Goal: Task Accomplishment & Management: Complete application form

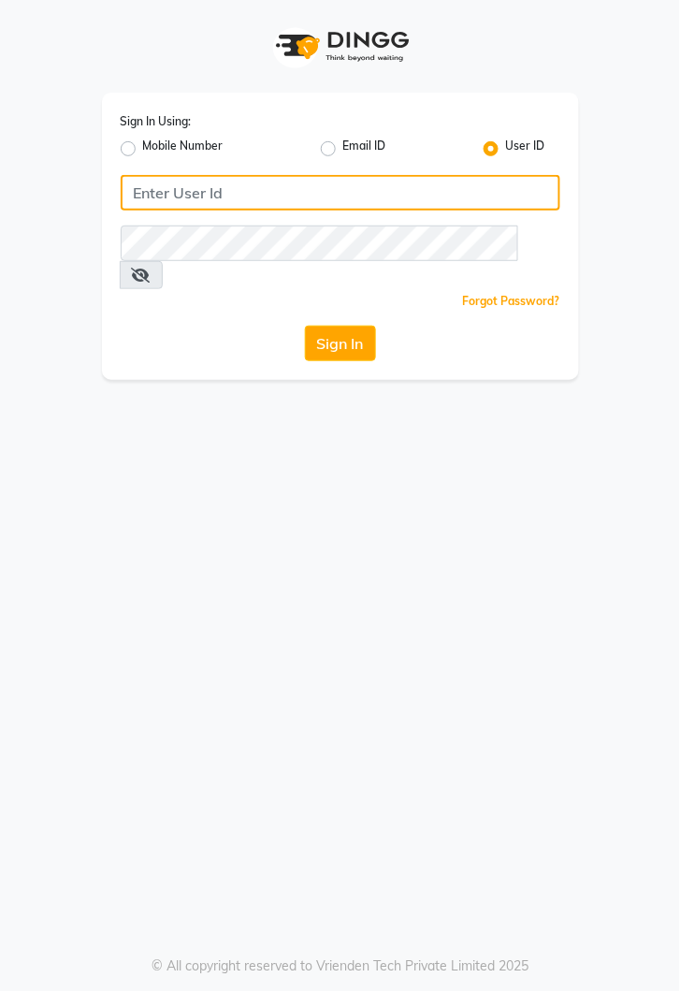
click at [354, 194] on input "Username" at bounding box center [341, 193] width 440 height 36
type input "kiros"
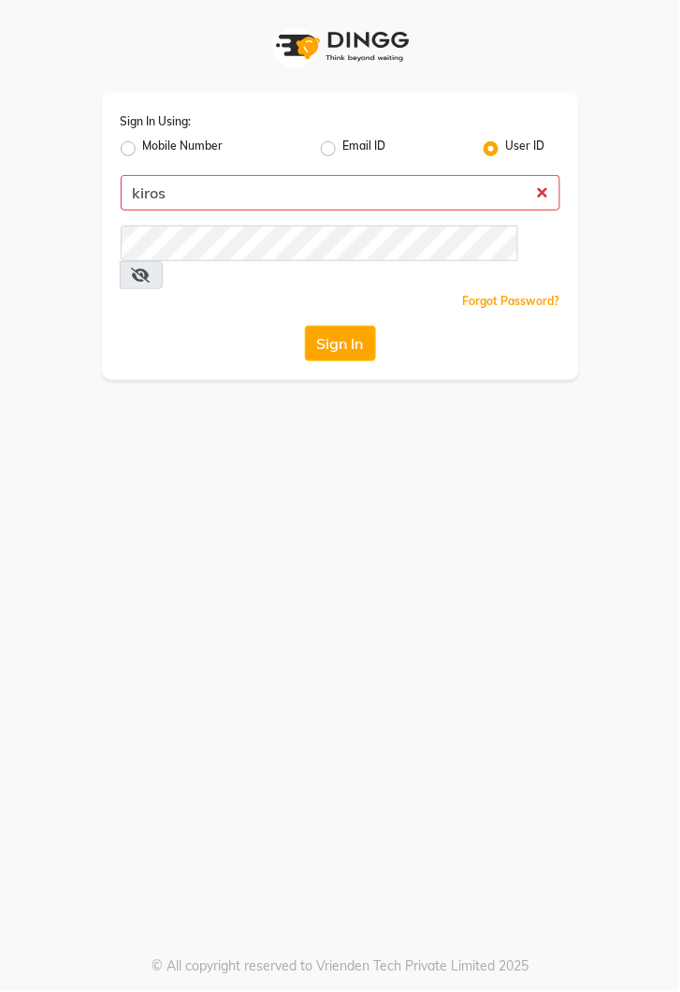
click at [305, 326] on button "Sign In" at bounding box center [340, 344] width 71 height 36
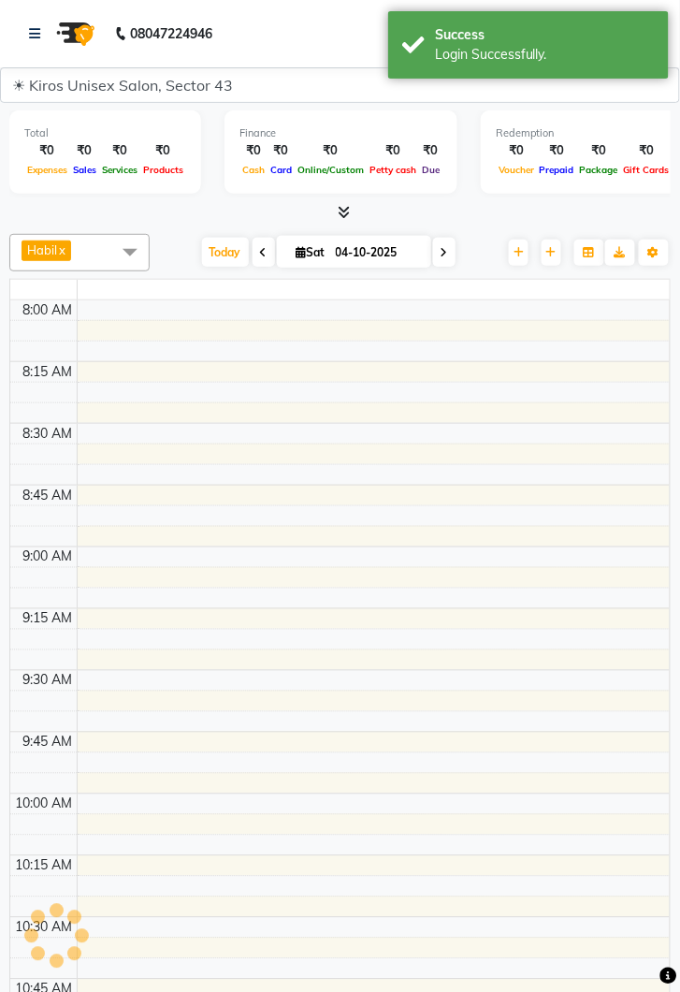
select select "en"
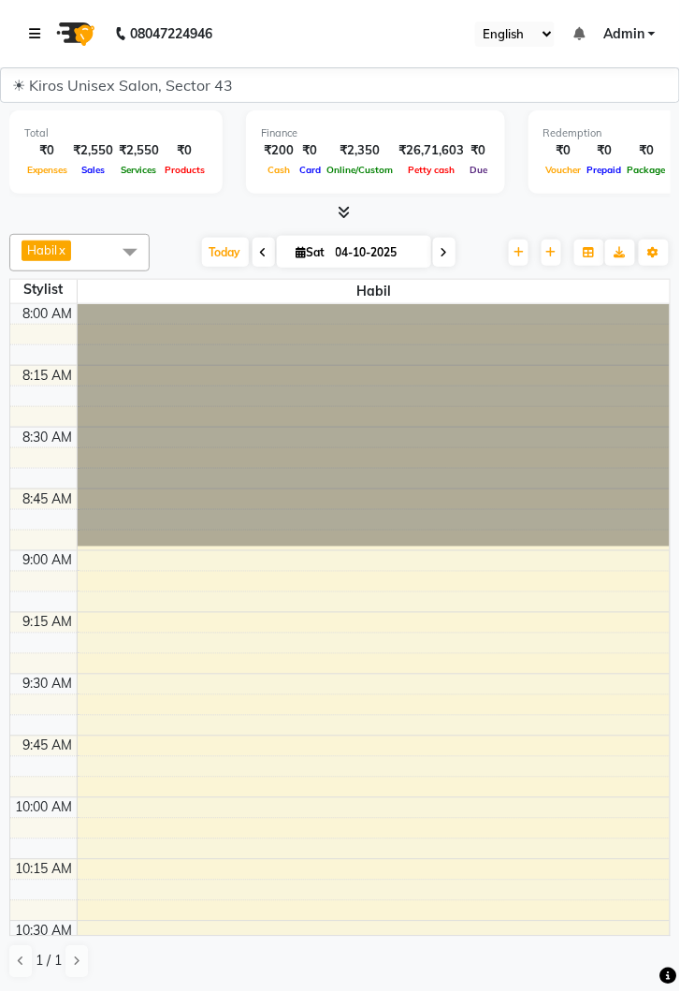
click at [44, 19] on link at bounding box center [38, 33] width 19 height 52
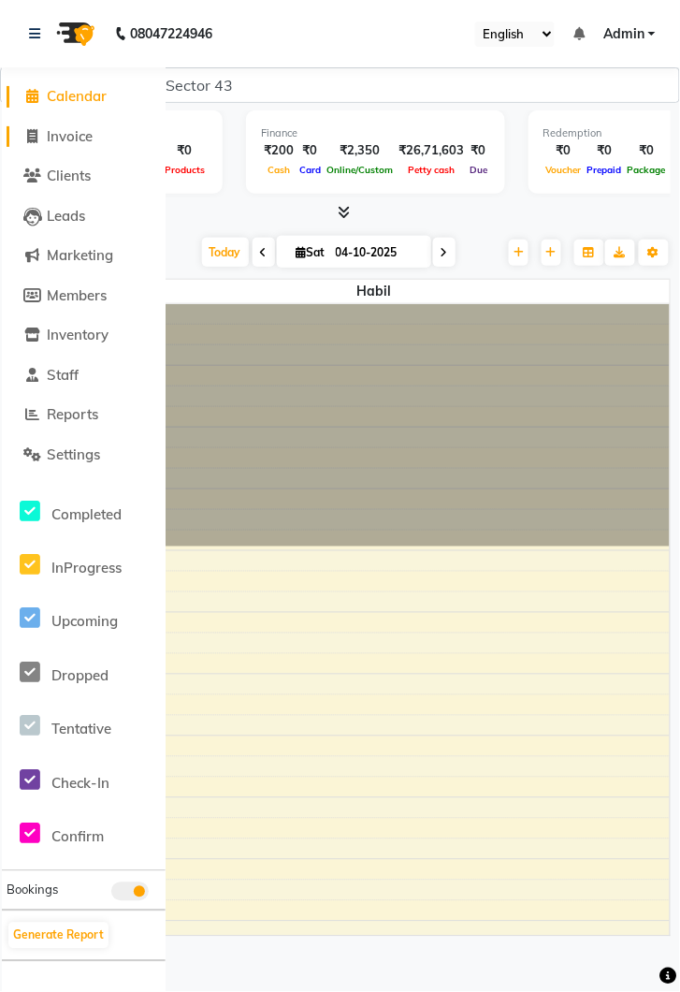
click at [83, 132] on span "Invoice" at bounding box center [70, 136] width 46 height 18
select select "5694"
select select "service"
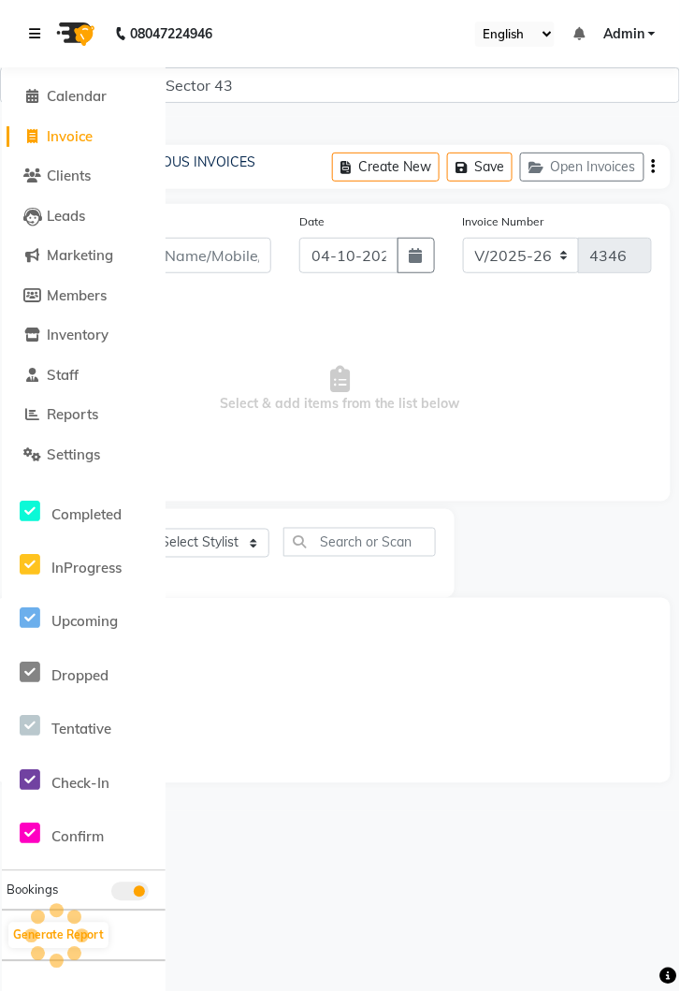
click at [44, 37] on link at bounding box center [38, 33] width 19 height 52
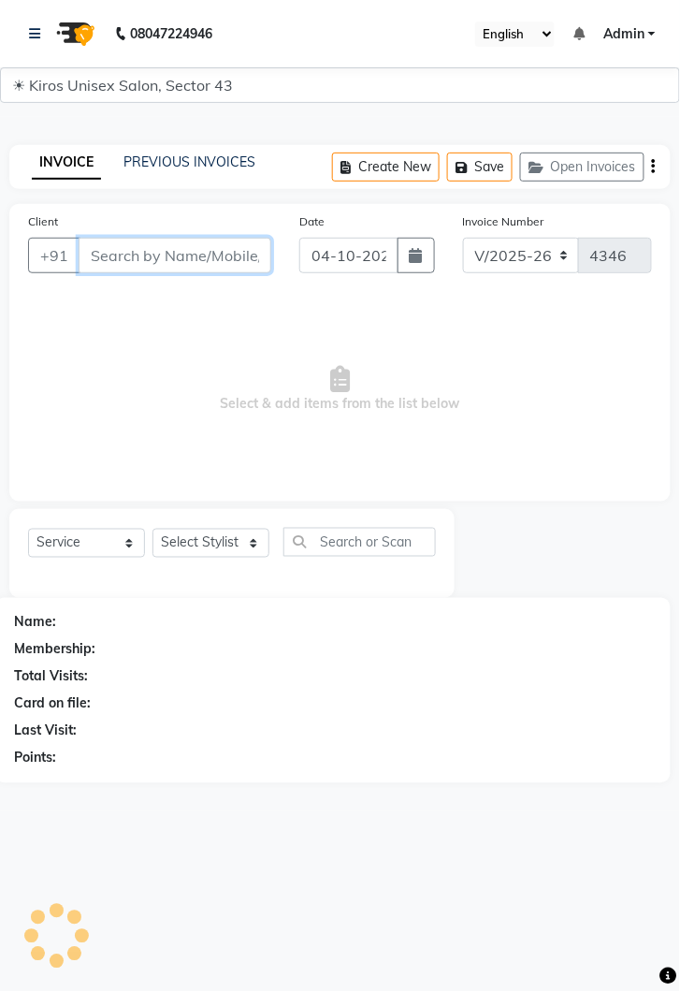
click at [164, 252] on input "Client" at bounding box center [175, 256] width 193 height 36
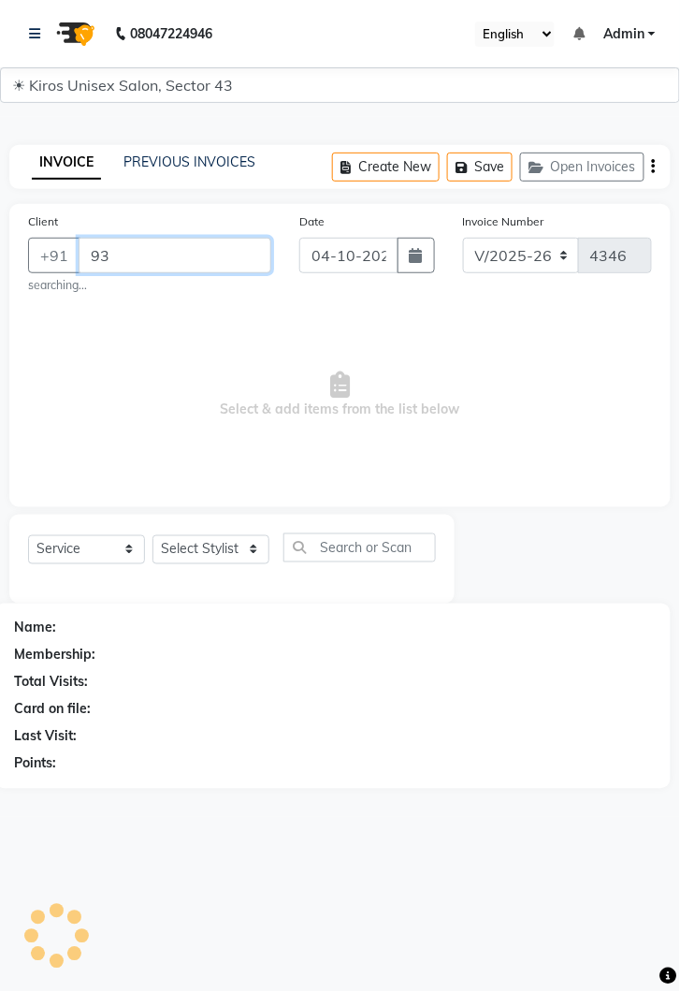
type input "9"
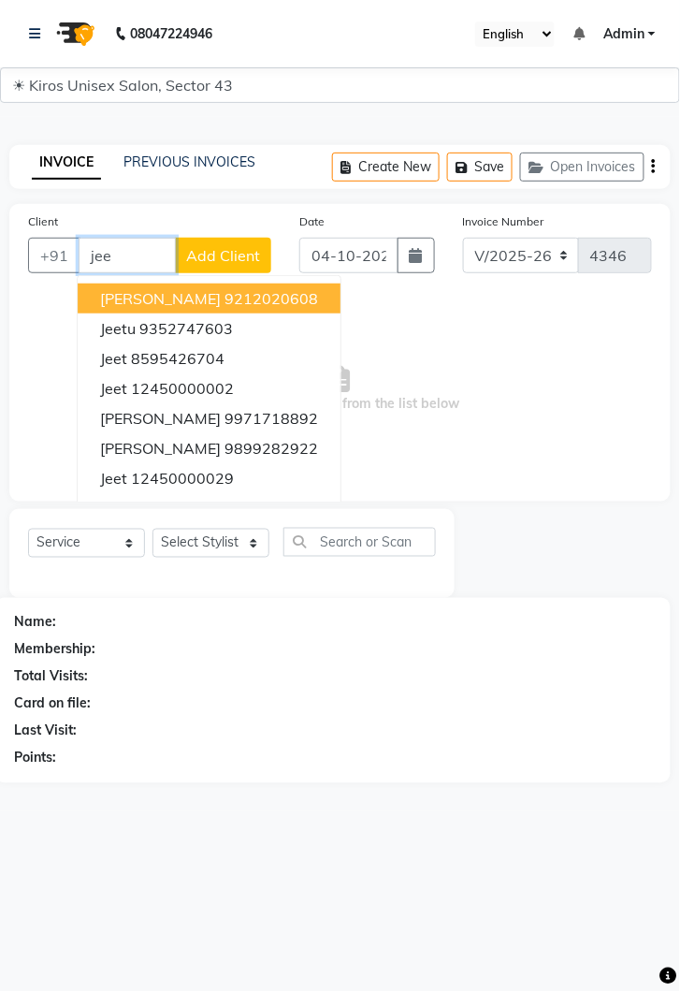
click at [206, 385] on ngb-highlight "12450000002" at bounding box center [182, 388] width 103 height 19
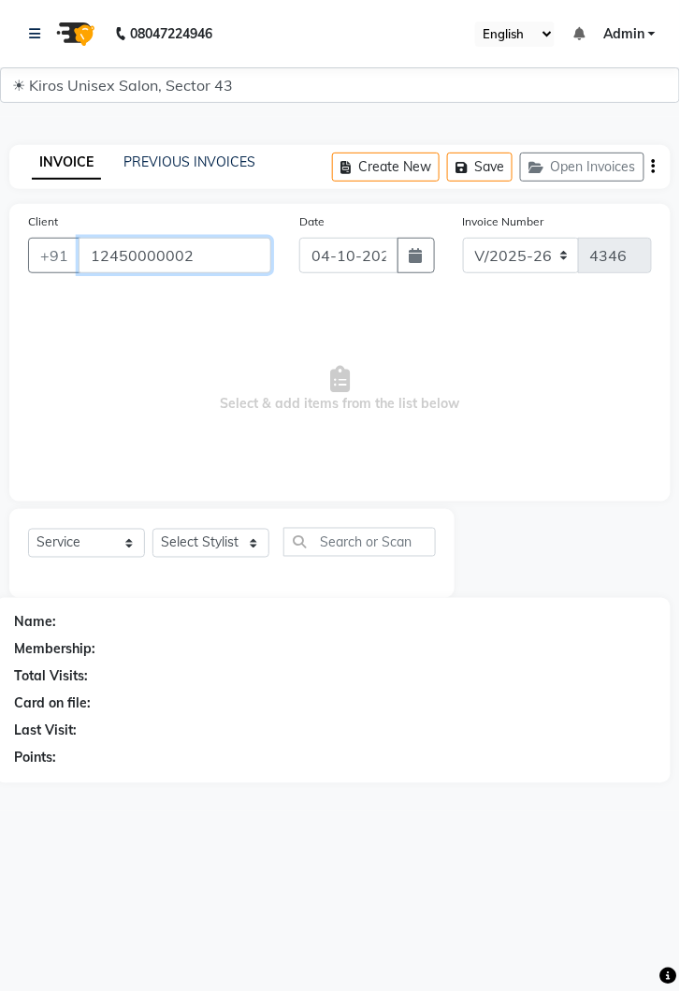
type input "12450000002"
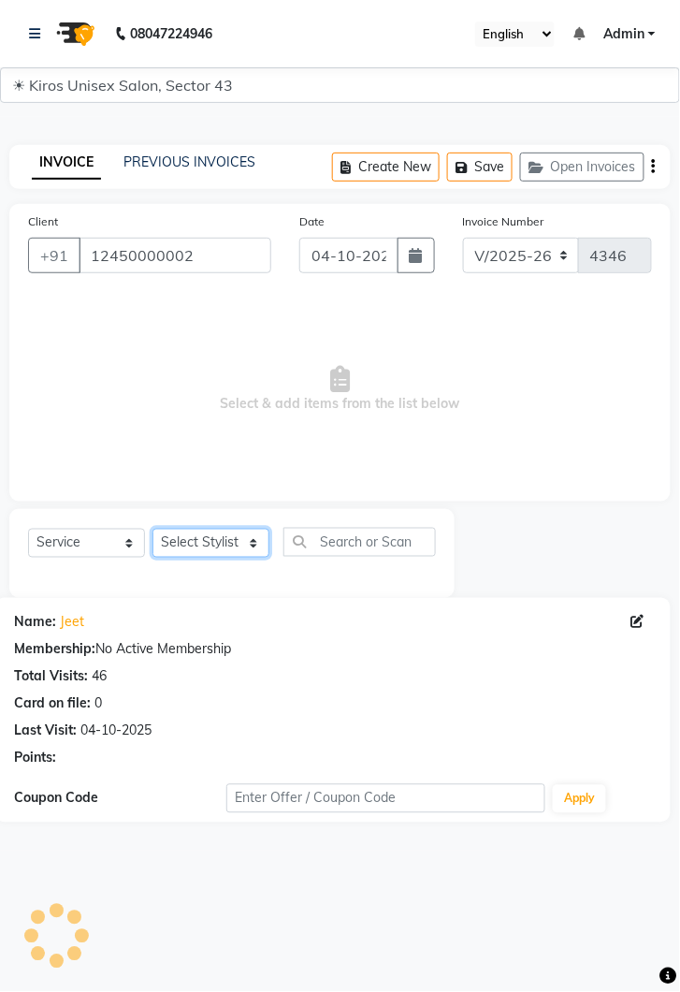
click at [244, 543] on select "Select Stylist [PERSON_NAME] [PERSON_NAME] Jeet Lalit Lamu [PERSON_NAME] [PERSO…" at bounding box center [211, 543] width 117 height 29
select select "67564"
click at [153, 529] on select "Select Stylist [PERSON_NAME] [PERSON_NAME] Jeet Lalit Lamu [PERSON_NAME] [PERSO…" at bounding box center [211, 543] width 117 height 29
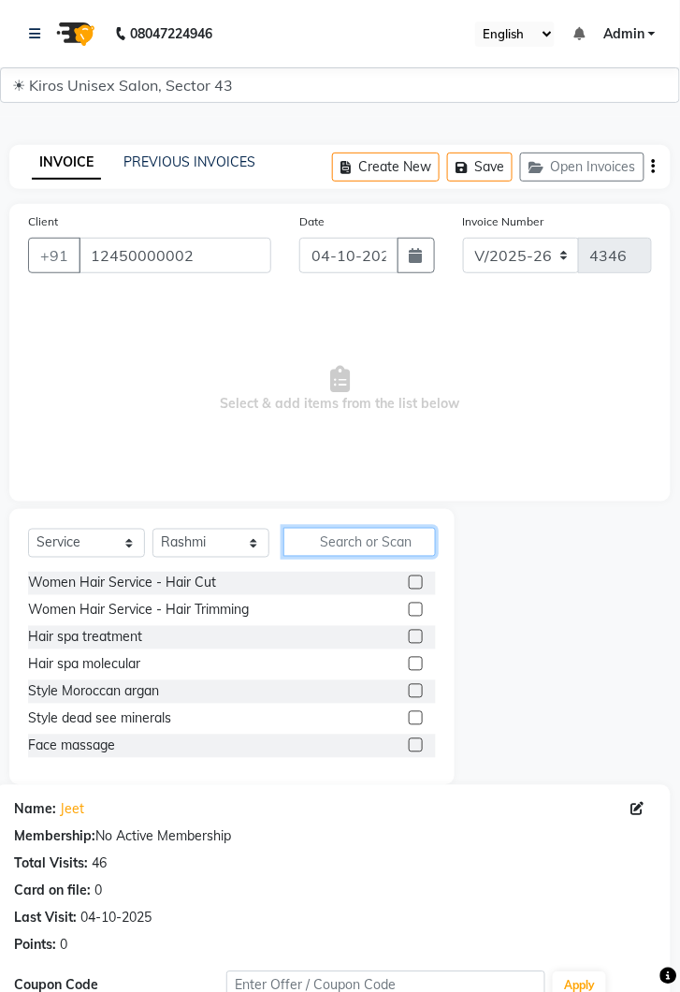
click at [339, 534] on input "text" at bounding box center [360, 542] width 153 height 29
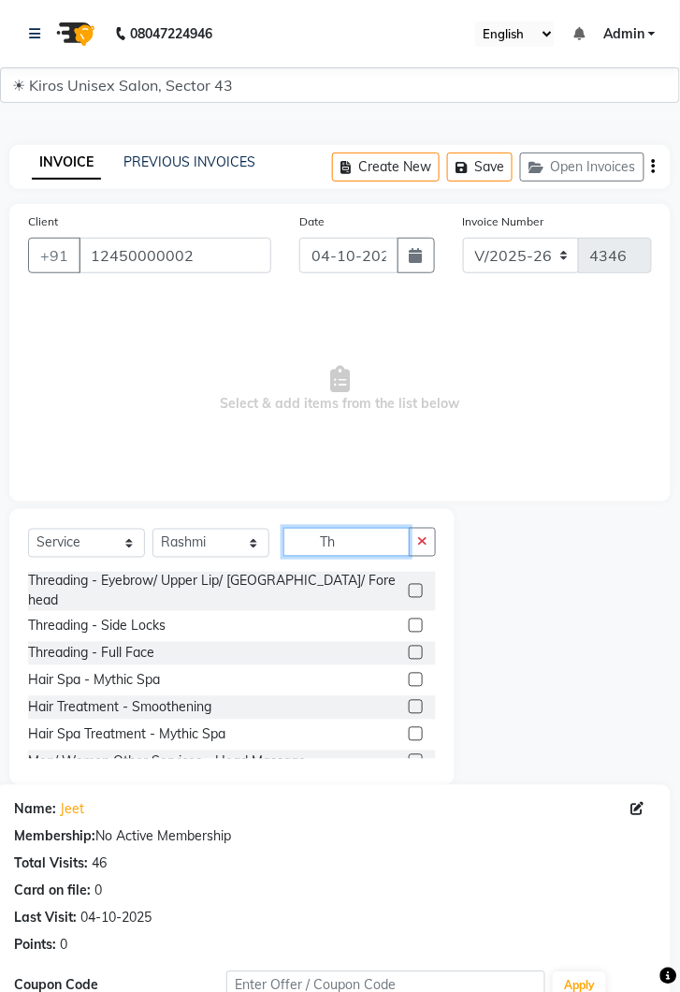
type input "Th"
click at [415, 584] on label at bounding box center [416, 591] width 14 height 14
click at [415, 586] on input "checkbox" at bounding box center [415, 592] width 12 height 12
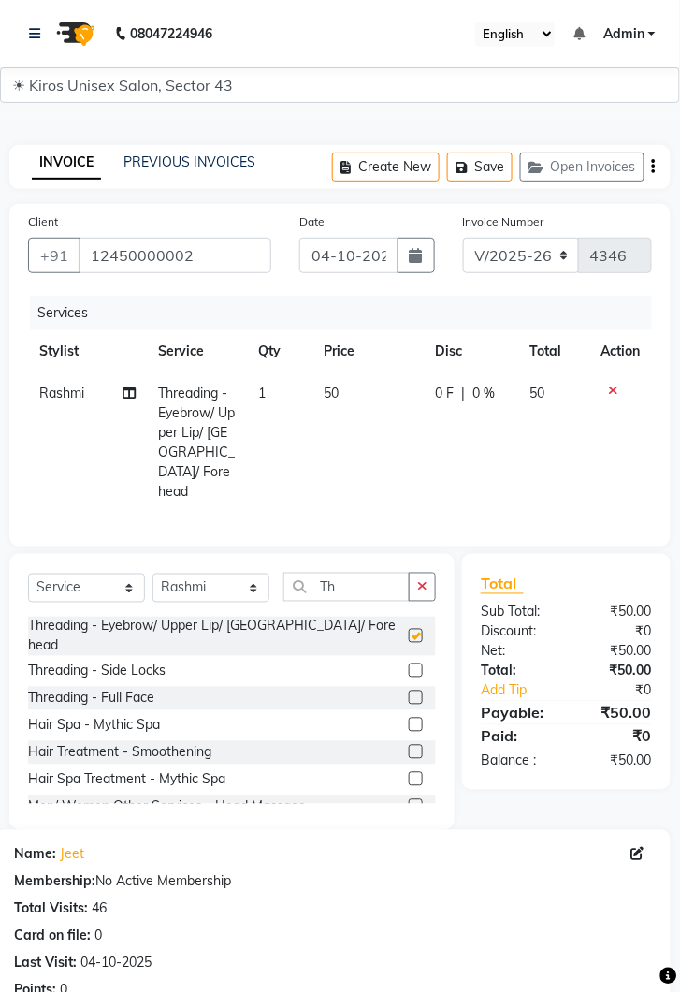
checkbox input "false"
click at [358, 396] on td "50" at bounding box center [368, 442] width 111 height 140
select select "67564"
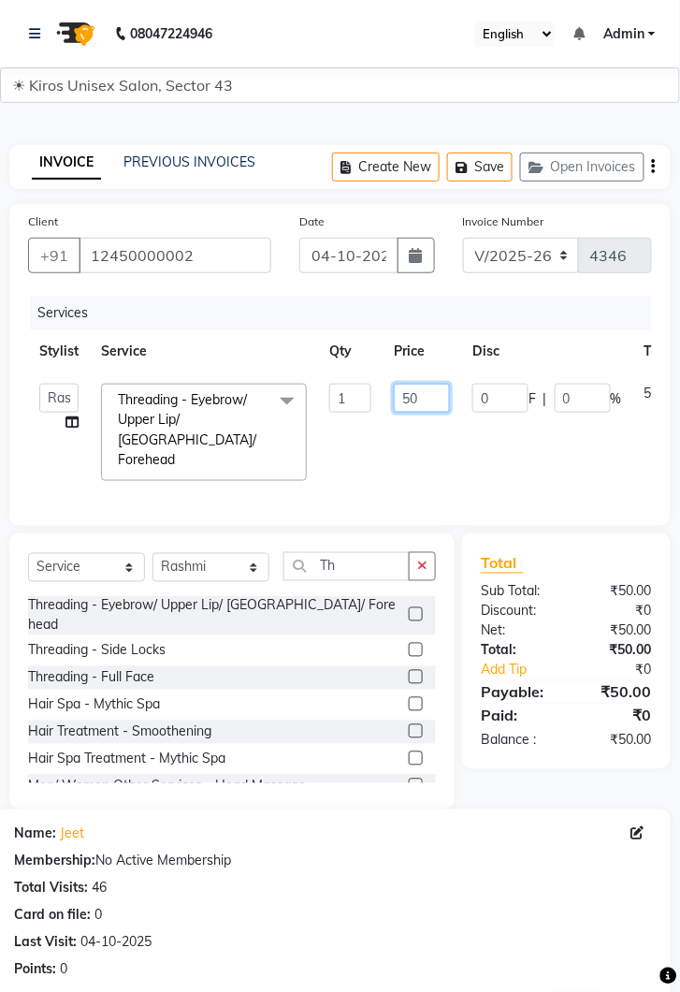
click at [432, 395] on input "50" at bounding box center [422, 398] width 56 height 29
type input "5"
type input "150"
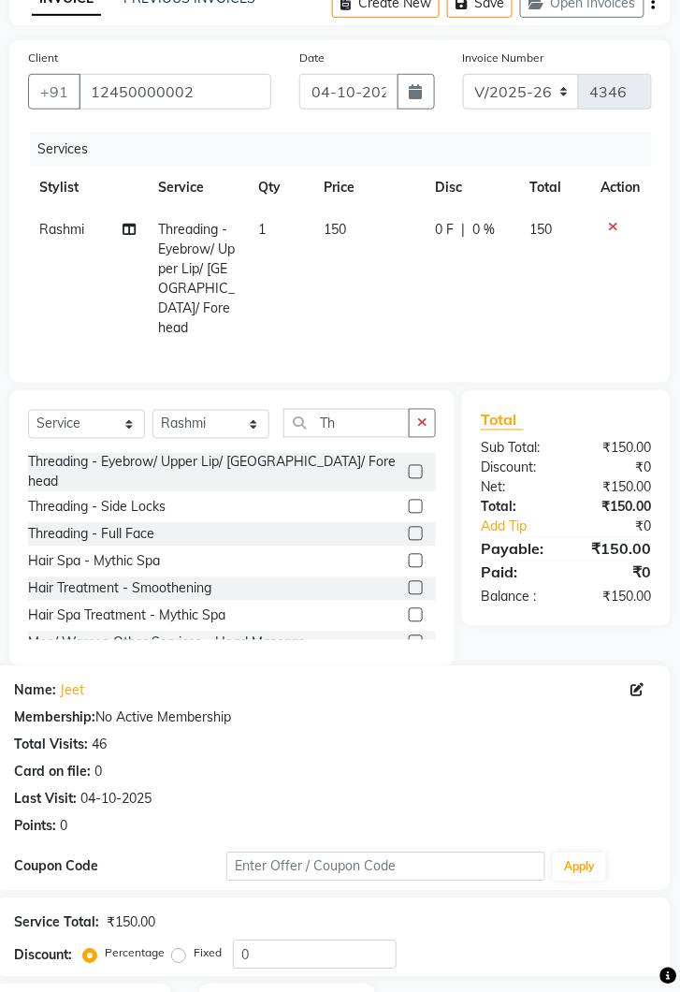
scroll to position [226, 0]
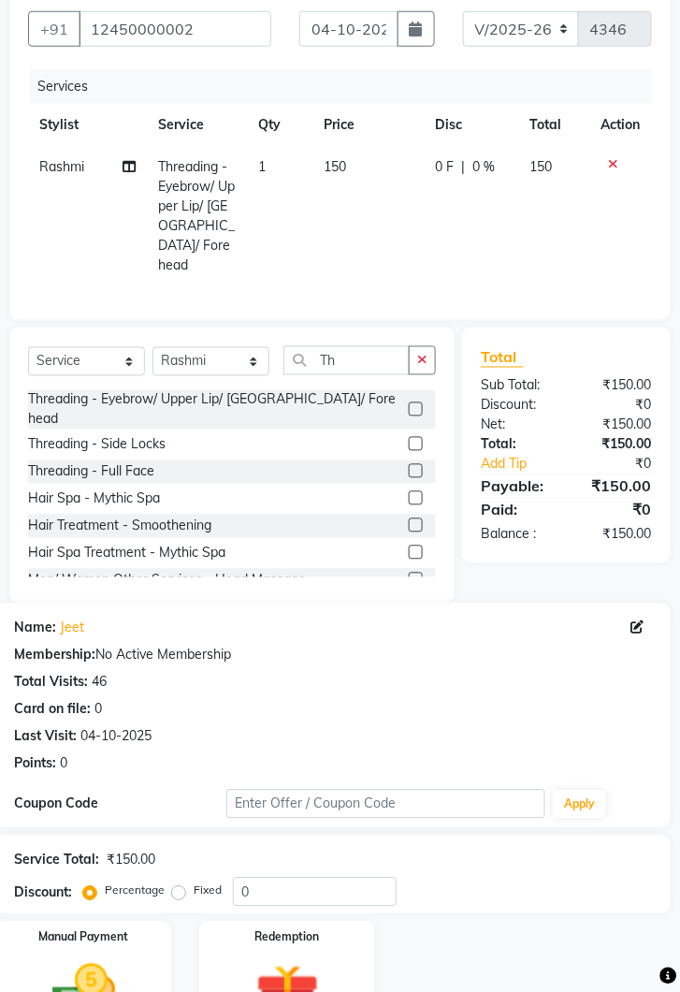
click at [124, 977] on img at bounding box center [84, 994] width 104 height 74
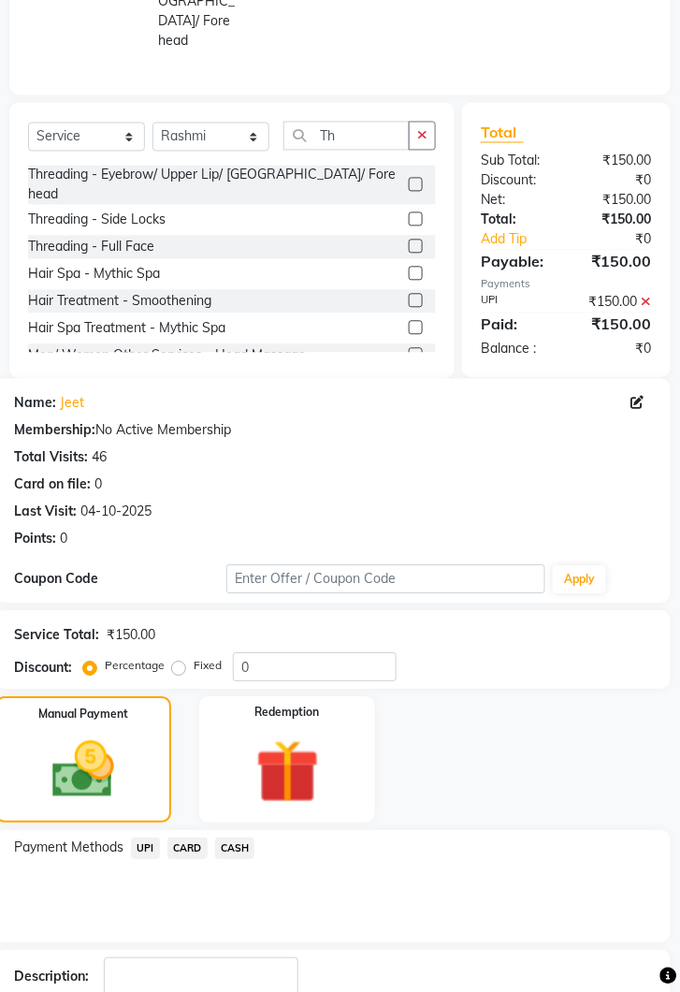
scroll to position [451, 0]
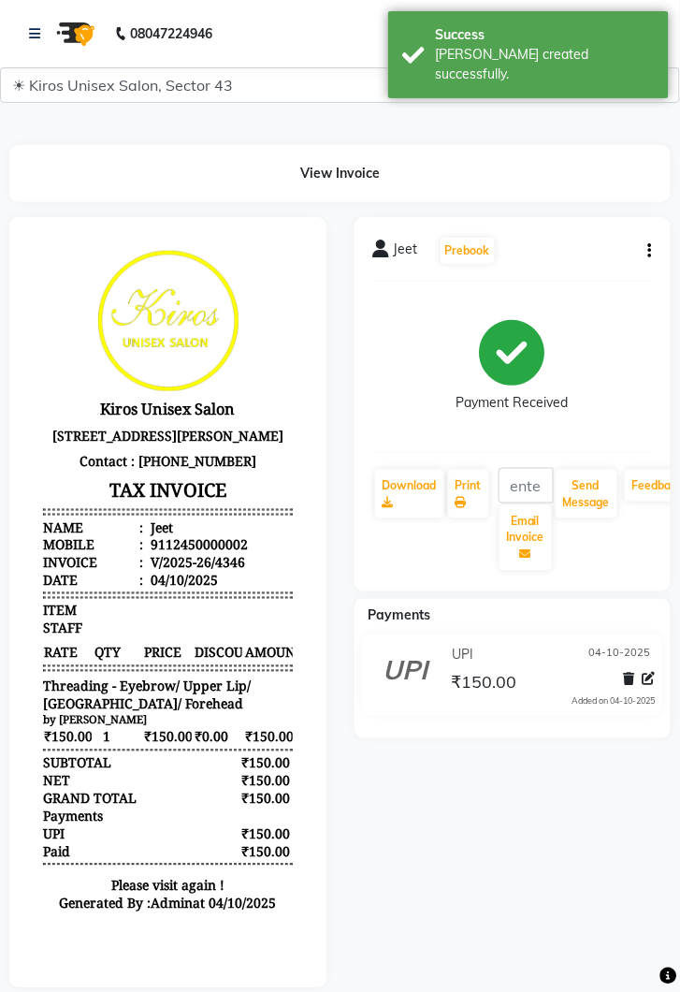
click at [2, 705] on div at bounding box center [167, 602] width 345 height 771
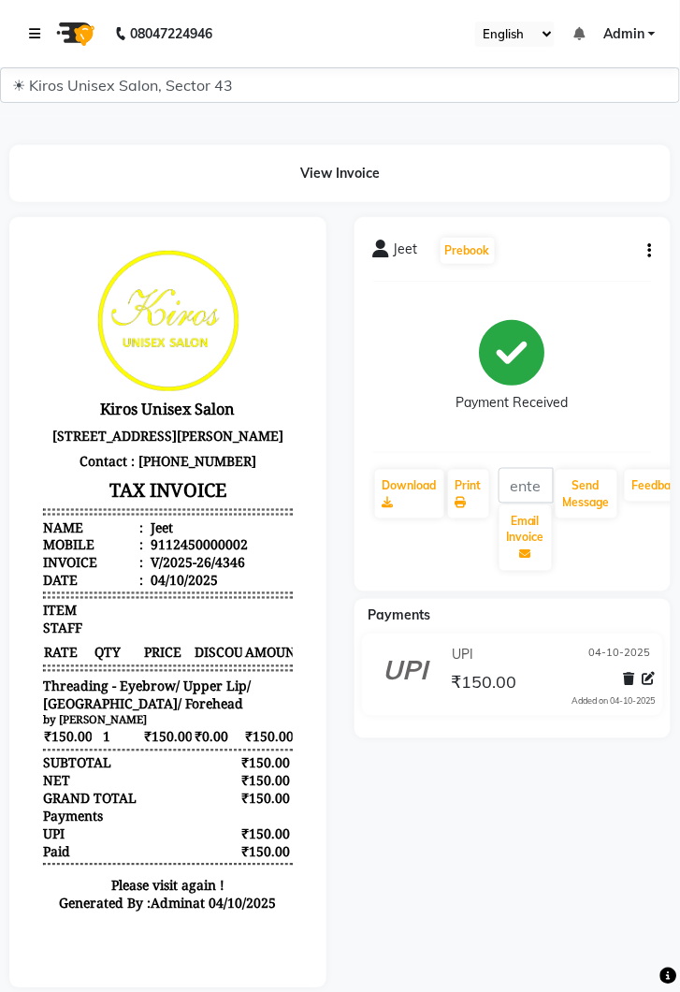
click at [44, 20] on link at bounding box center [38, 33] width 19 height 52
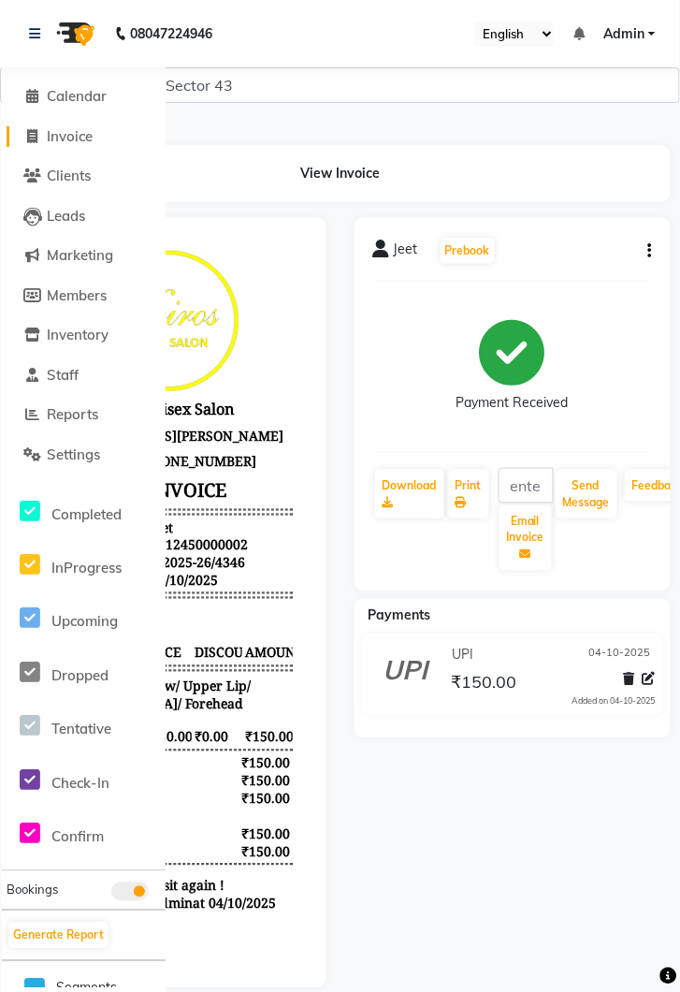
click at [81, 129] on span "Invoice" at bounding box center [70, 136] width 46 height 18
select select "service"
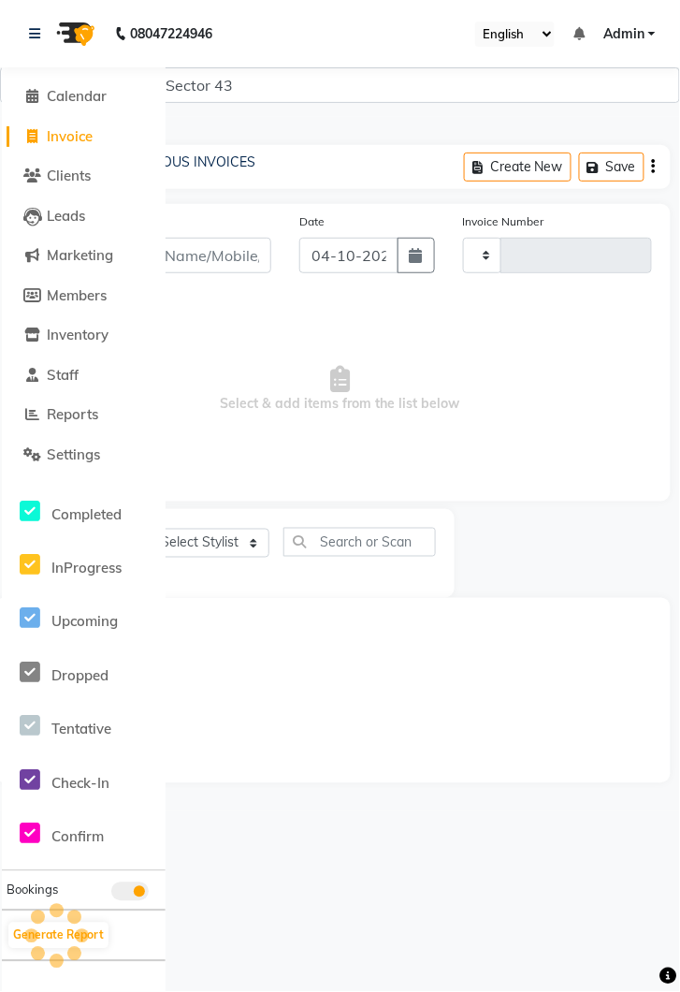
type input "4347"
select select "5694"
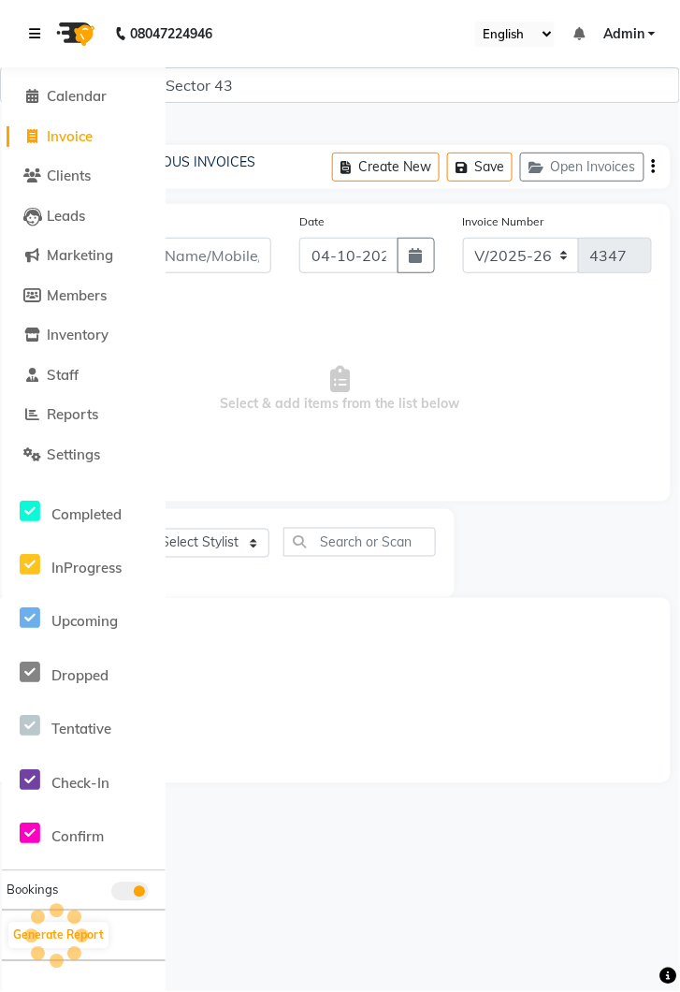
click at [46, 34] on link at bounding box center [38, 33] width 19 height 52
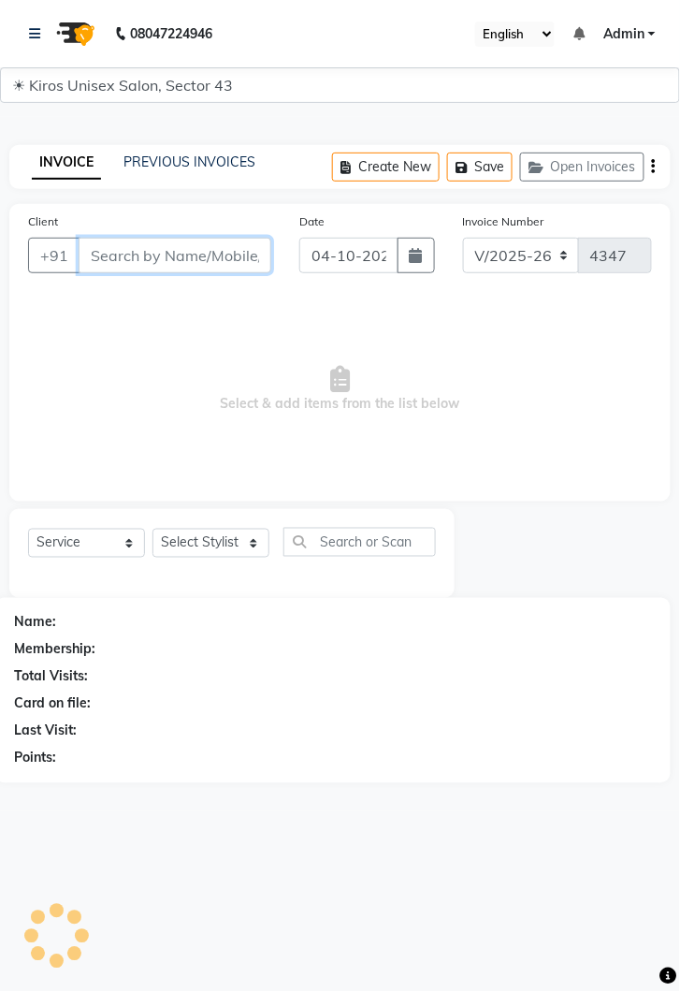
click at [172, 245] on input "Client" at bounding box center [175, 256] width 193 height 36
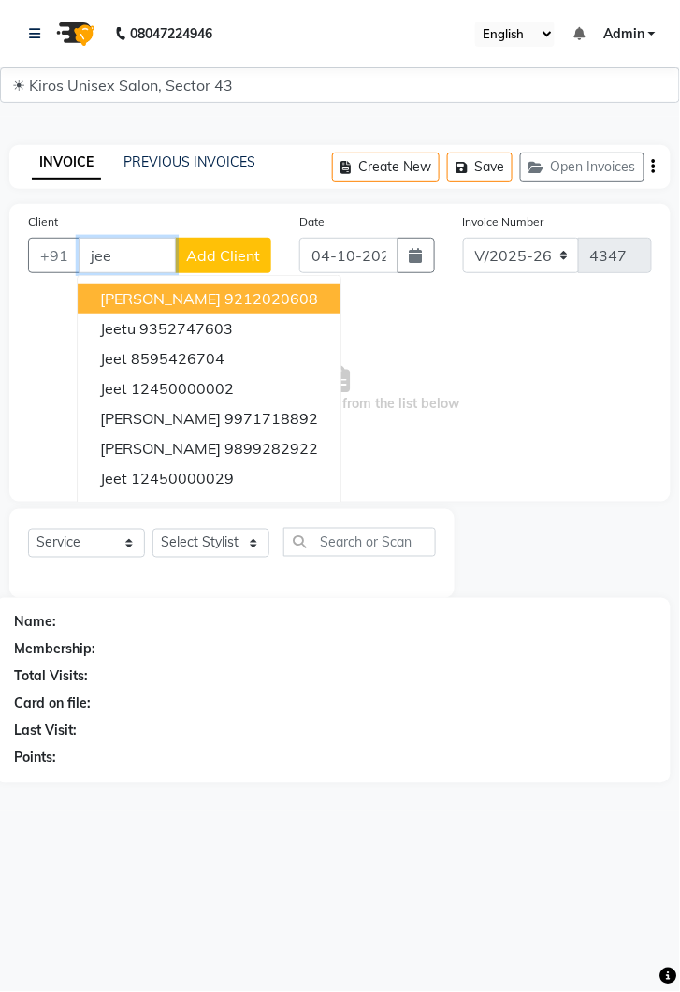
click at [207, 379] on ngb-highlight "12450000002" at bounding box center [182, 388] width 103 height 19
type input "12450000002"
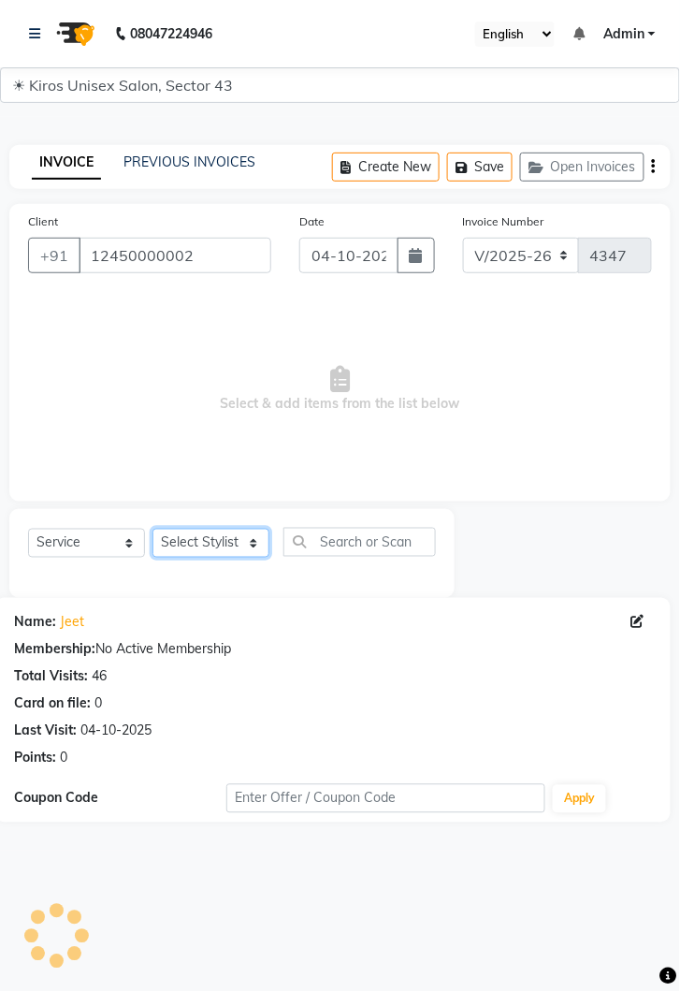
click at [254, 542] on select "Select Stylist [PERSON_NAME] [PERSON_NAME] Jeet Lalit Lamu [PERSON_NAME] [PERSO…" at bounding box center [211, 543] width 117 height 29
select select "39650"
click at [153, 529] on select "Select Stylist [PERSON_NAME] [PERSON_NAME] Jeet Lalit Lamu [PERSON_NAME] [PERSO…" at bounding box center [211, 543] width 117 height 29
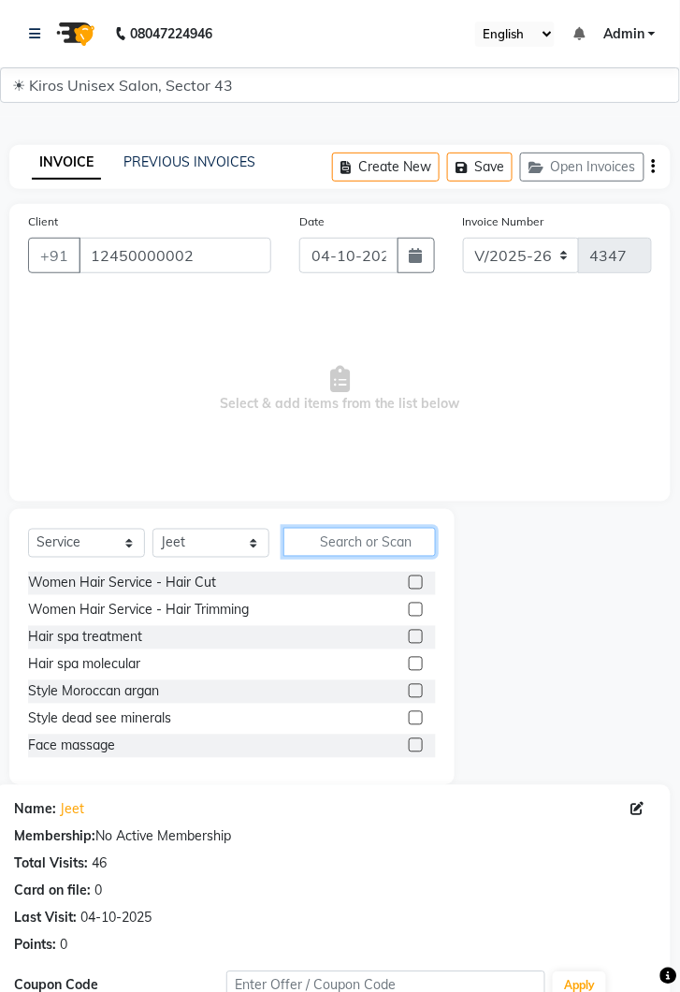
click at [324, 543] on input "text" at bounding box center [360, 542] width 153 height 29
click at [350, 543] on input "text" at bounding box center [360, 542] width 153 height 29
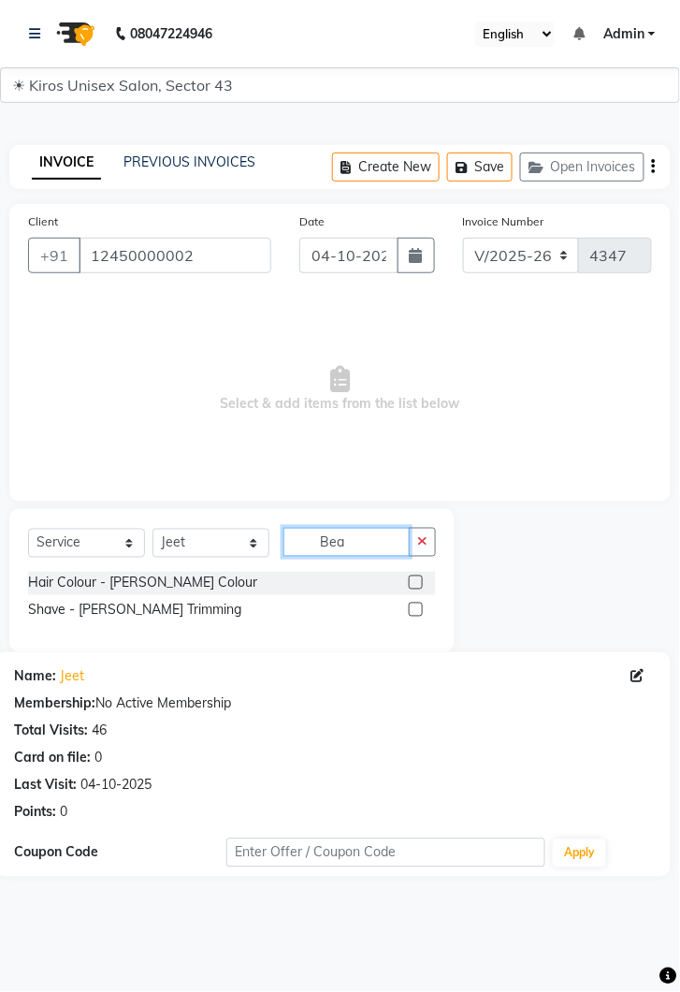
type input "Bea"
click at [413, 614] on label at bounding box center [416, 610] width 14 height 14
click at [413, 614] on input "checkbox" at bounding box center [415, 610] width 12 height 12
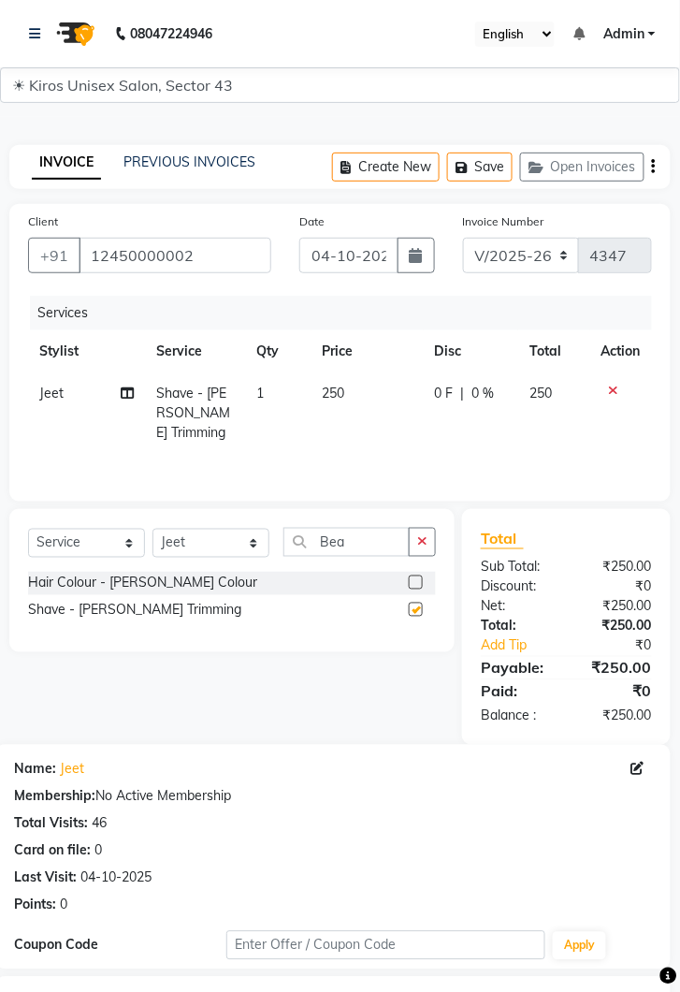
checkbox input "false"
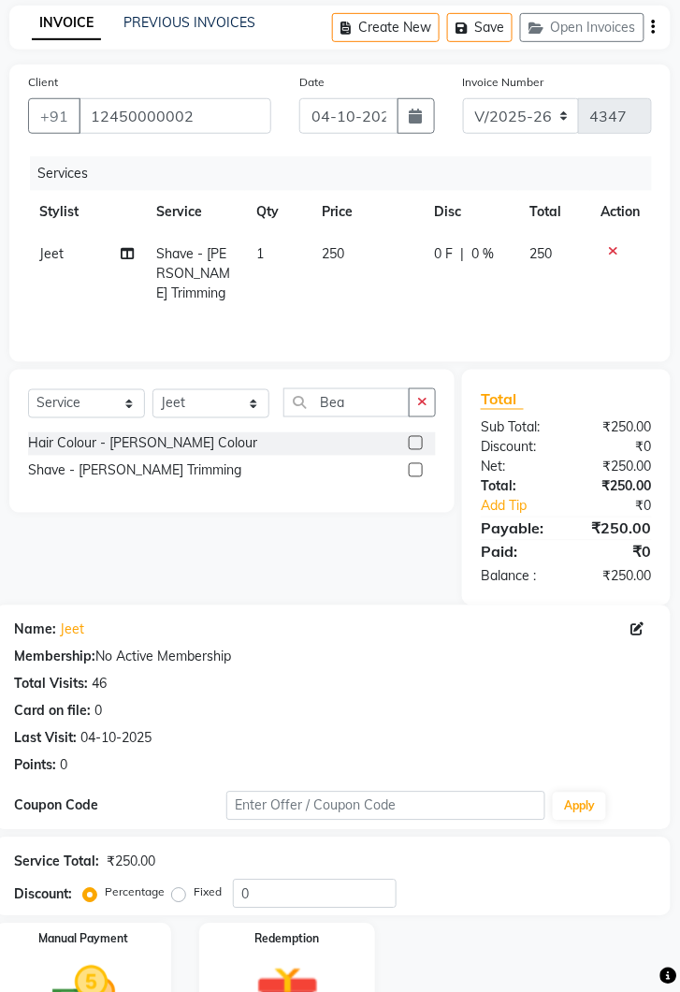
scroll to position [180, 0]
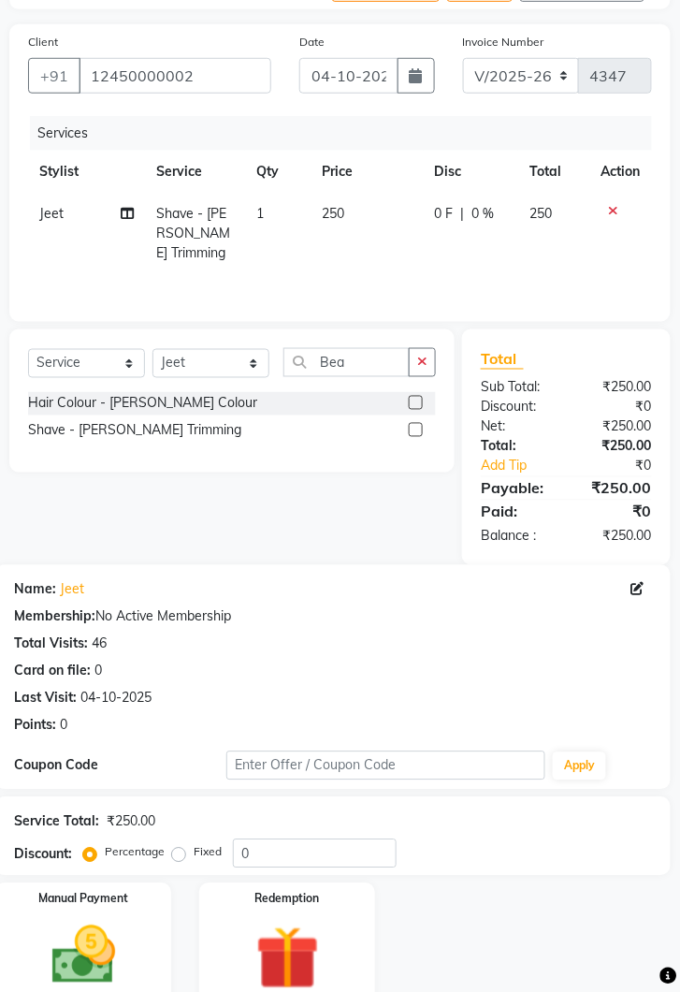
click at [125, 975] on img at bounding box center [84, 956] width 104 height 74
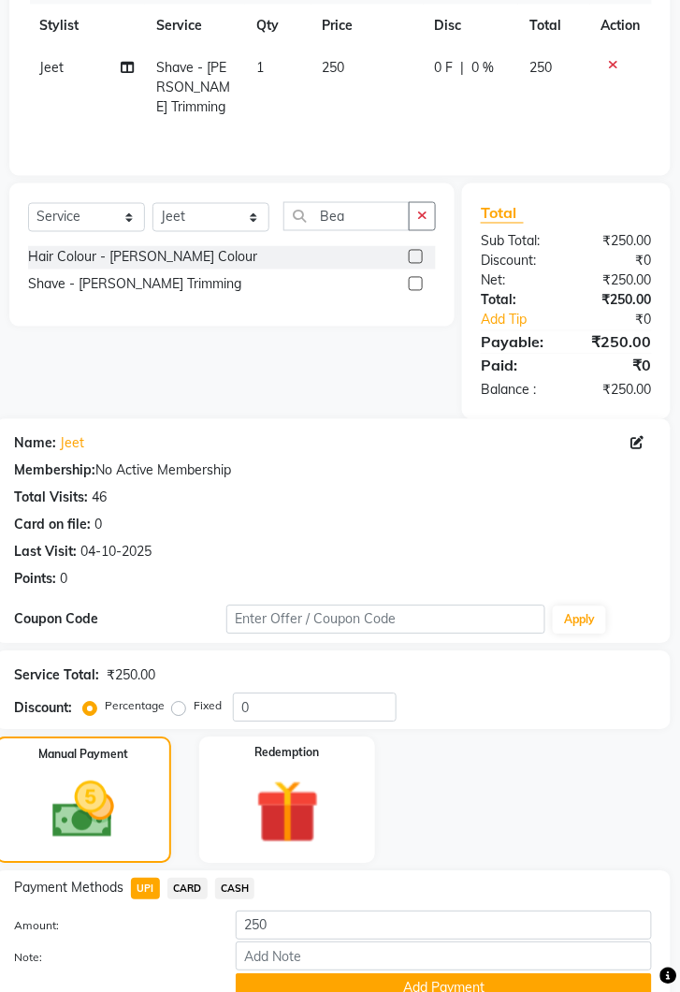
click at [513, 974] on button "Add Payment" at bounding box center [444, 988] width 416 height 29
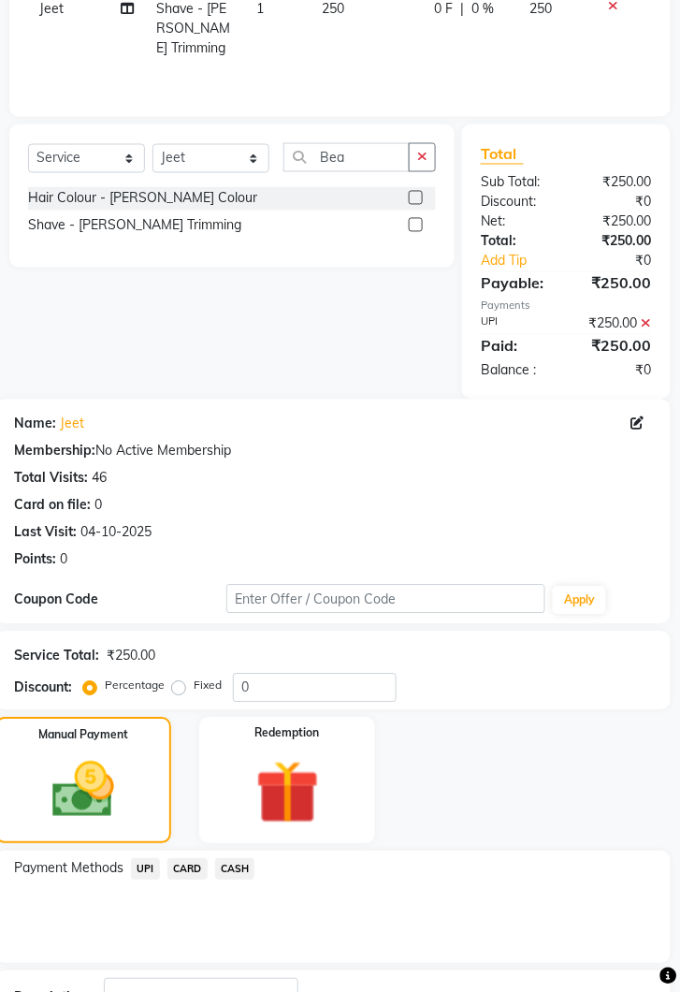
scroll to position [444, 0]
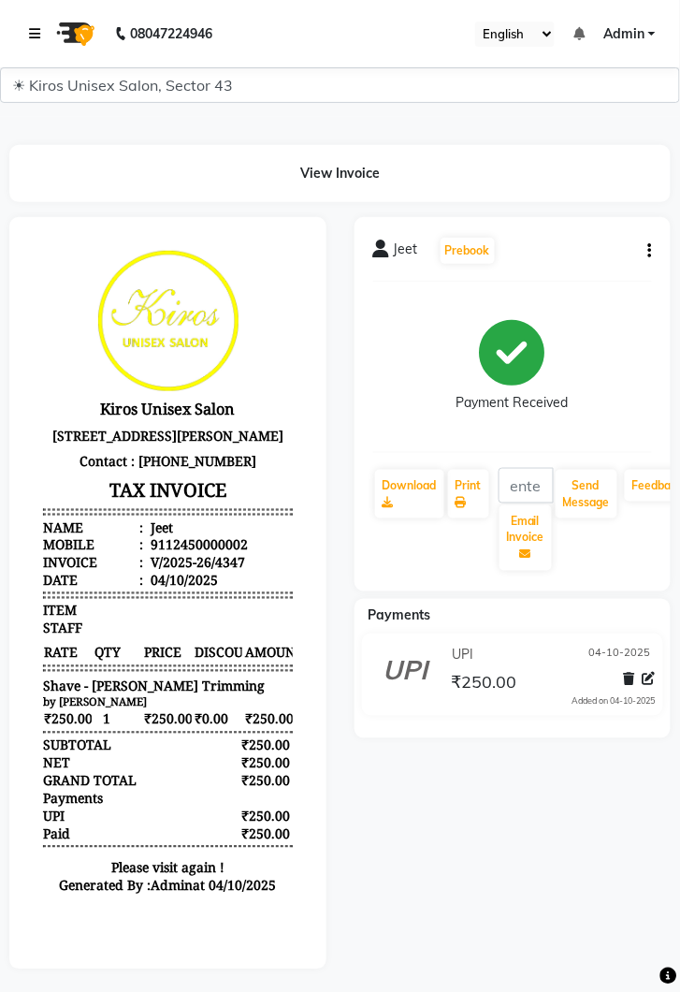
click at [43, 26] on link at bounding box center [38, 33] width 19 height 52
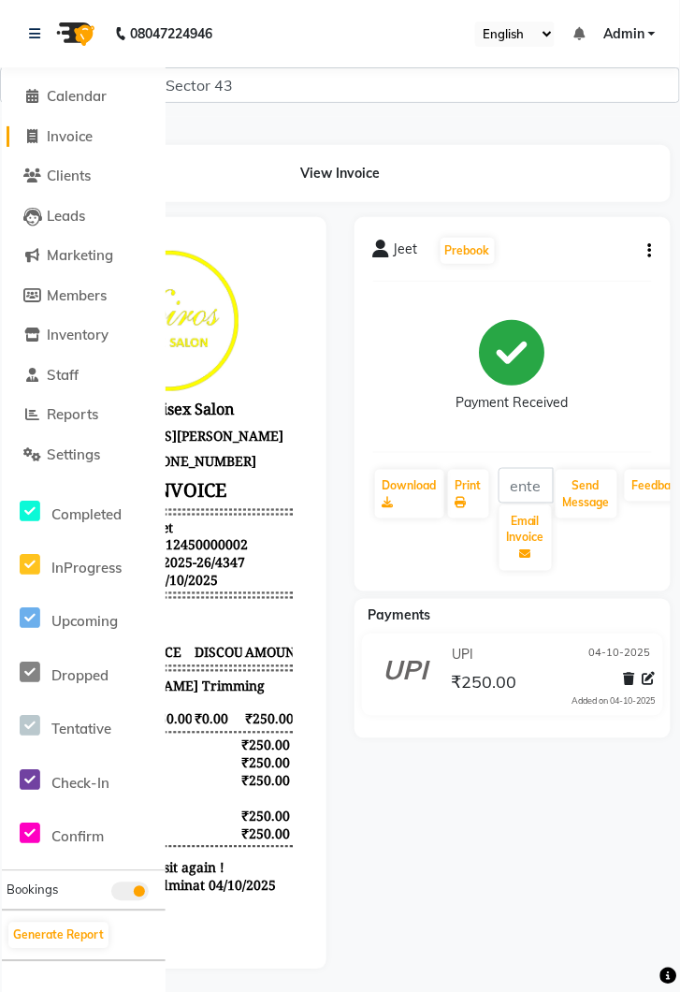
click at [62, 132] on span "Invoice" at bounding box center [70, 136] width 46 height 18
select select "5694"
select select "service"
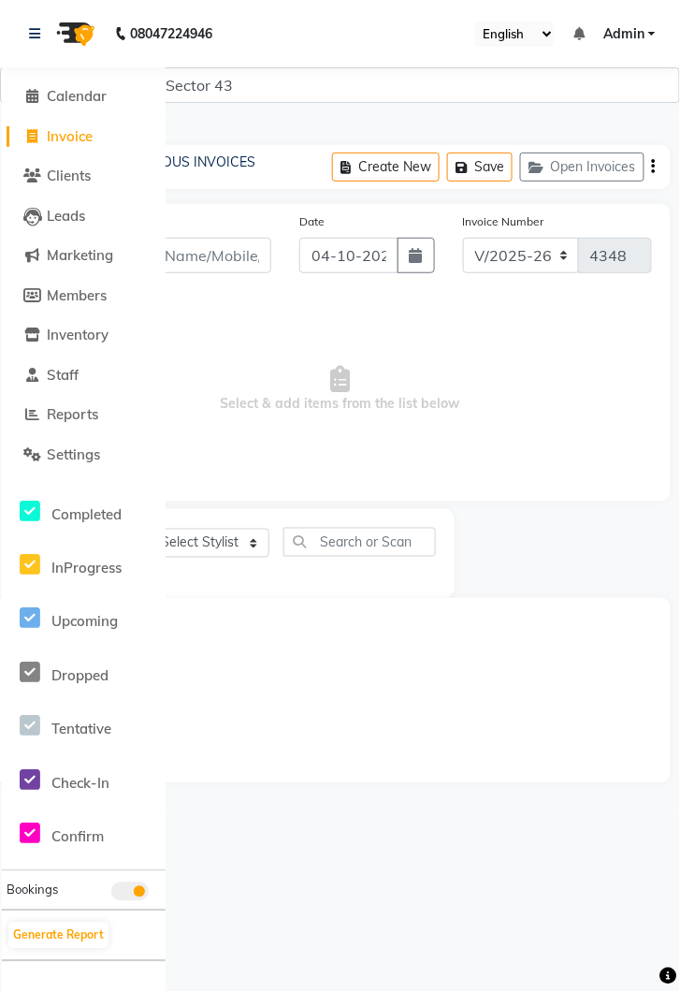
click at [34, 37] on icon at bounding box center [34, 33] width 11 height 13
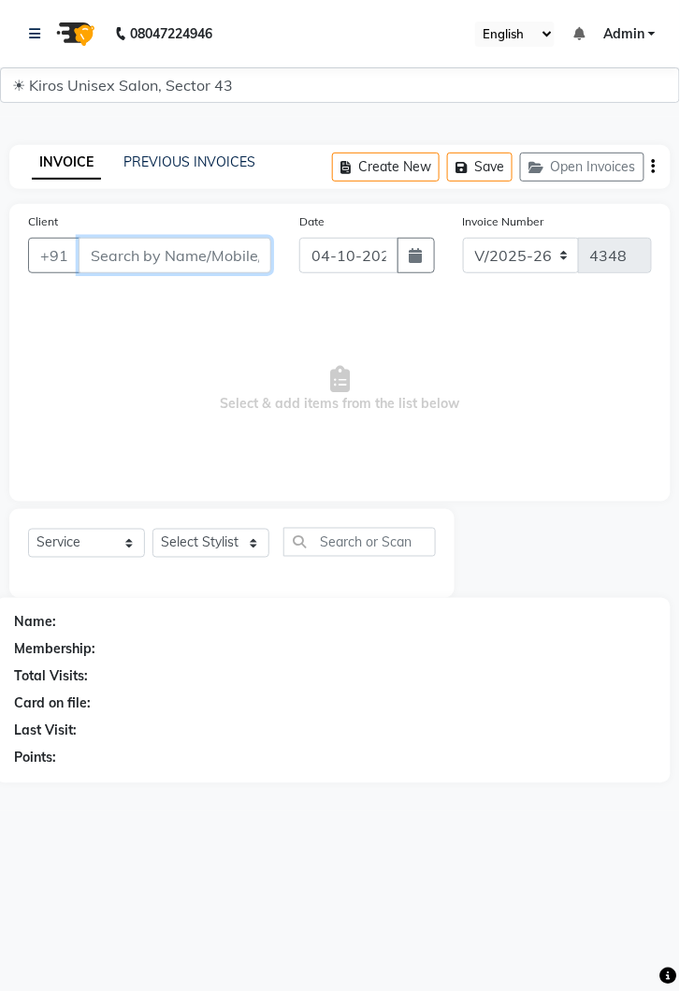
click at [173, 255] on input "Client" at bounding box center [175, 256] width 193 height 36
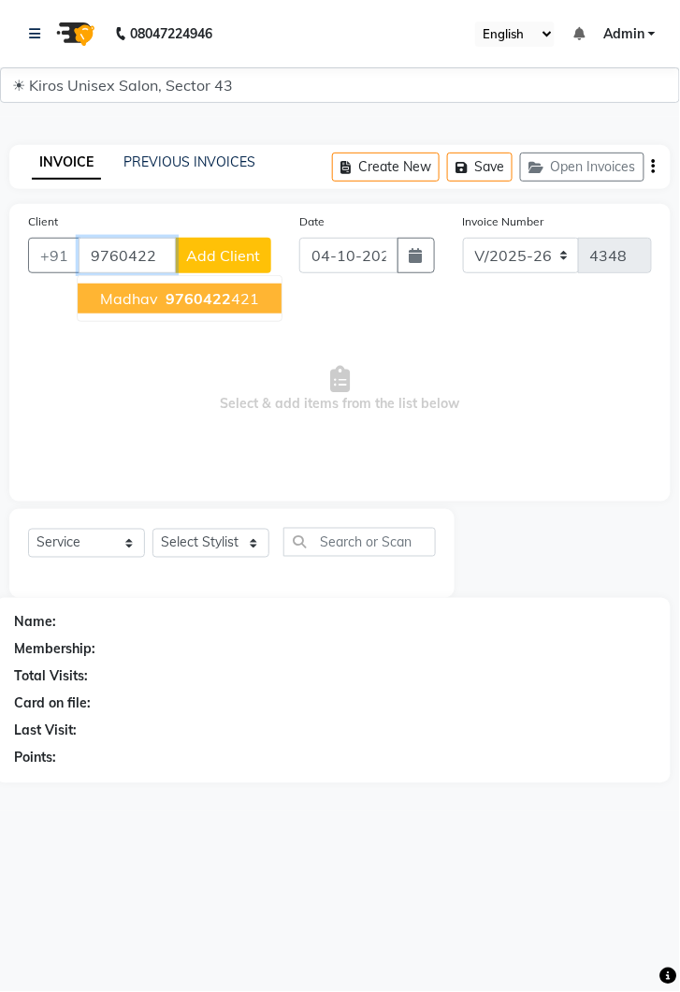
click at [222, 289] on span "9760422" at bounding box center [199, 298] width 66 height 19
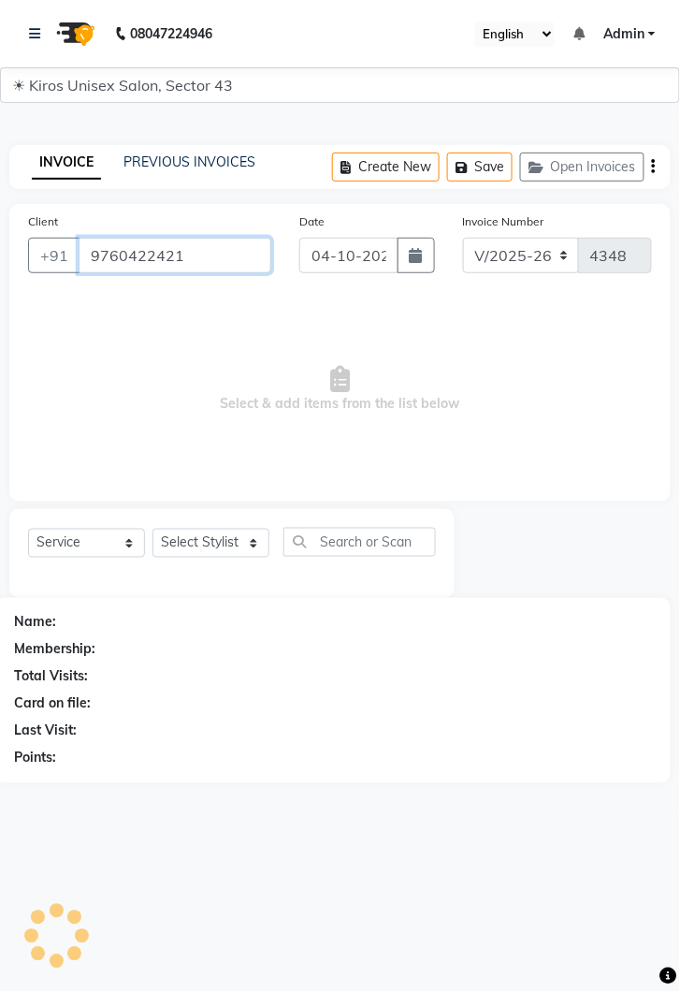
type input "9760422421"
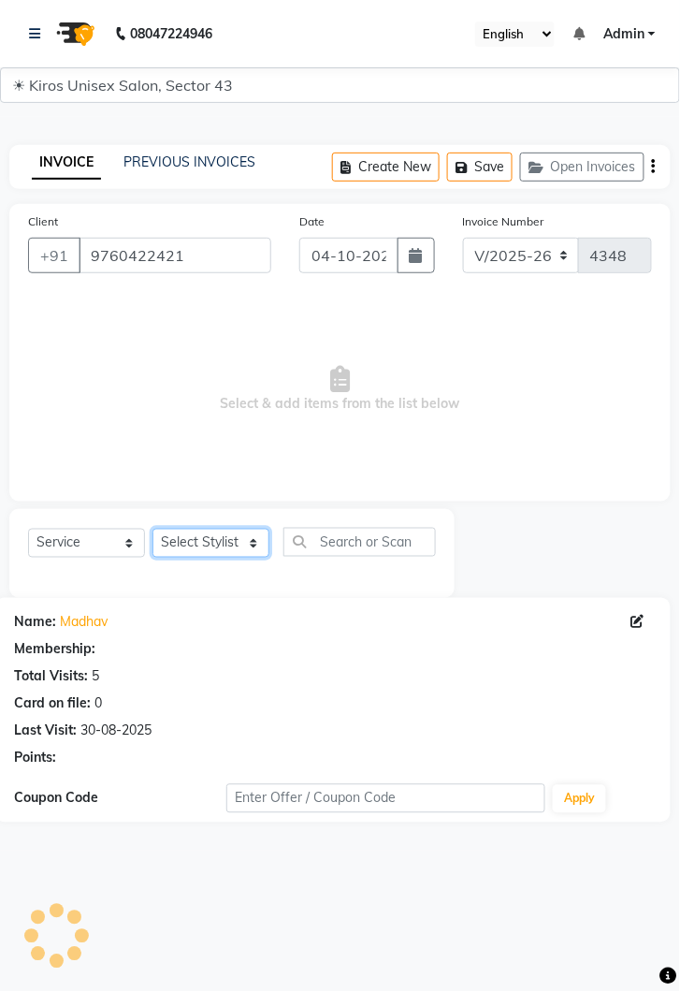
click at [257, 540] on select "Select Stylist [PERSON_NAME] [PERSON_NAME] Jeet Lalit Lamu [PERSON_NAME] [PERSO…" at bounding box center [211, 543] width 117 height 29
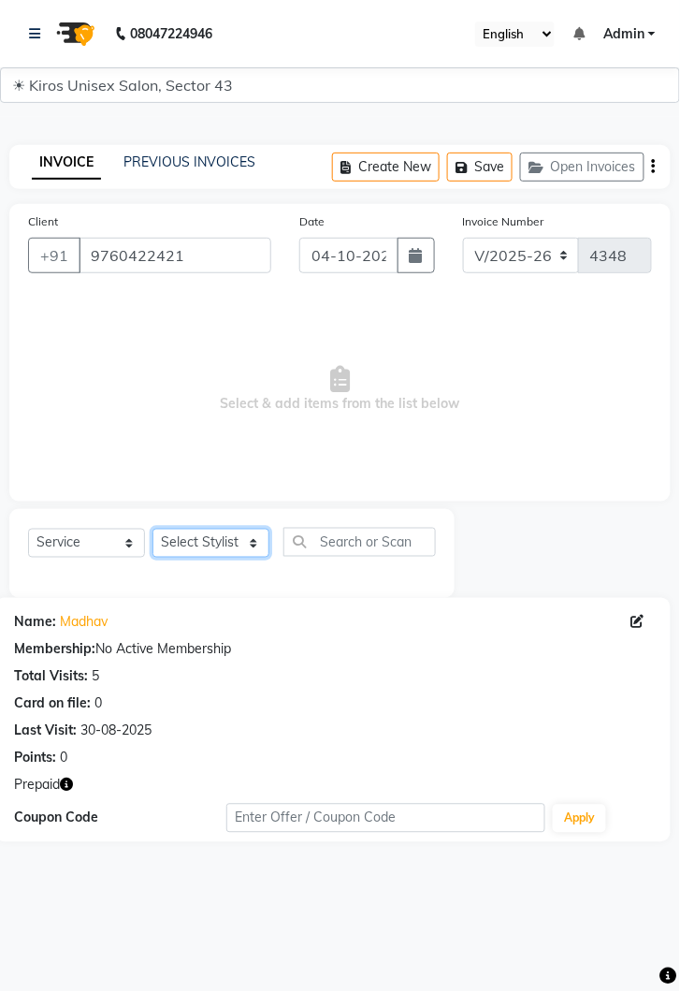
select select "39653"
click at [153, 529] on select "Select Stylist [PERSON_NAME] [PERSON_NAME] Jeet Lalit Lamu [PERSON_NAME] [PERSO…" at bounding box center [211, 543] width 117 height 29
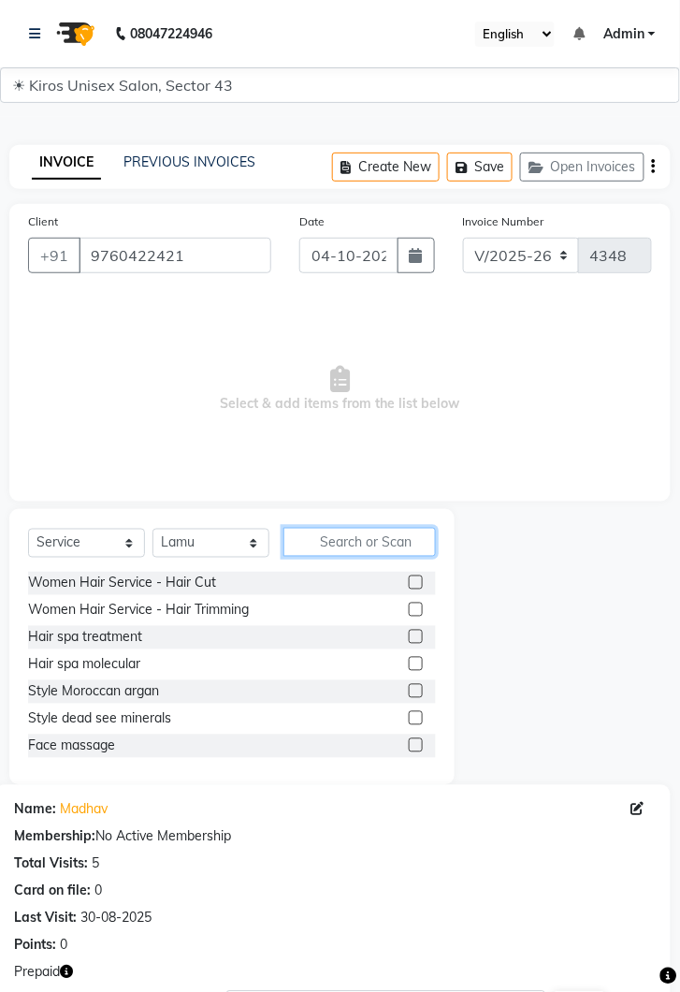
click at [360, 547] on input "text" at bounding box center [360, 542] width 153 height 29
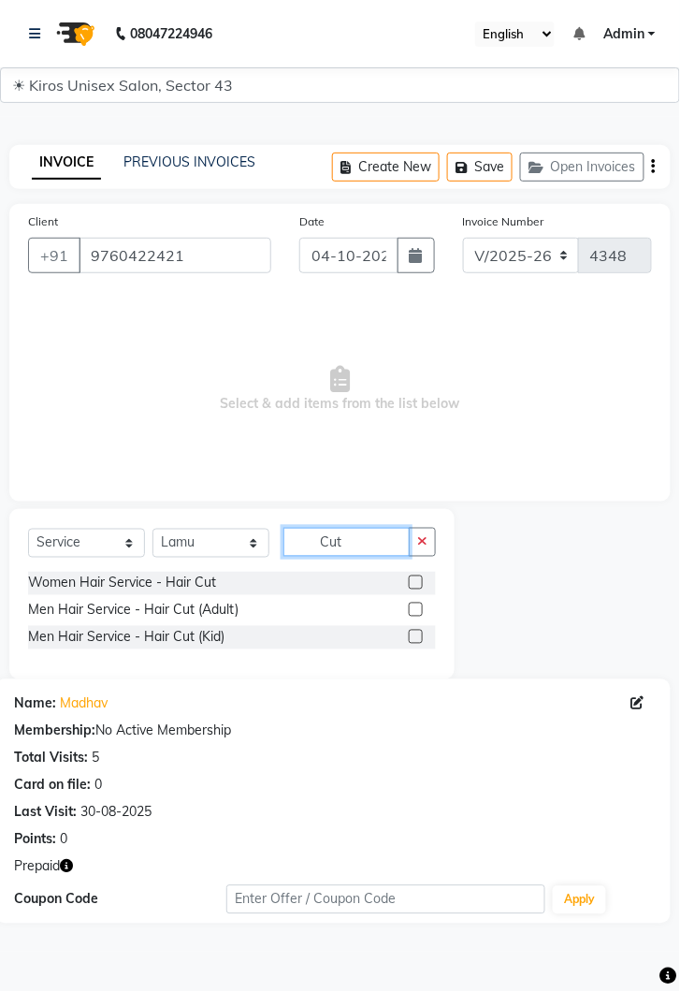
type input "Cut"
click at [417, 605] on label at bounding box center [416, 610] width 14 height 14
click at [417, 605] on input "checkbox" at bounding box center [415, 610] width 12 height 12
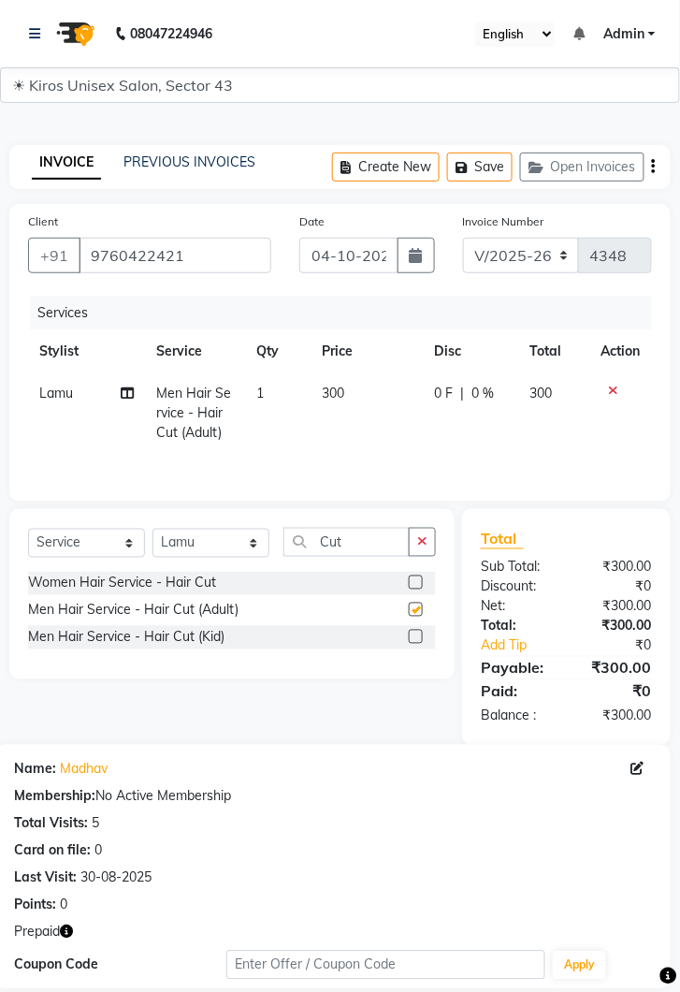
checkbox input "false"
click at [252, 540] on select "Select Stylist [PERSON_NAME] [PERSON_NAME] Jeet Lalit Lamu [PERSON_NAME] [PERSO…" at bounding box center [211, 543] width 117 height 29
select select "39647"
click at [153, 529] on select "Select Stylist [PERSON_NAME] [PERSON_NAME] Jeet Lalit Lamu [PERSON_NAME] [PERSO…" at bounding box center [211, 543] width 117 height 29
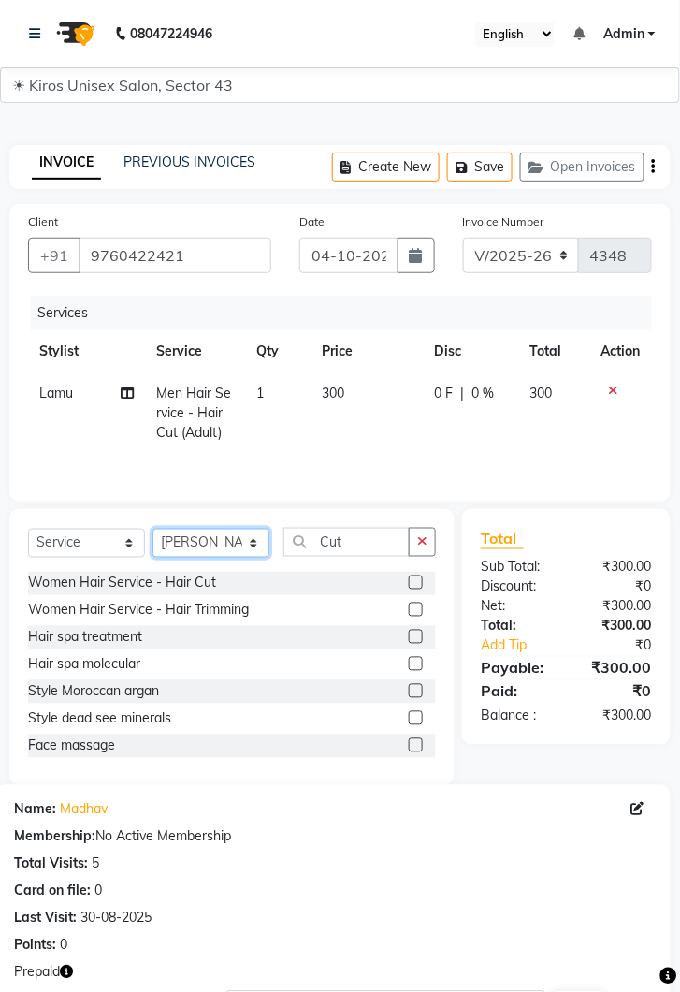
click at [253, 551] on select "Select Stylist [PERSON_NAME] [PERSON_NAME] Jeet Lalit Lamu [PERSON_NAME] [PERSO…" at bounding box center [211, 543] width 117 height 29
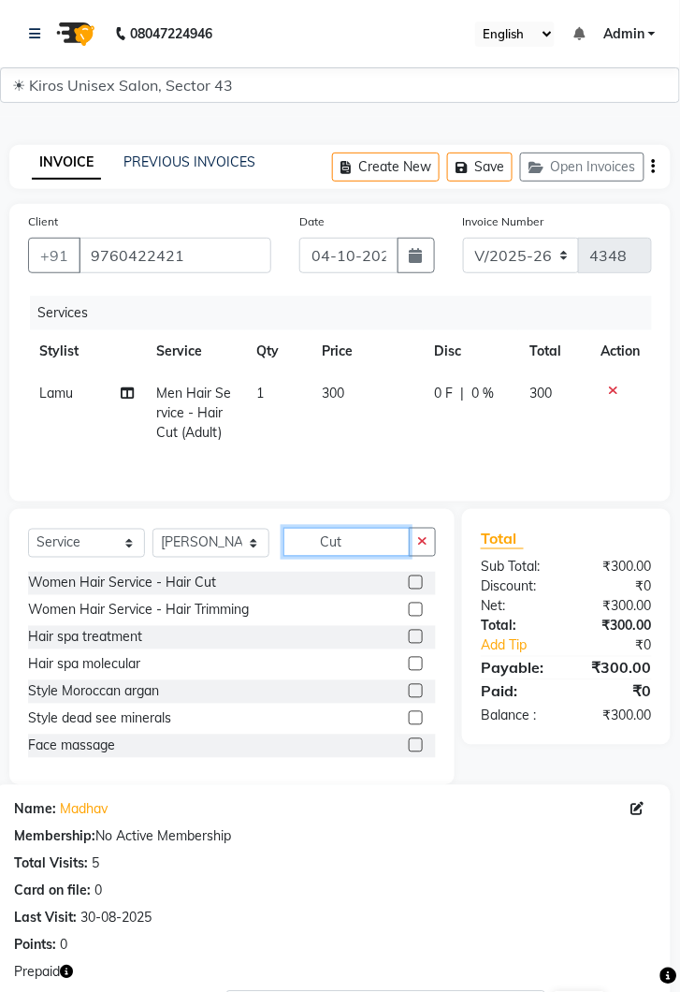
click at [357, 545] on input "Cut" at bounding box center [347, 542] width 126 height 29
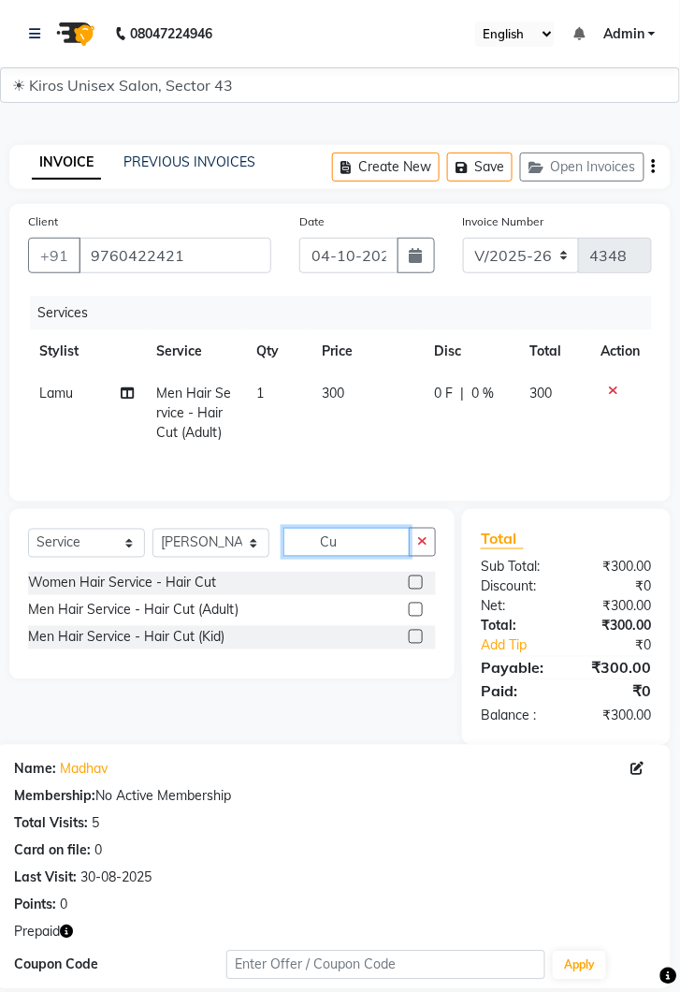
type input "C"
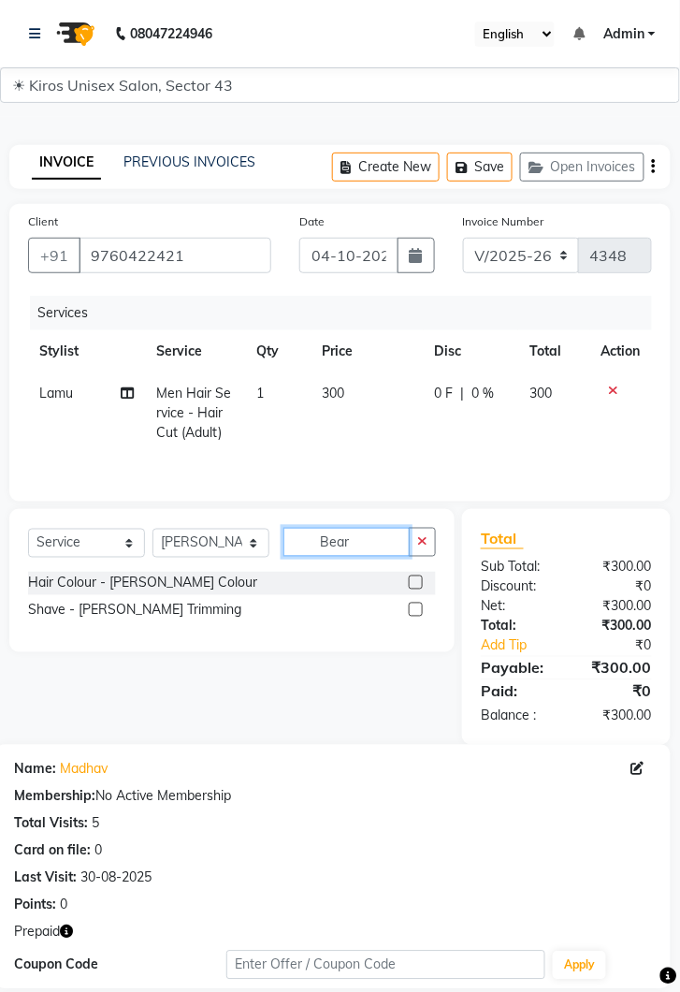
type input "Bear"
click at [415, 609] on label at bounding box center [416, 610] width 14 height 14
click at [415, 609] on input "checkbox" at bounding box center [415, 610] width 12 height 12
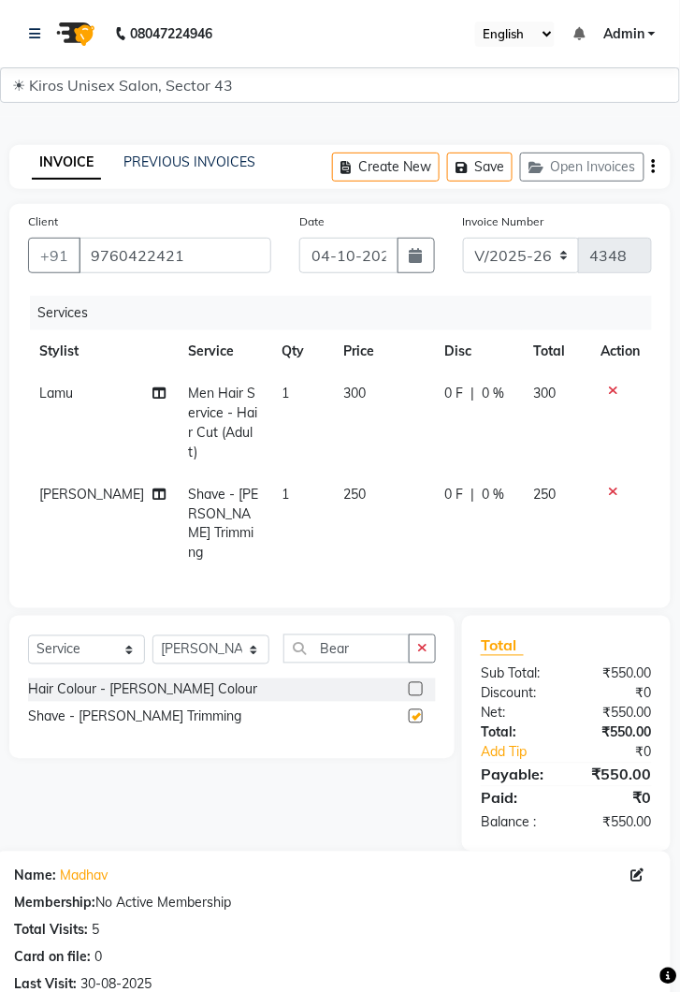
checkbox input "false"
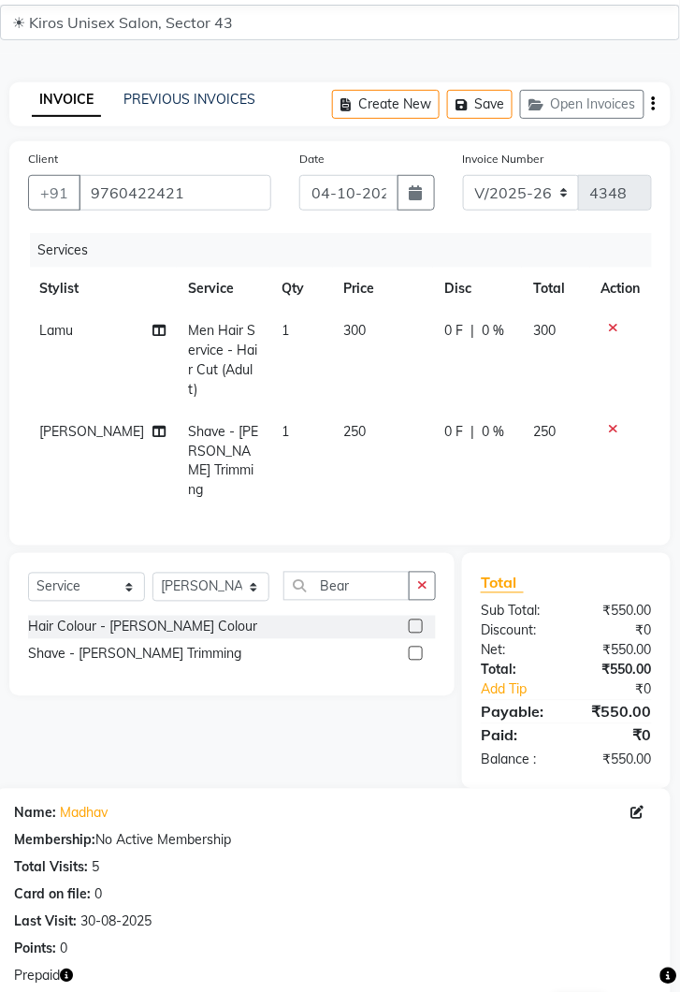
scroll to position [247, 0]
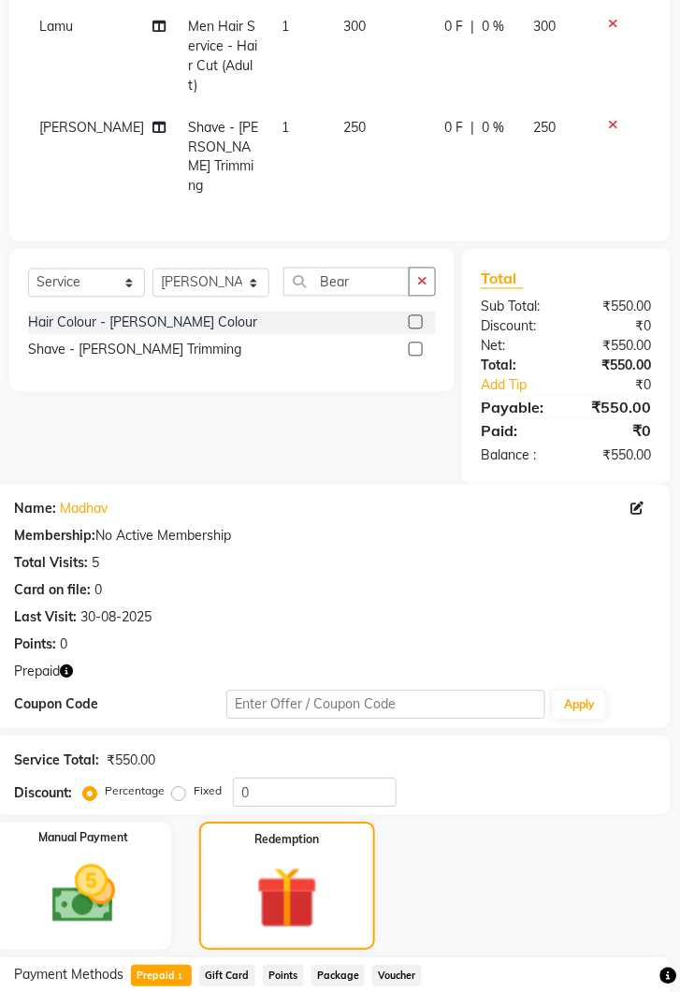
scroll to position [383, 0]
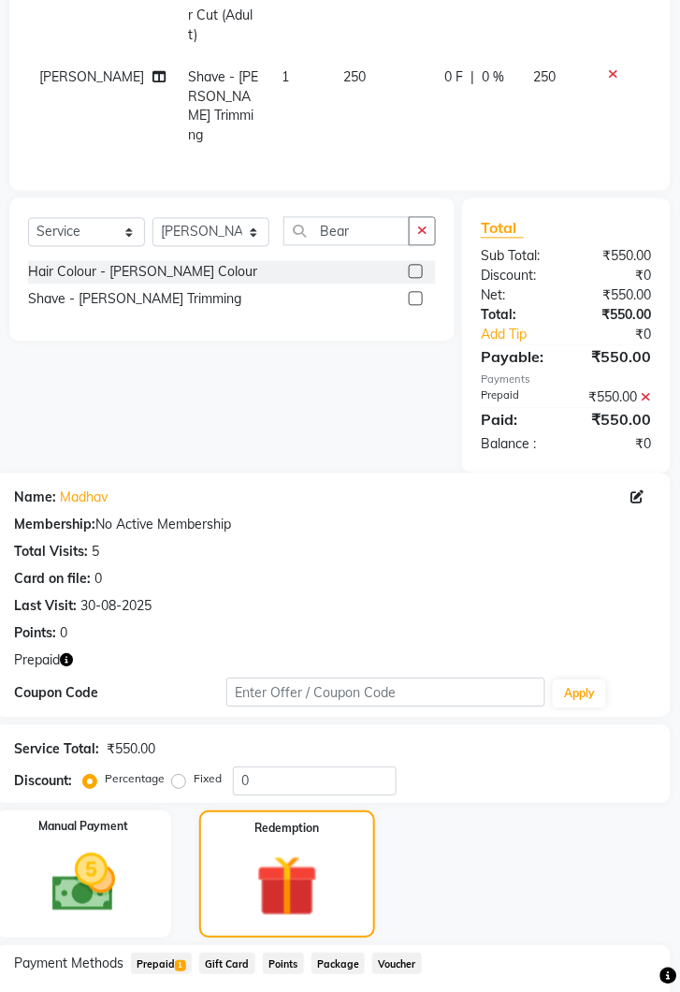
scroll to position [513, 0]
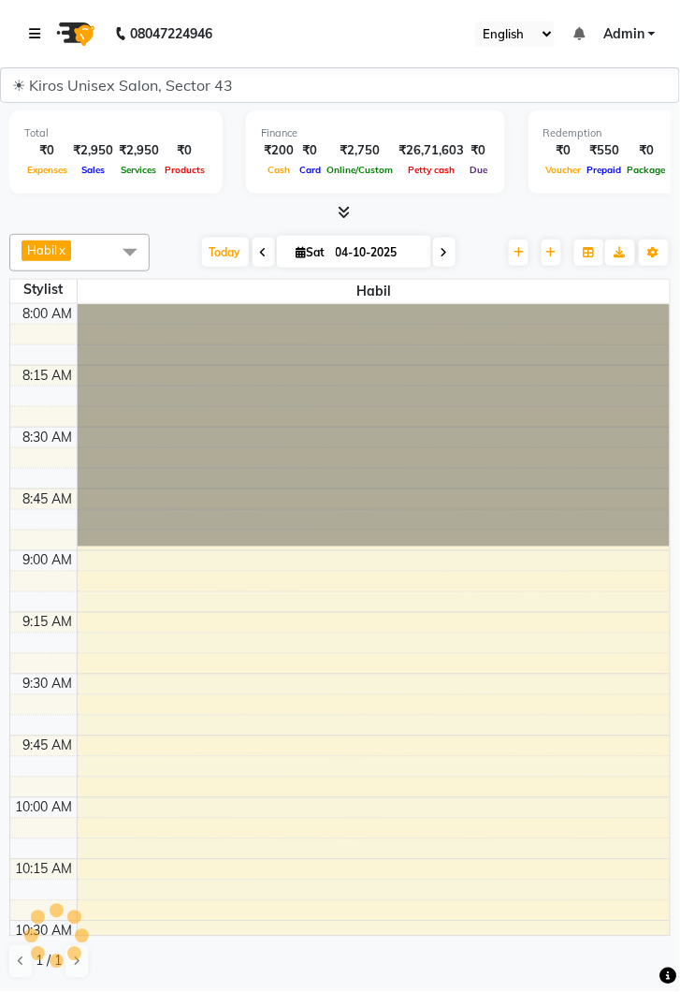
click at [32, 34] on icon at bounding box center [34, 33] width 11 height 13
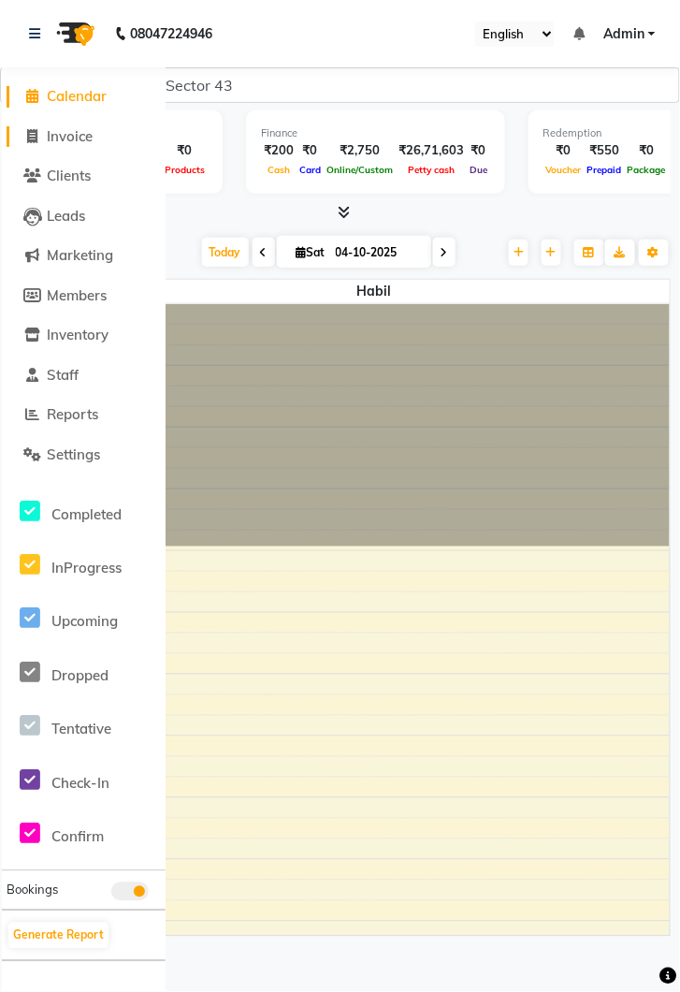
click at [81, 142] on span "Invoice" at bounding box center [70, 136] width 46 height 18
select select "5694"
select select "service"
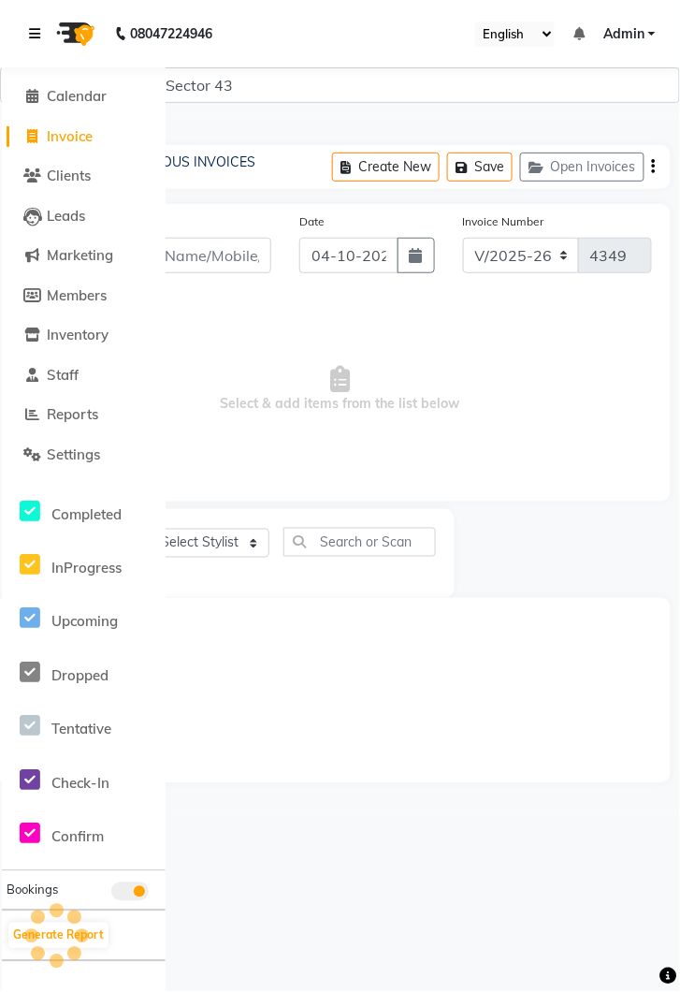
click at [45, 30] on link at bounding box center [38, 33] width 19 height 52
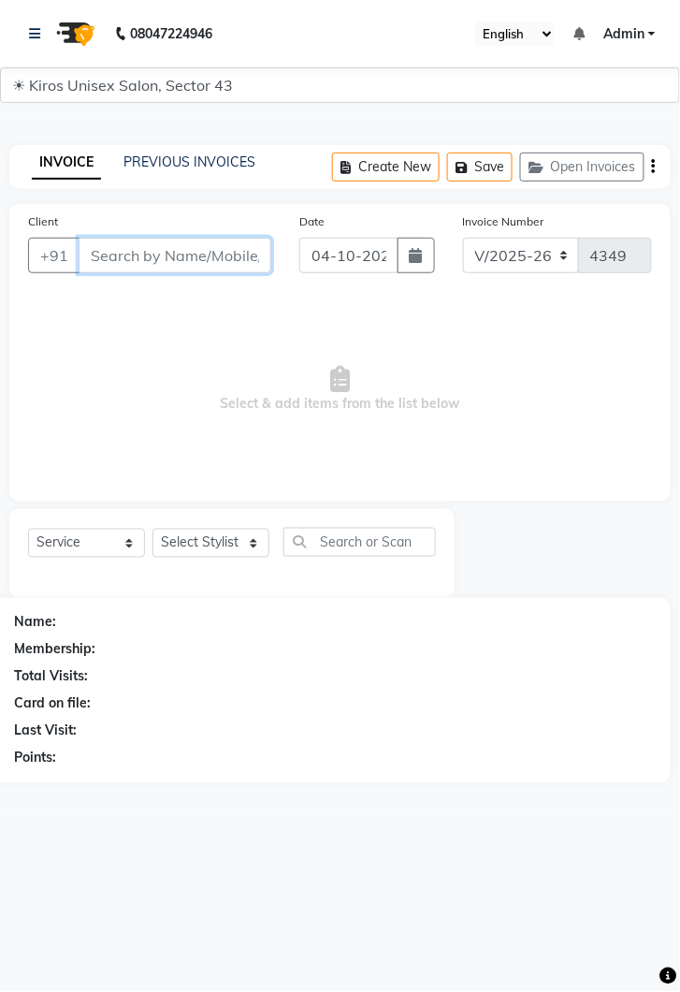
click at [193, 261] on input "Client" at bounding box center [175, 256] width 193 height 36
type input "80776837"
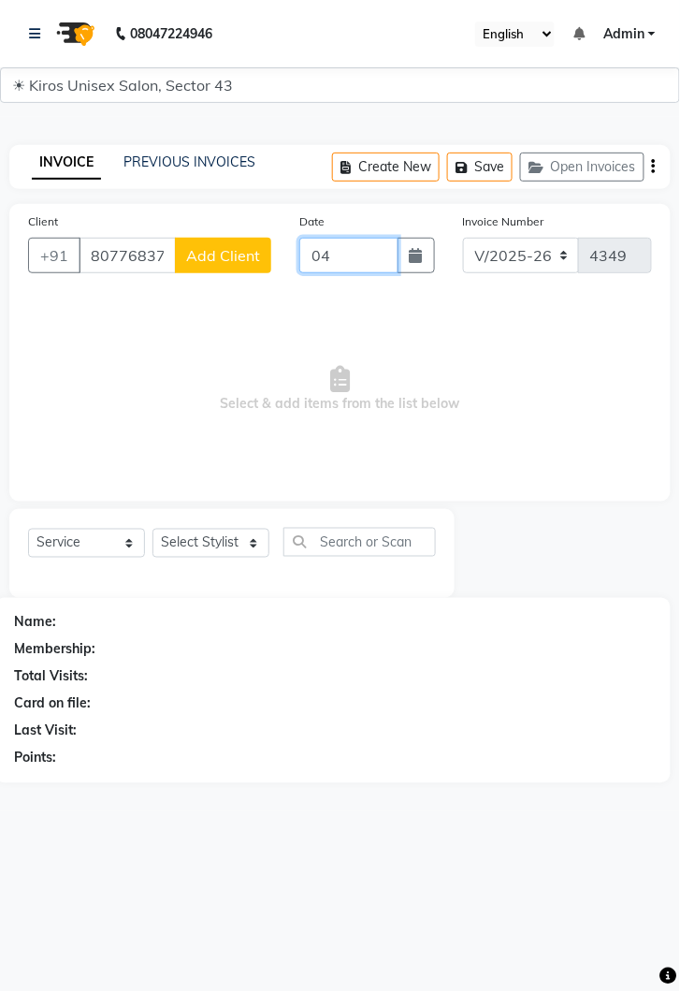
type input "0"
click at [175, 255] on input "80776837" at bounding box center [127, 256] width 97 height 36
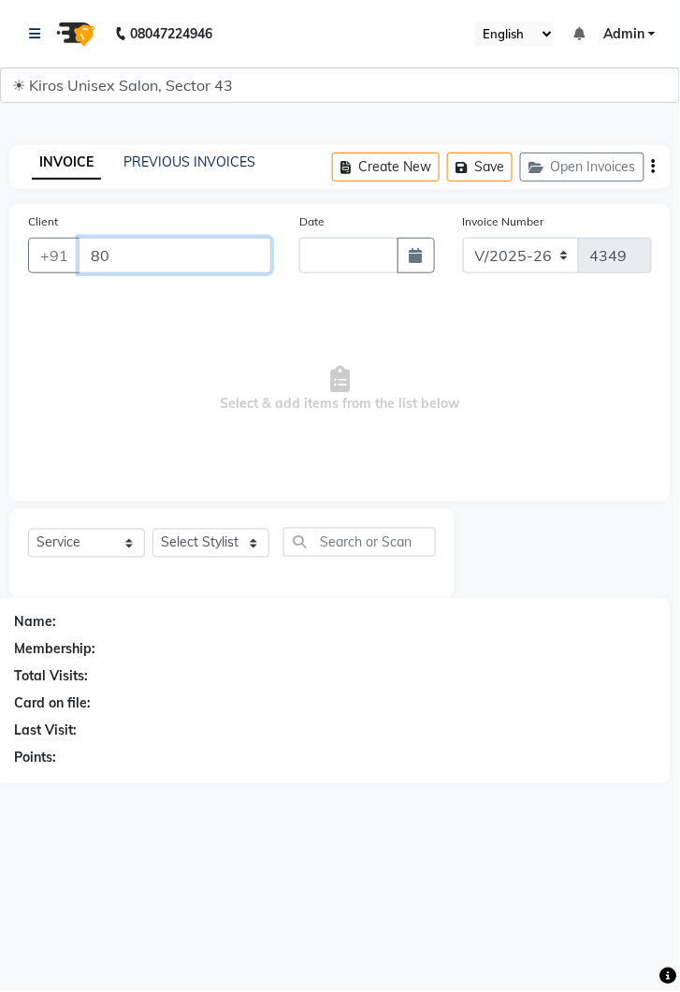
type input "8"
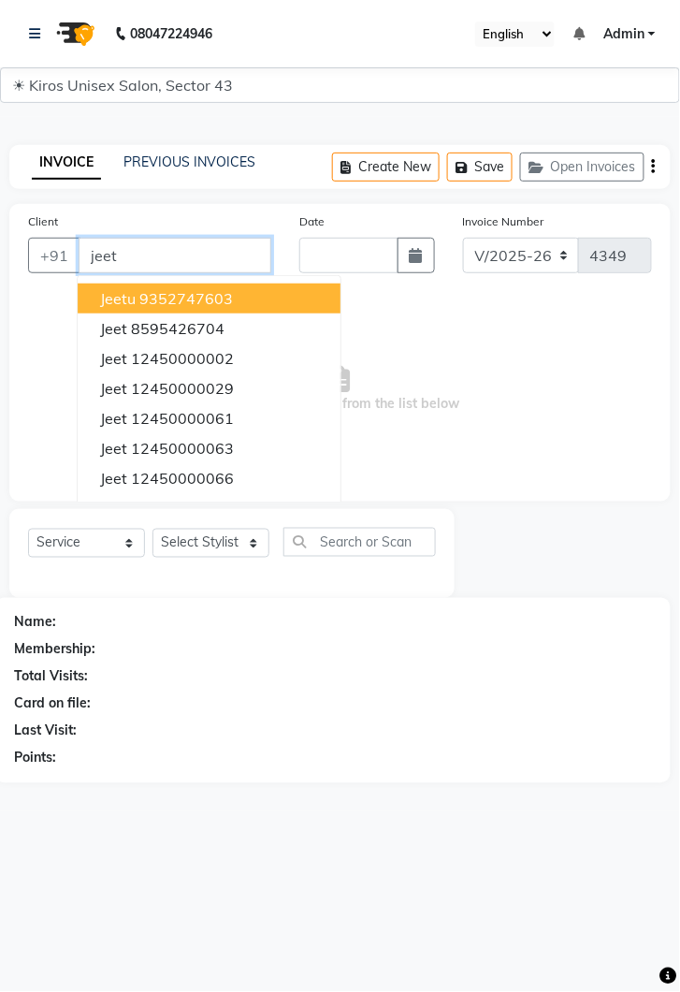
click at [188, 395] on ngb-highlight "12450000029" at bounding box center [182, 388] width 103 height 19
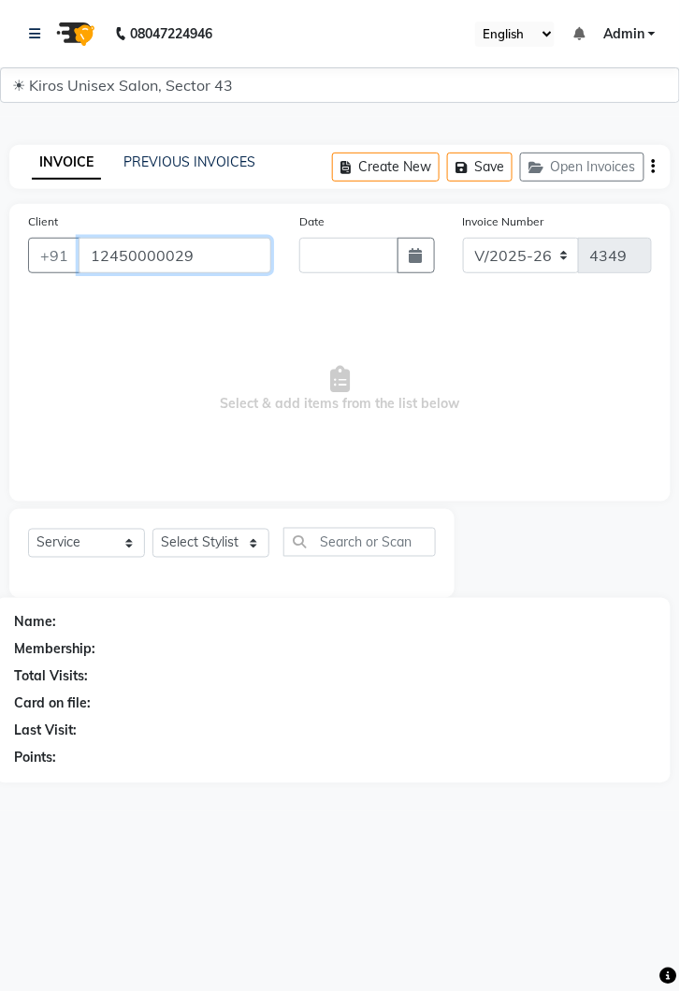
type input "12450000029"
click at [252, 555] on select "Select Stylist [PERSON_NAME] [PERSON_NAME] Jeet Lalit Lamu [PERSON_NAME] [PERSO…" at bounding box center [211, 543] width 117 height 29
select select "39647"
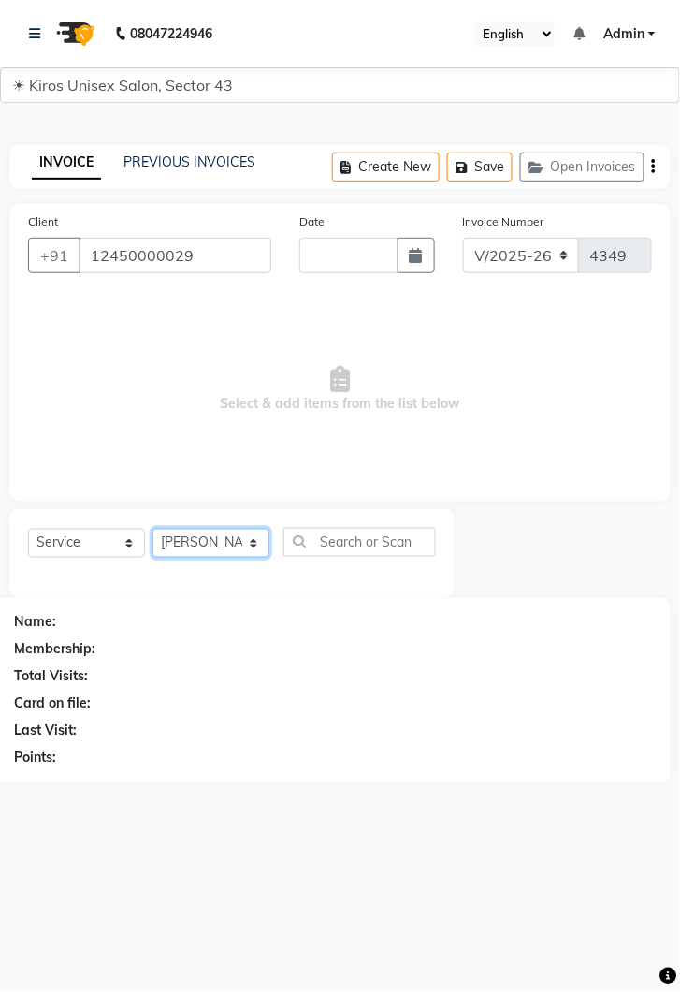
click at [153, 529] on select "Select Stylist [PERSON_NAME] [PERSON_NAME] Jeet Lalit Lamu [PERSON_NAME] [PERSO…" at bounding box center [211, 543] width 117 height 29
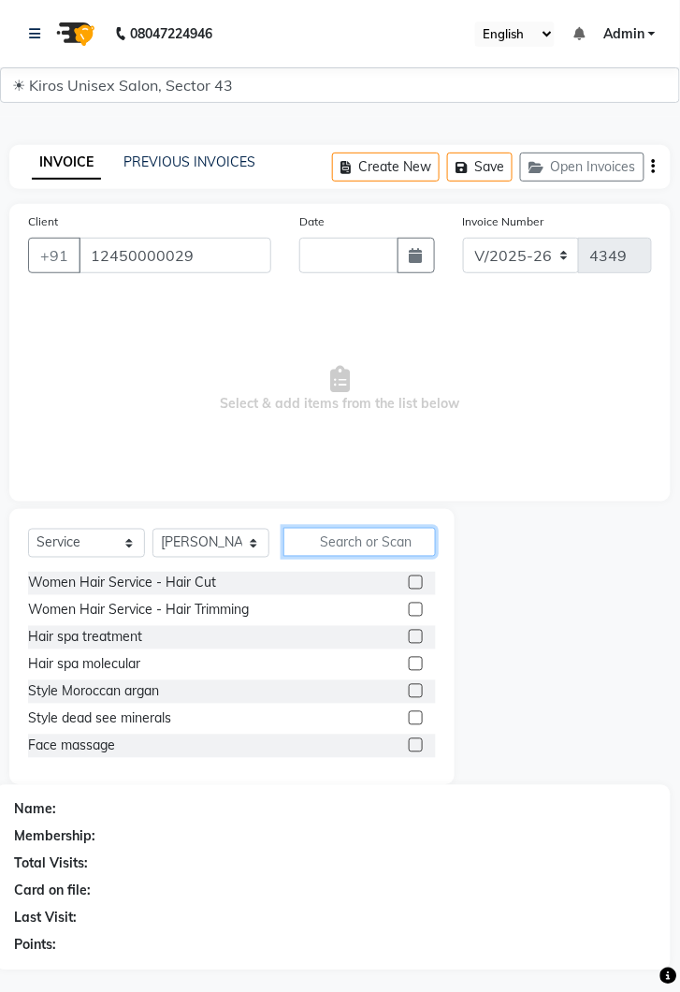
click at [370, 536] on input "text" at bounding box center [360, 542] width 153 height 29
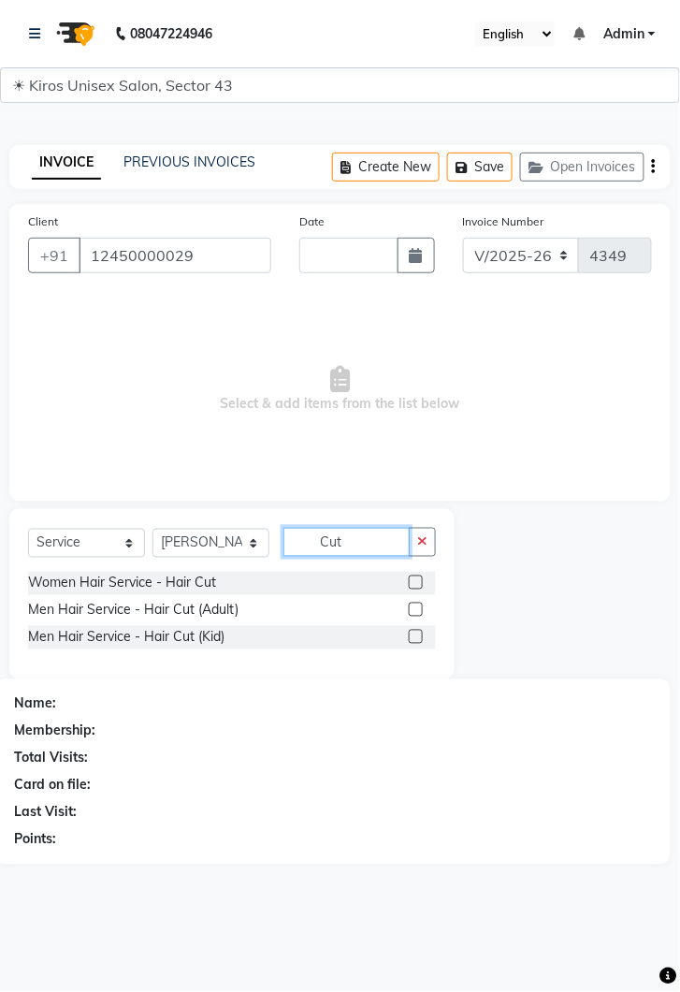
type input "Cut"
click at [414, 604] on label at bounding box center [416, 610] width 14 height 14
click at [414, 604] on input "checkbox" at bounding box center [415, 610] width 12 height 12
checkbox input "true"
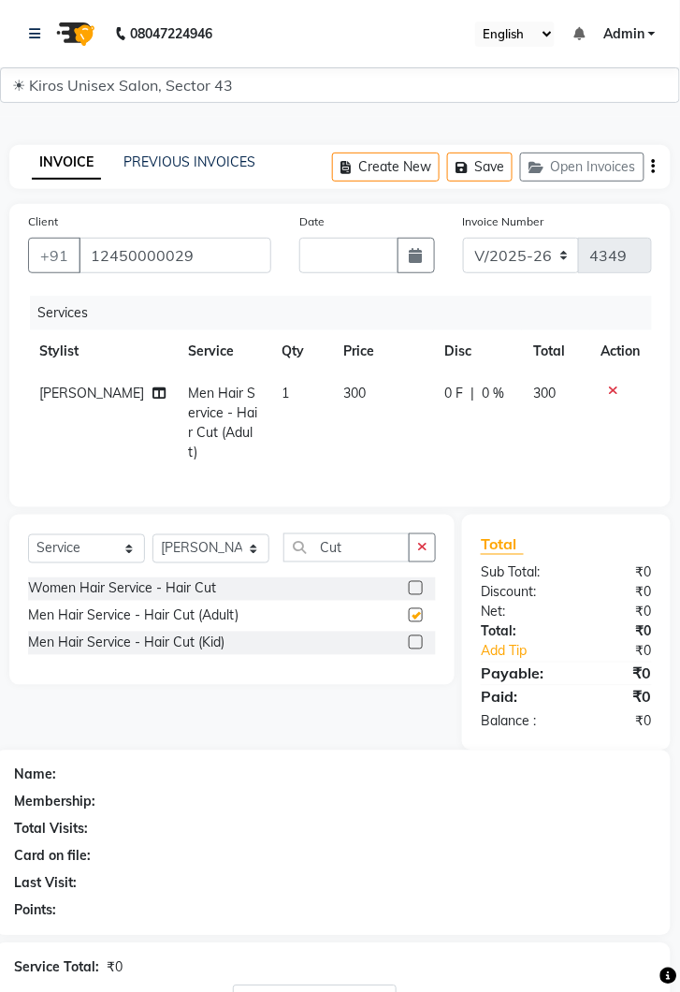
click at [613, 393] on icon at bounding box center [614, 390] width 10 height 13
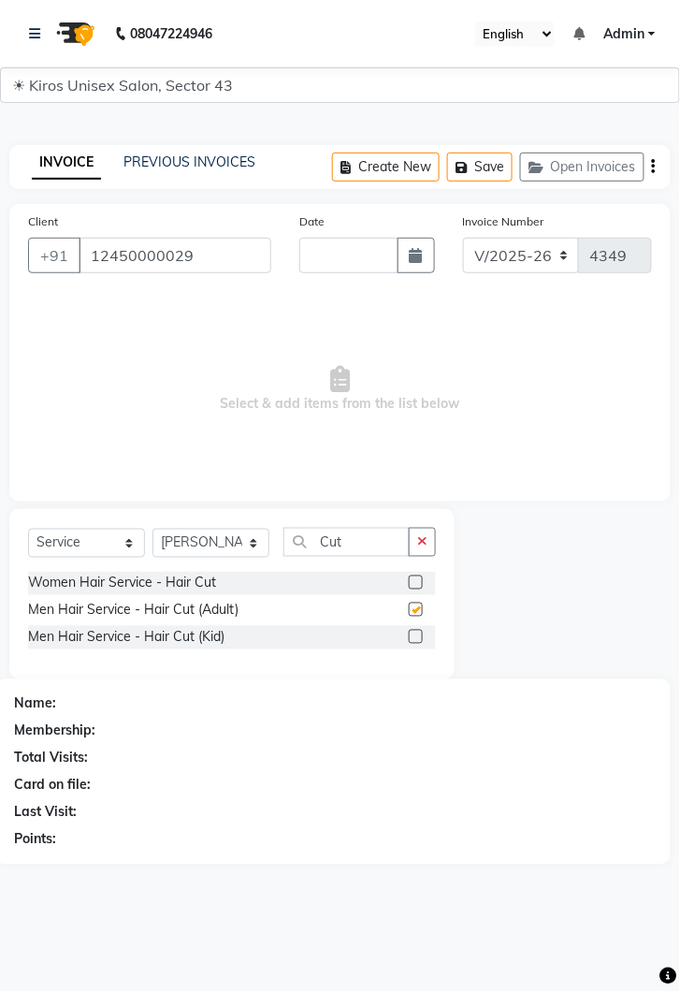
click at [424, 266] on button "button" at bounding box center [416, 256] width 37 height 36
select select "10"
select select "2025"
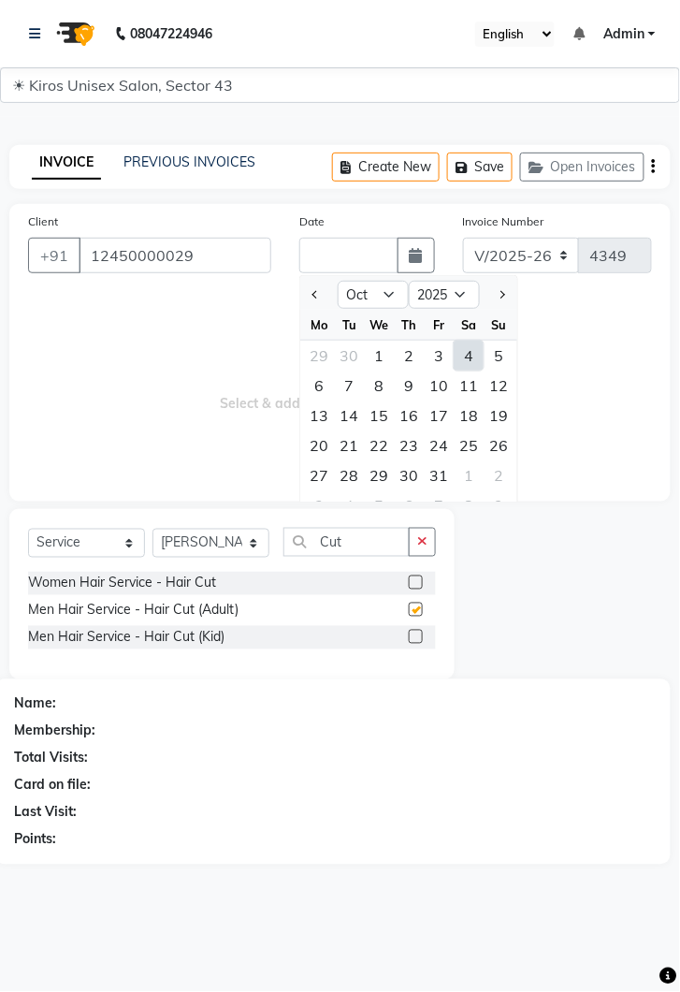
click at [606, 442] on span "Select & add items from the list below" at bounding box center [340, 389] width 624 height 187
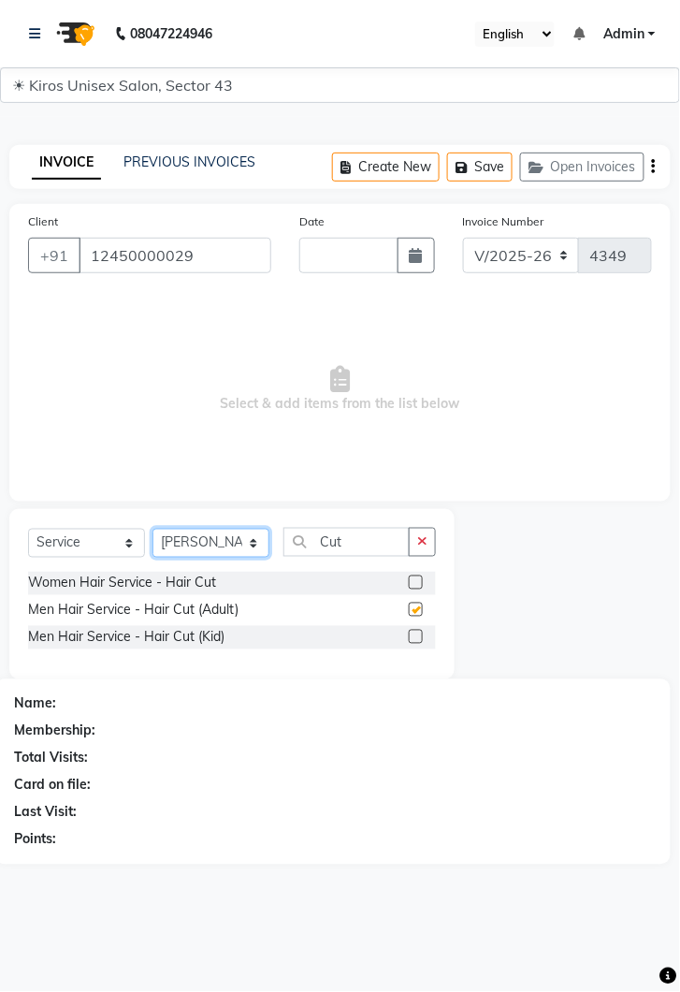
click at [253, 544] on select "Select Stylist [PERSON_NAME] [PERSON_NAME] Jeet Lalit Lamu [PERSON_NAME] [PERSO…" at bounding box center [211, 543] width 117 height 29
click at [153, 529] on select "Select Stylist [PERSON_NAME] [PERSON_NAME] Jeet Lalit Lamu [PERSON_NAME] [PERSO…" at bounding box center [211, 543] width 117 height 29
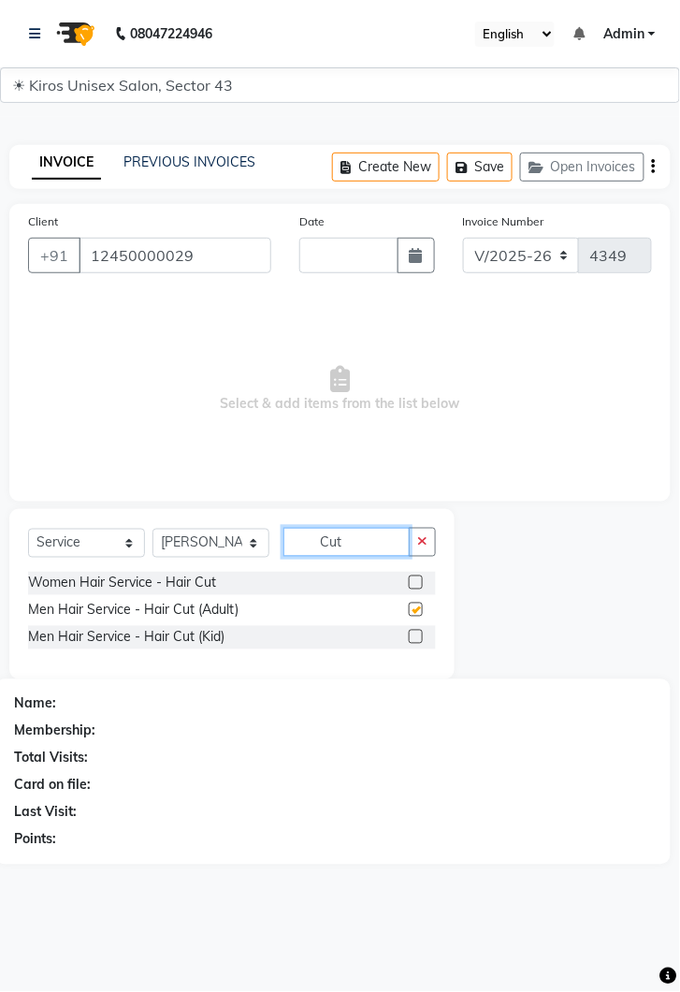
click at [370, 541] on input "Cut" at bounding box center [347, 542] width 126 height 29
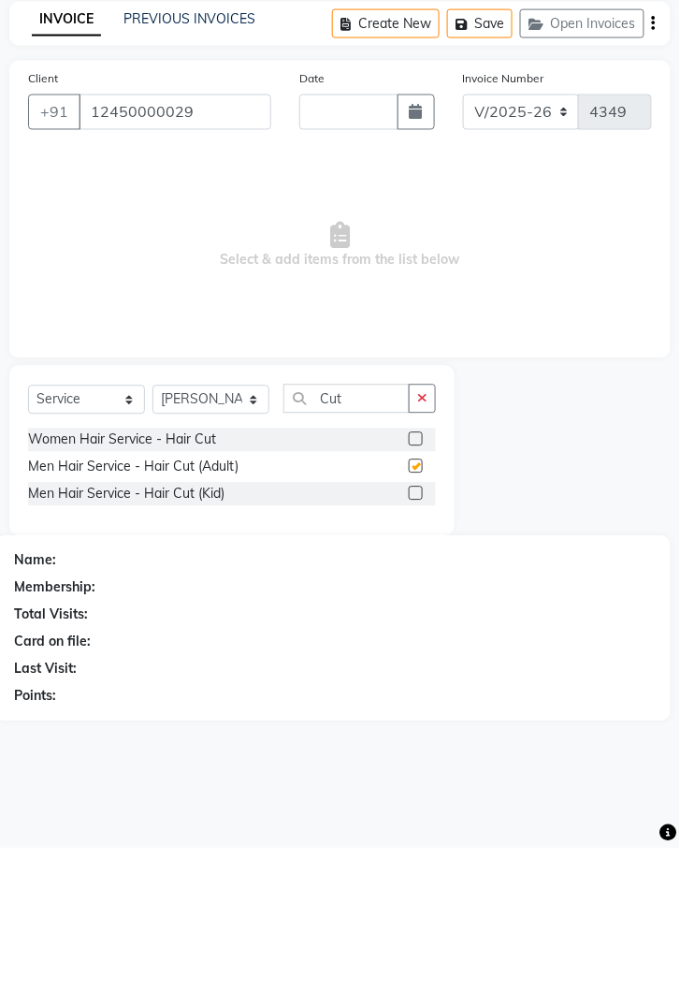
click at [416, 608] on label at bounding box center [416, 610] width 14 height 14
click at [416, 608] on input "checkbox" at bounding box center [415, 610] width 12 height 12
checkbox input "false"
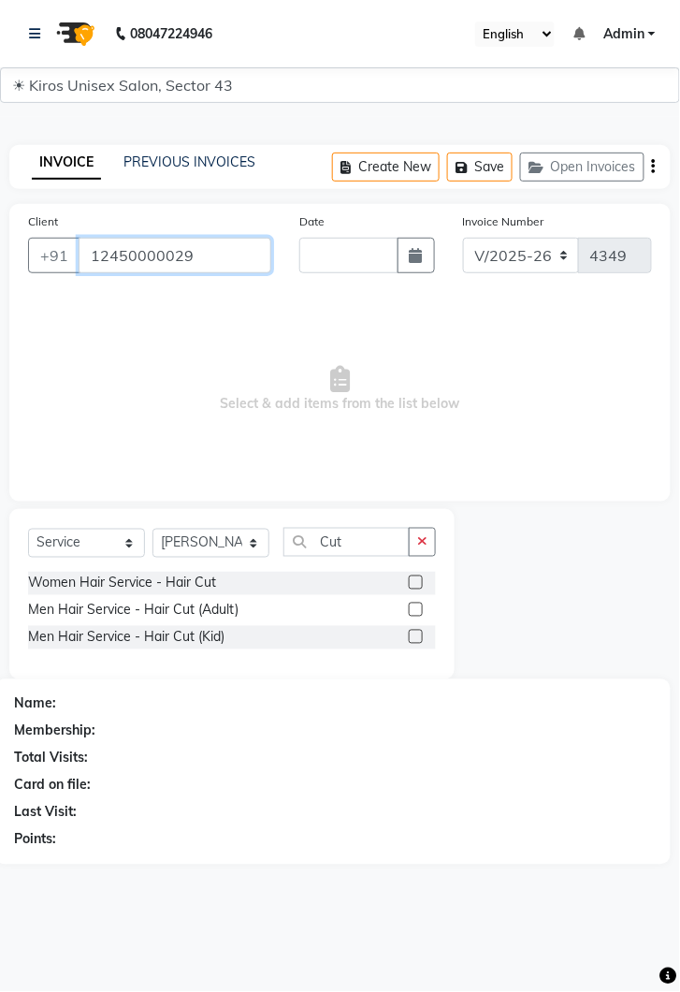
click at [217, 260] on input "12450000029" at bounding box center [175, 256] width 193 height 36
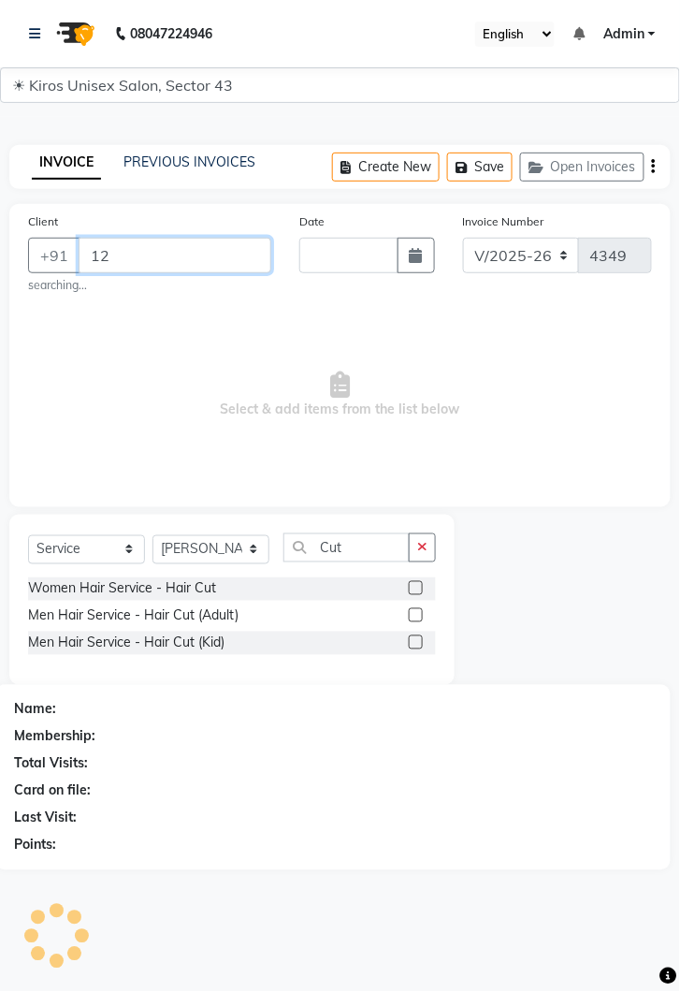
type input "1"
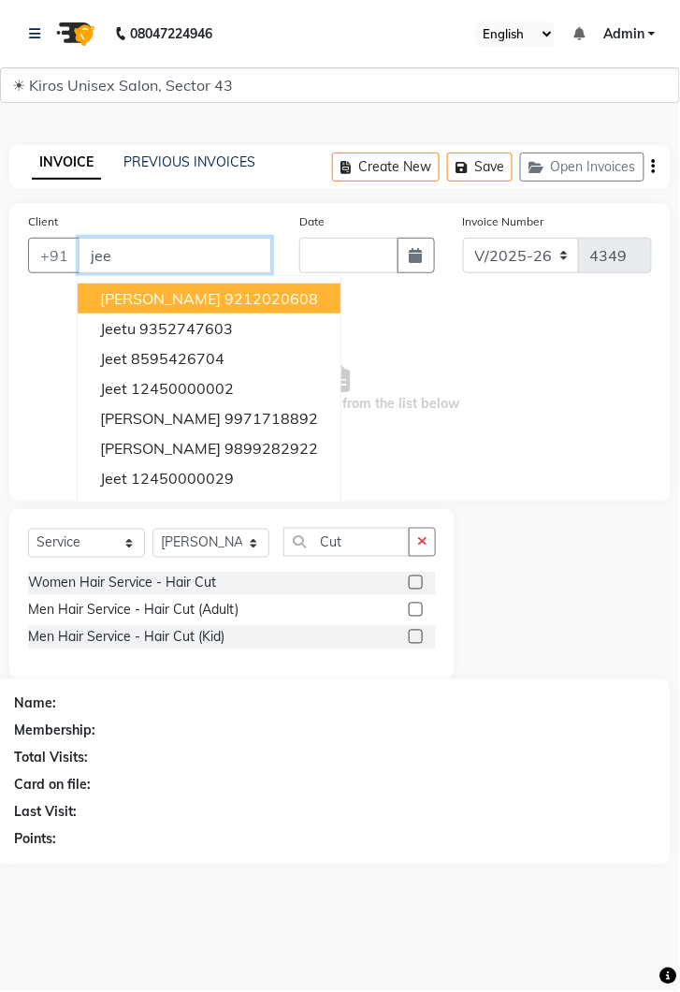
click at [189, 389] on ngb-highlight "12450000002" at bounding box center [182, 388] width 103 height 19
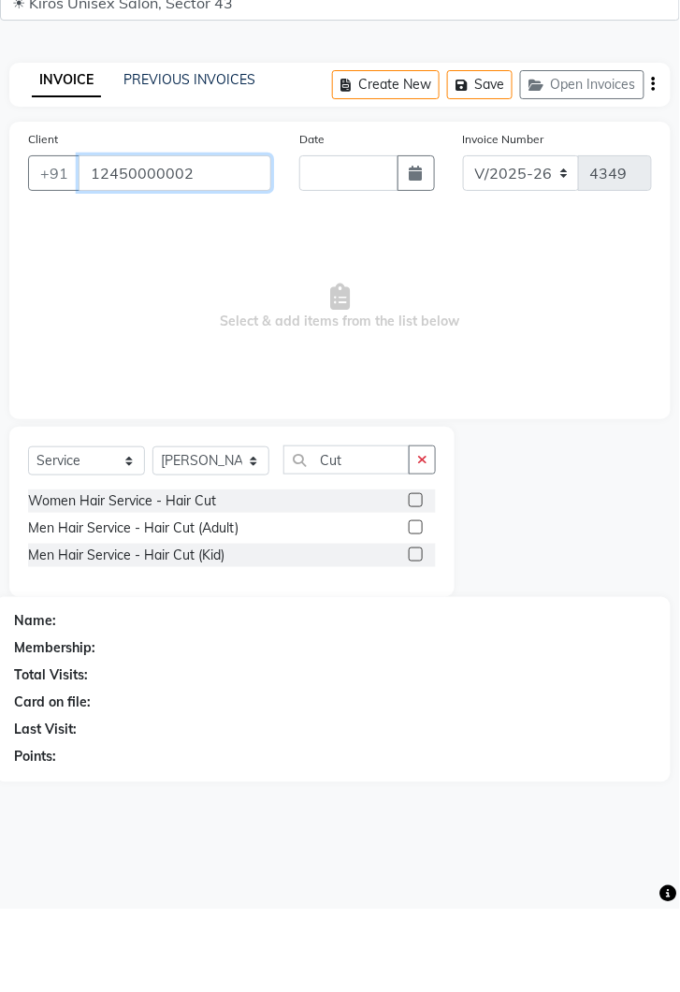
type input "12450000002"
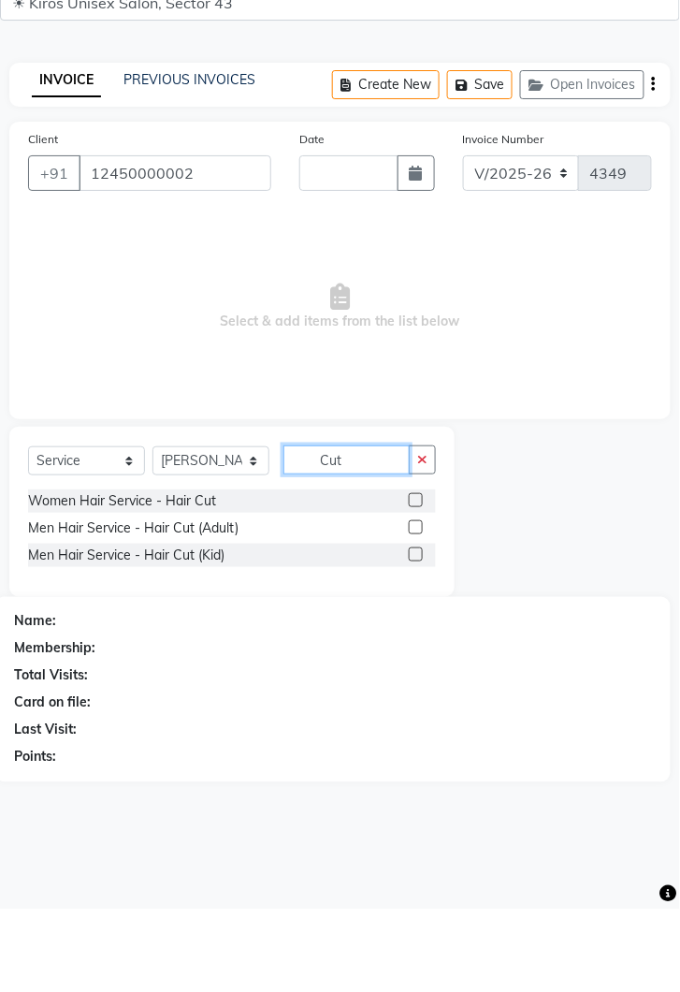
click at [372, 543] on input "Cut" at bounding box center [347, 542] width 126 height 29
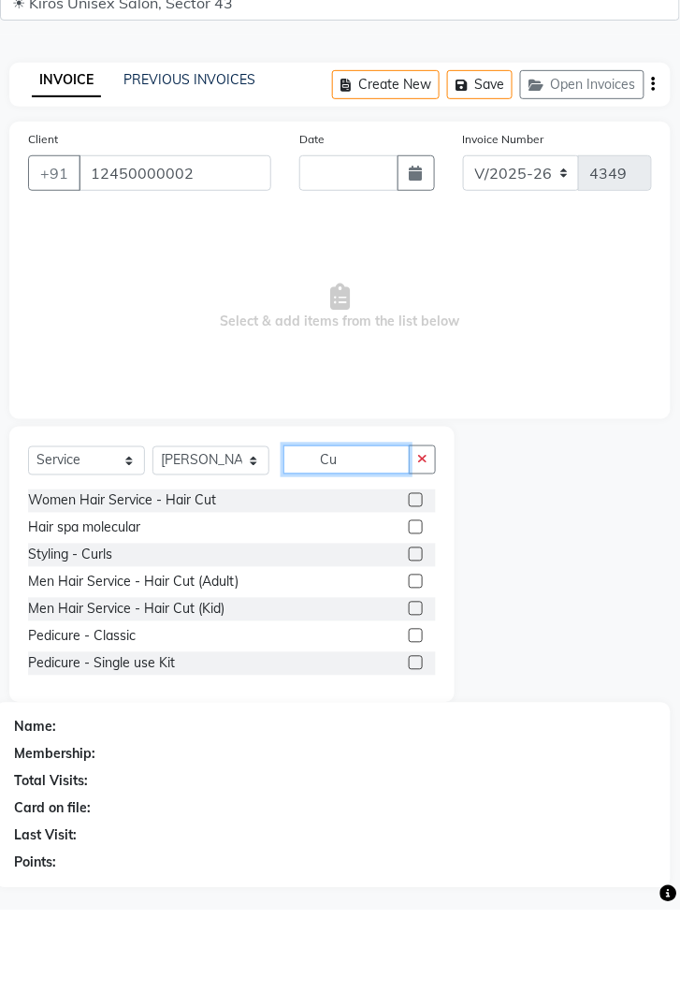
type input "C"
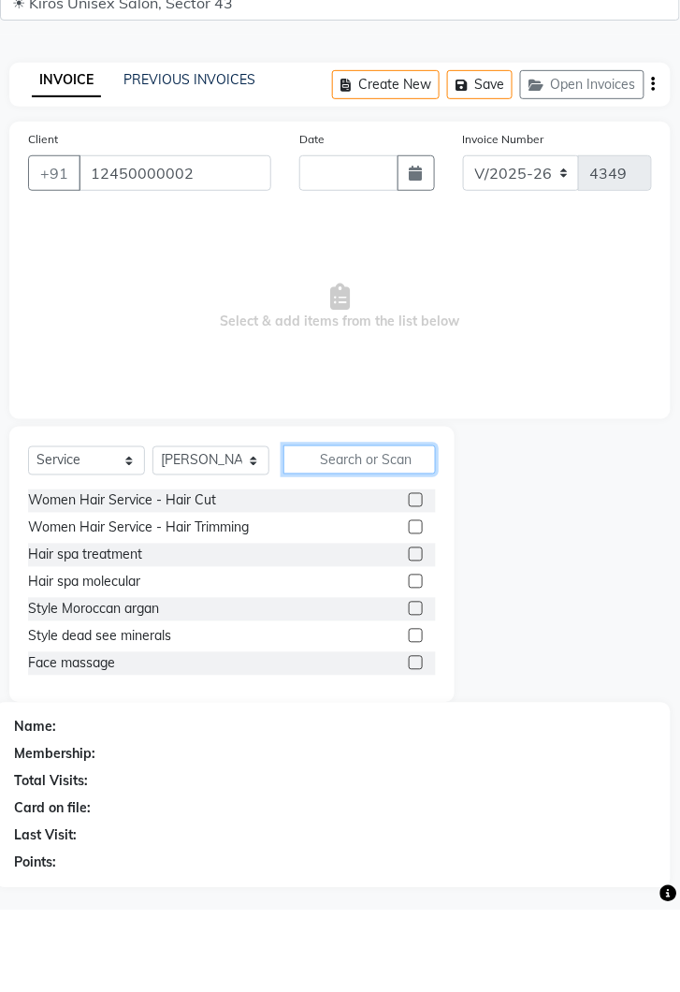
click at [350, 539] on input "text" at bounding box center [360, 542] width 153 height 29
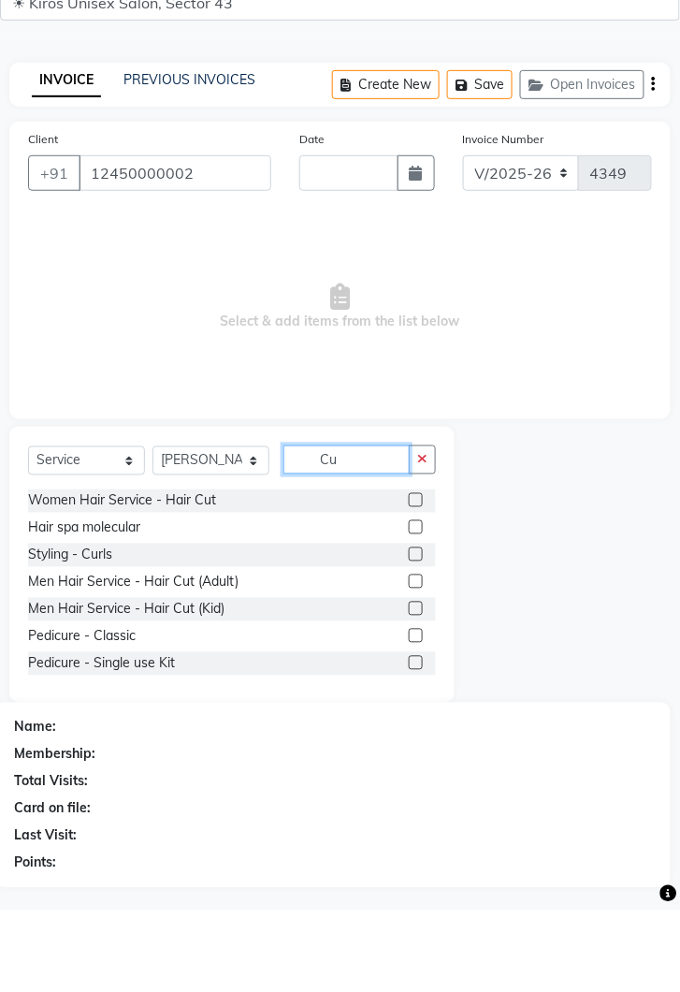
type input "Cut"
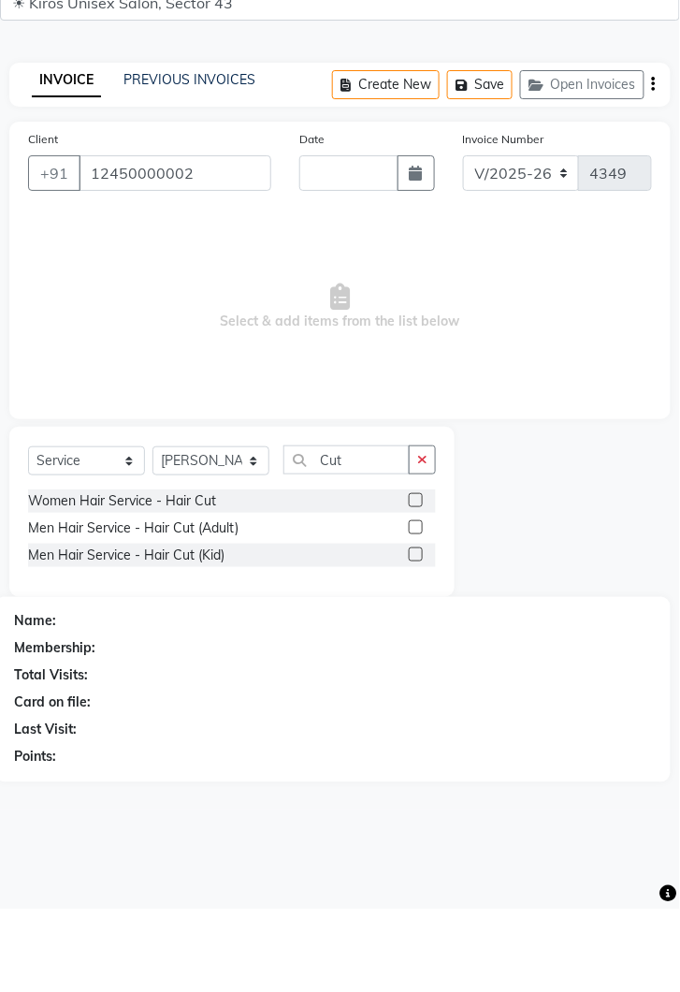
click at [415, 609] on label at bounding box center [416, 610] width 14 height 14
click at [415, 609] on input "checkbox" at bounding box center [415, 610] width 12 height 12
checkbox input "true"
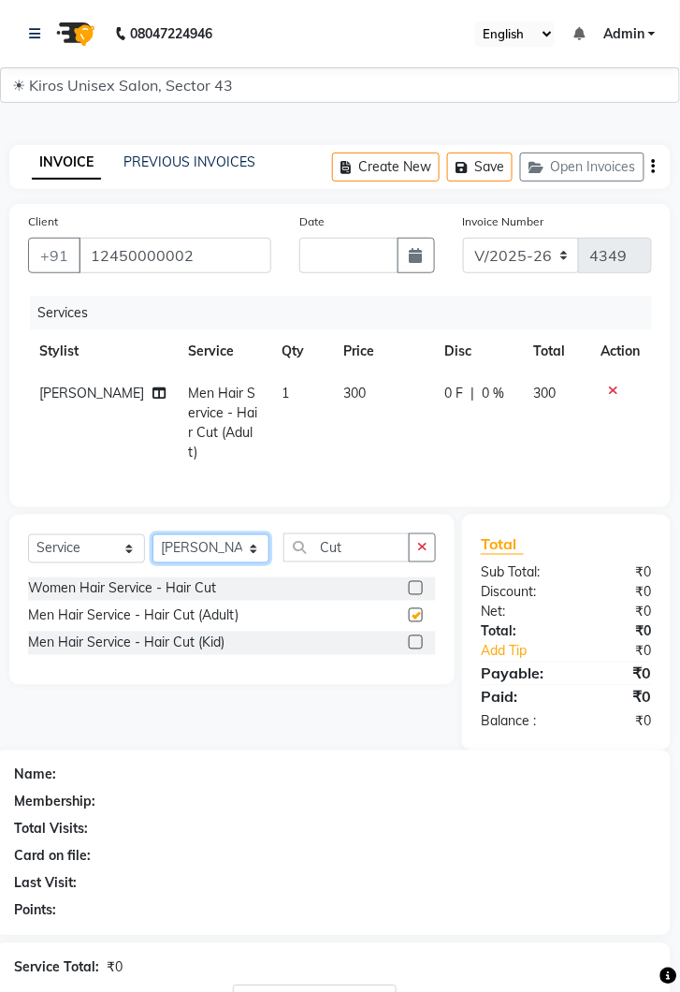
click at [257, 554] on select "Select Stylist [PERSON_NAME] [PERSON_NAME] Jeet Lalit Lamu [PERSON_NAME] [PERSO…" at bounding box center [211, 548] width 117 height 29
click at [153, 534] on select "Select Stylist [PERSON_NAME] [PERSON_NAME] Jeet Lalit Lamu [PERSON_NAME] [PERSO…" at bounding box center [211, 548] width 117 height 29
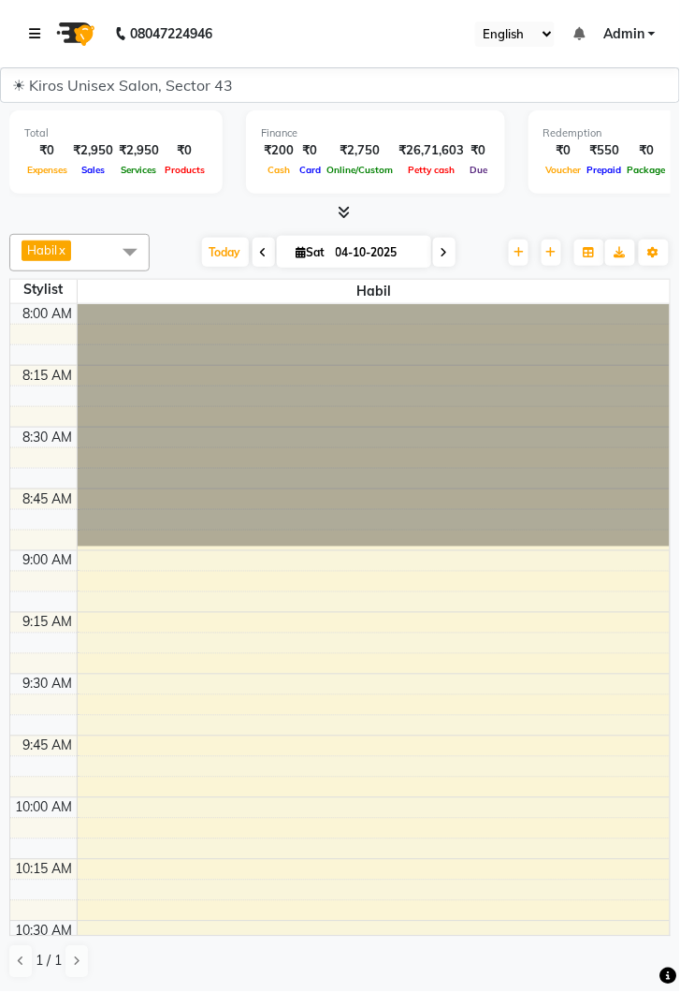
click at [44, 44] on link at bounding box center [38, 33] width 19 height 52
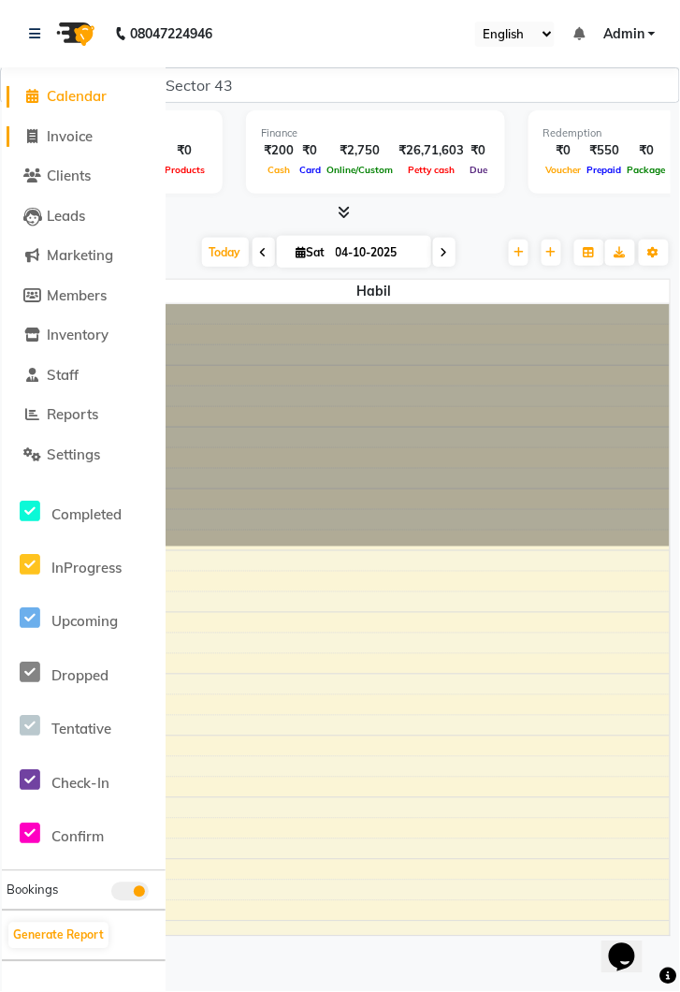
click at [78, 138] on span "Invoice" at bounding box center [70, 136] width 46 height 18
select select "service"
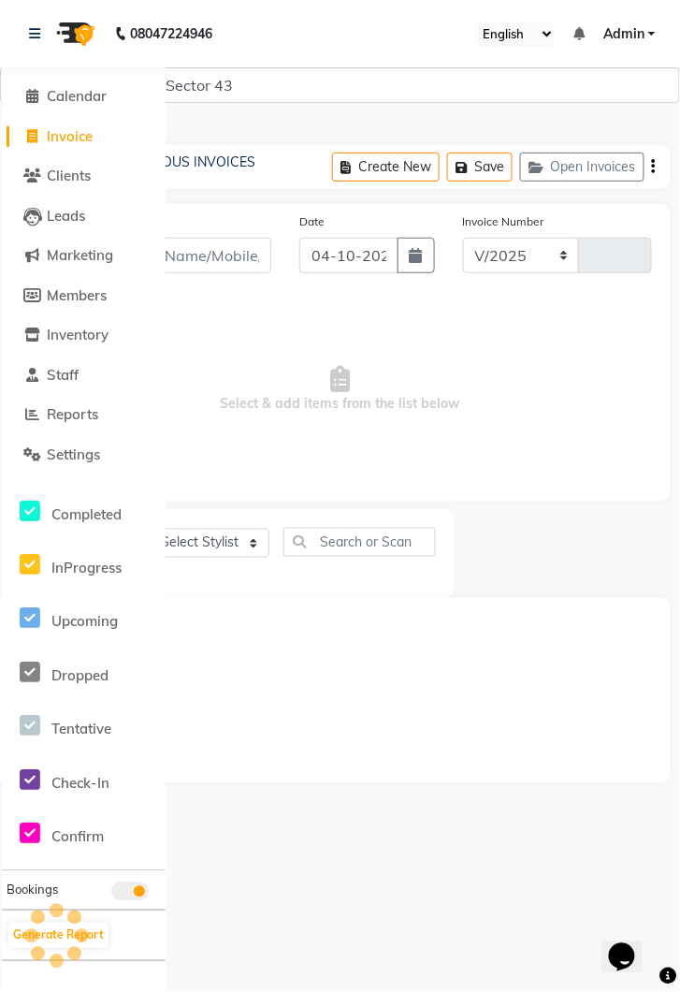
select select "5694"
type input "4349"
click at [40, 40] on link at bounding box center [38, 33] width 19 height 52
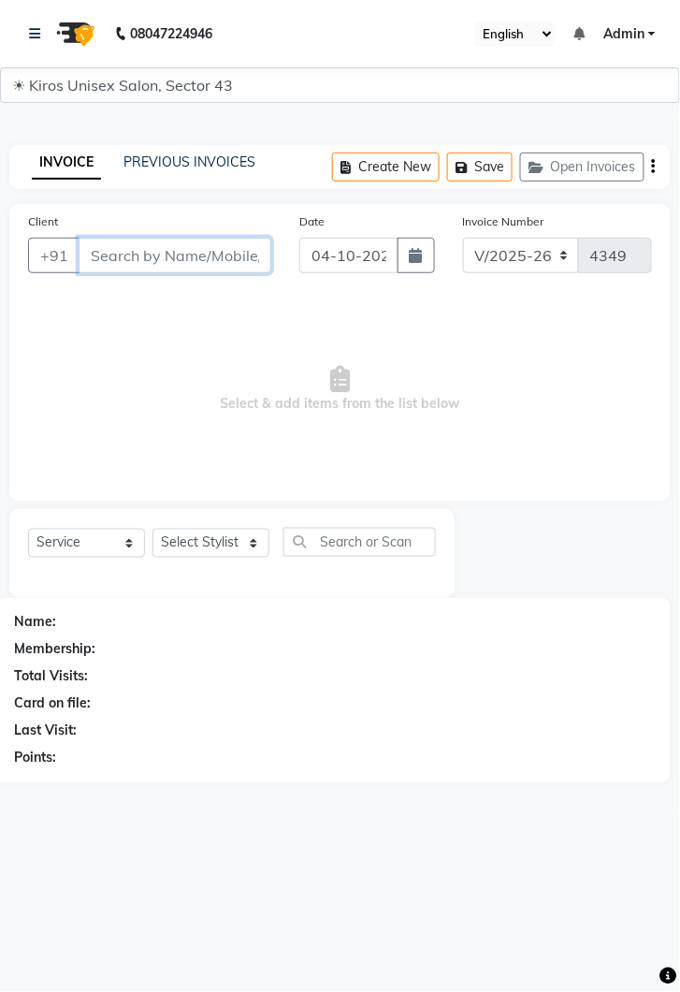
click at [187, 260] on input "Client" at bounding box center [175, 256] width 193 height 36
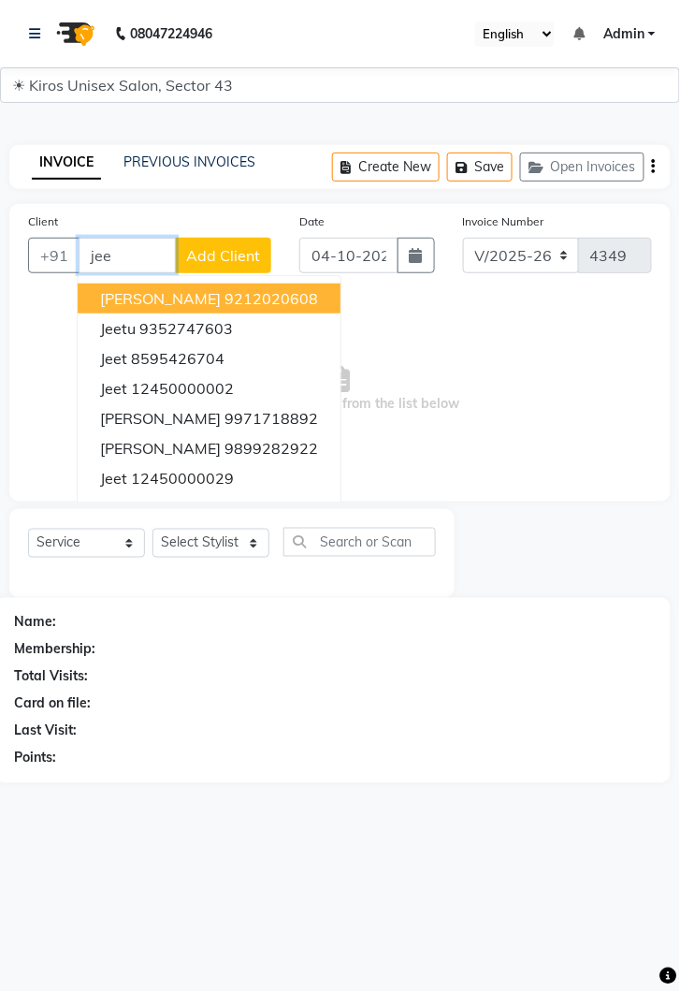
click at [205, 381] on ngb-highlight "12450000002" at bounding box center [182, 388] width 103 height 19
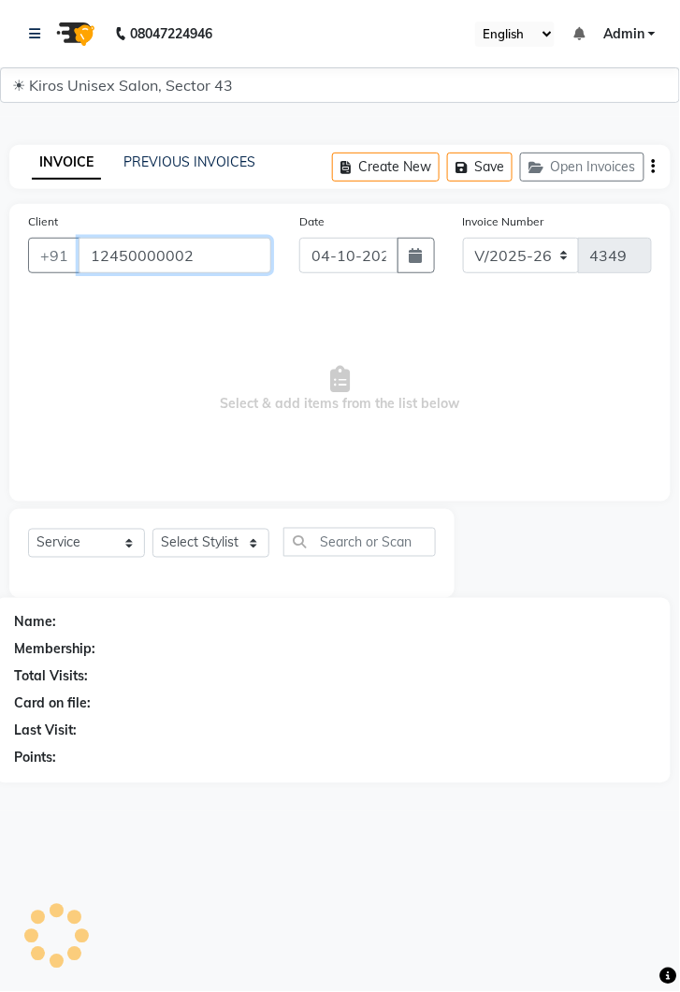
type input "12450000002"
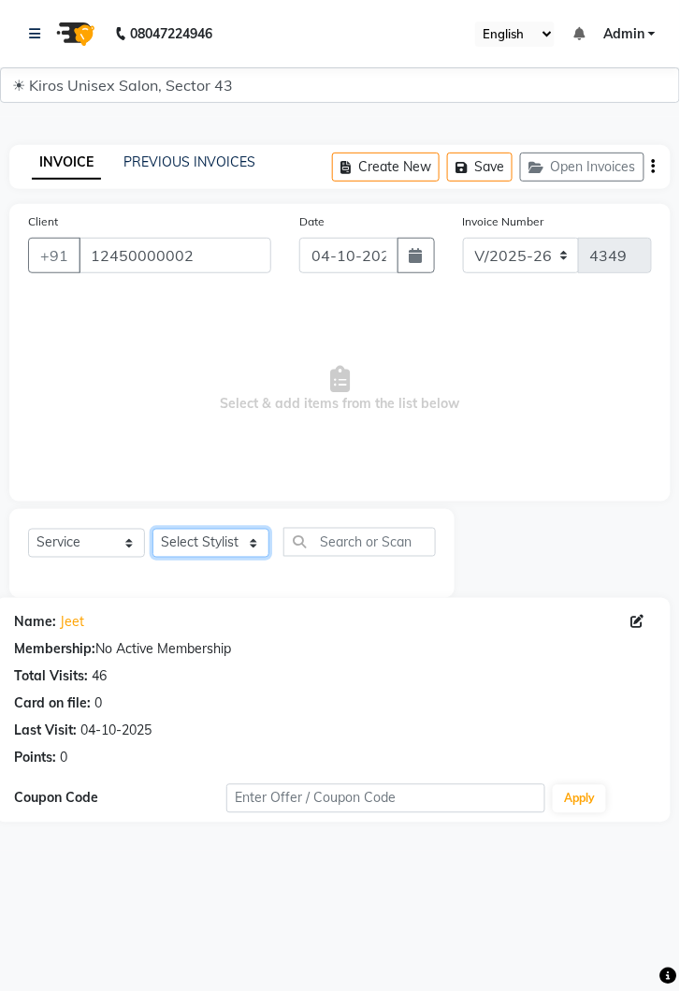
click at [260, 547] on select "Select Stylist [PERSON_NAME] [PERSON_NAME] Jeet Lalit Lamu [PERSON_NAME] [PERSO…" at bounding box center [211, 543] width 117 height 29
select select "39647"
click at [153, 529] on select "Select Stylist [PERSON_NAME] [PERSON_NAME] Jeet Lalit Lamu [PERSON_NAME] [PERSO…" at bounding box center [211, 543] width 117 height 29
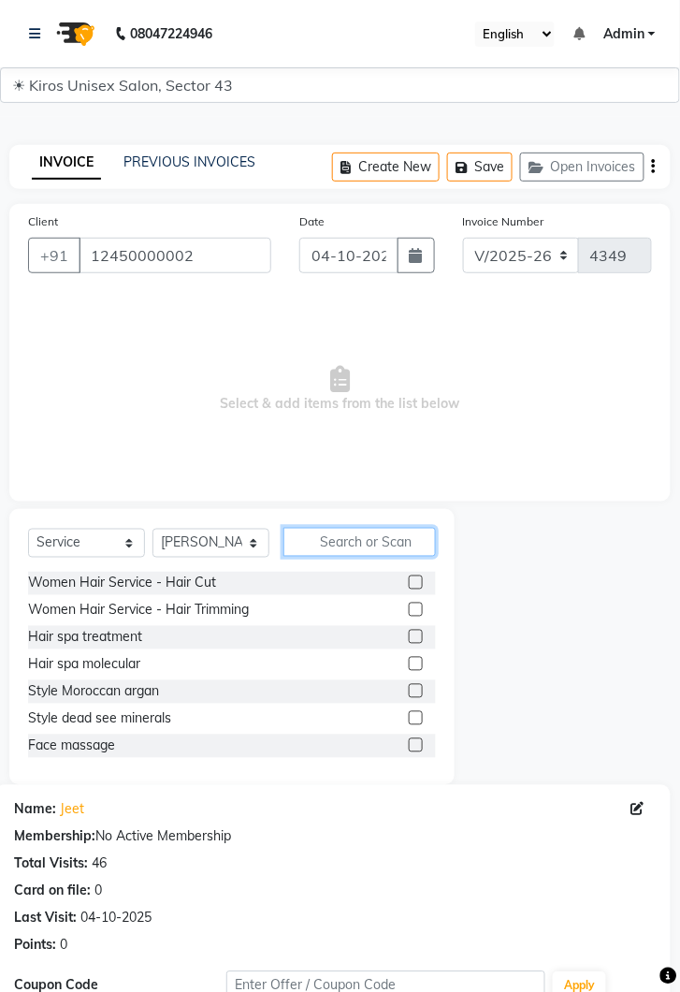
click at [351, 539] on input "text" at bounding box center [360, 542] width 153 height 29
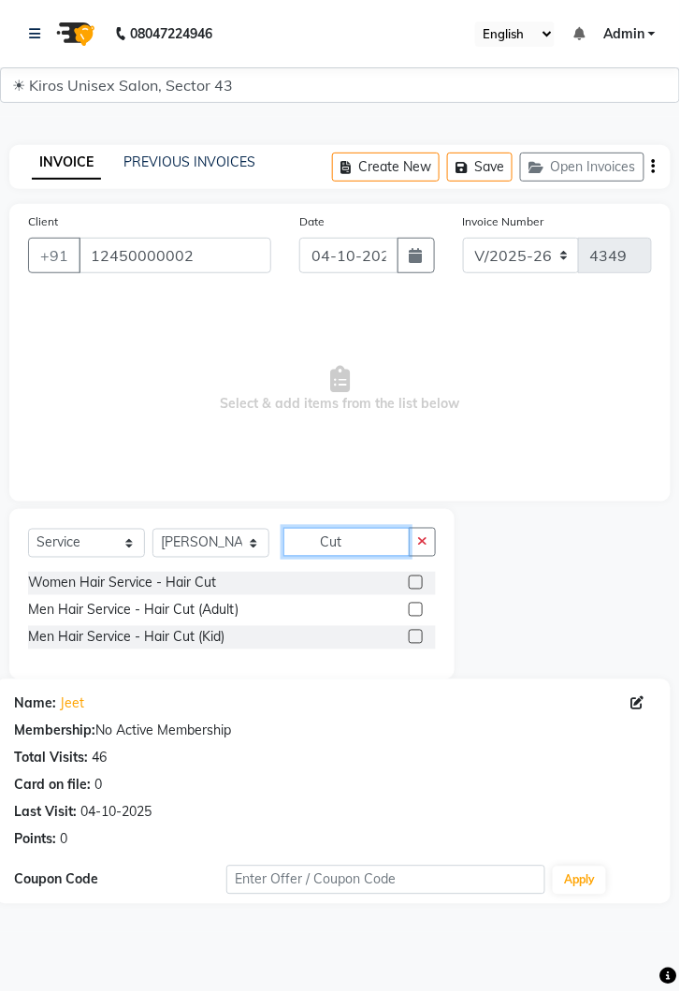
type input "Cut"
click at [414, 608] on label at bounding box center [416, 610] width 14 height 14
click at [414, 608] on input "checkbox" at bounding box center [415, 610] width 12 height 12
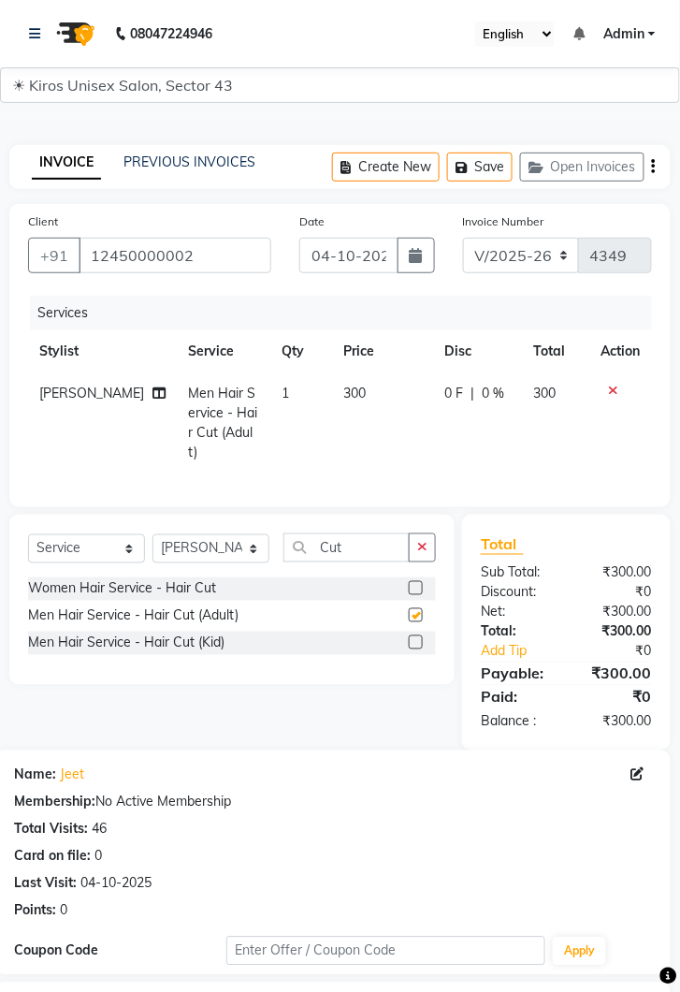
checkbox input "false"
click at [356, 540] on input "Cut" at bounding box center [347, 547] width 126 height 29
type input "C"
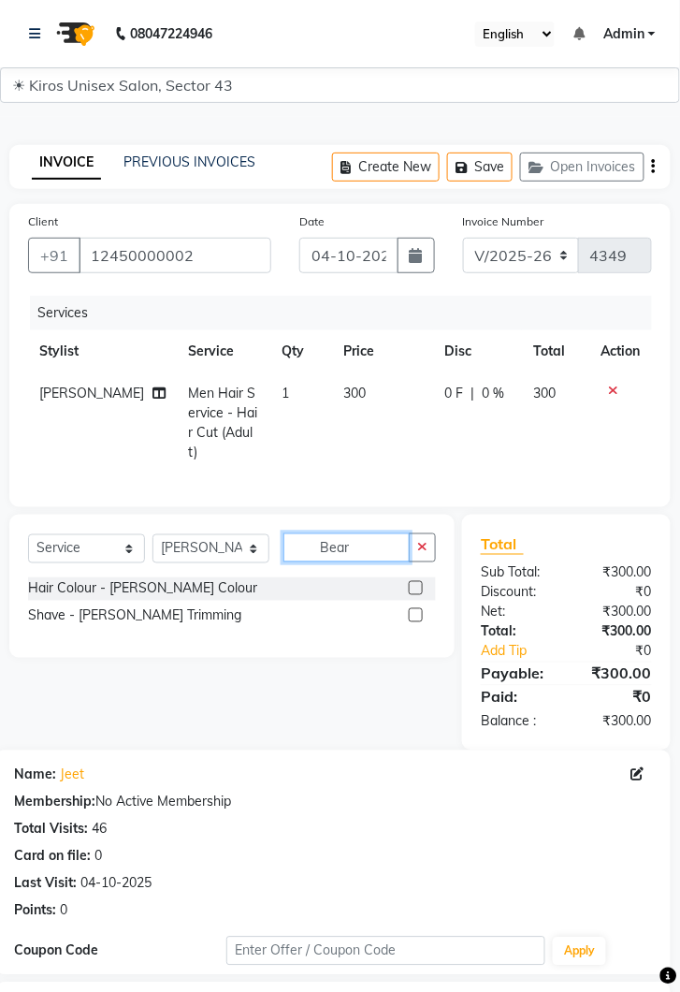
type input "Bear"
click at [415, 609] on label at bounding box center [416, 615] width 14 height 14
click at [415, 610] on input "checkbox" at bounding box center [415, 616] width 12 height 12
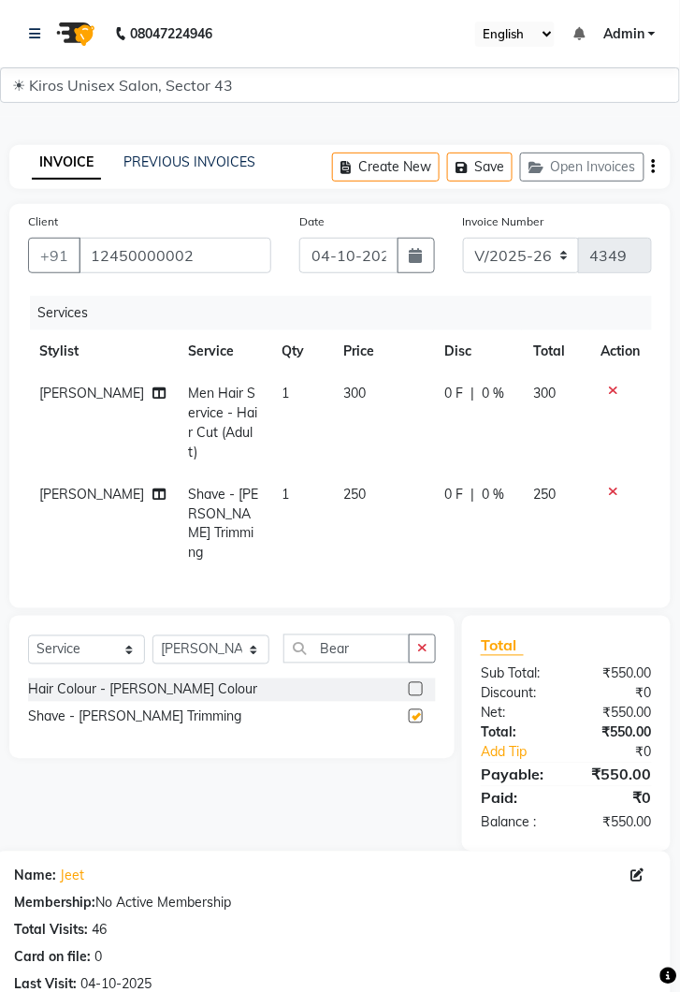
checkbox input "false"
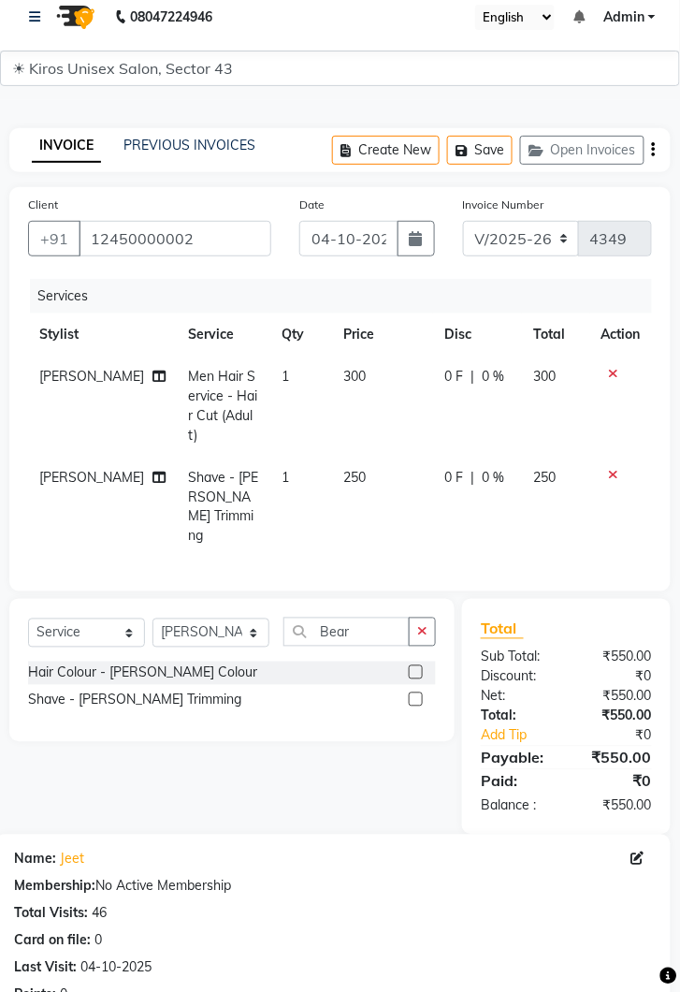
scroll to position [227, 0]
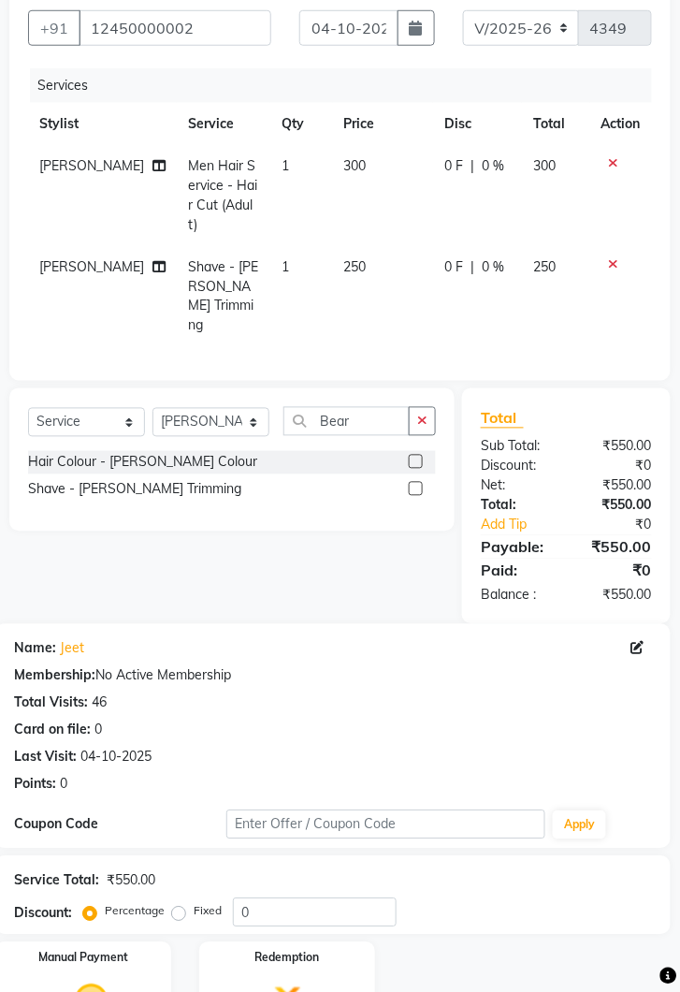
click at [144, 957] on div "Manual Payment" at bounding box center [83, 1005] width 176 height 126
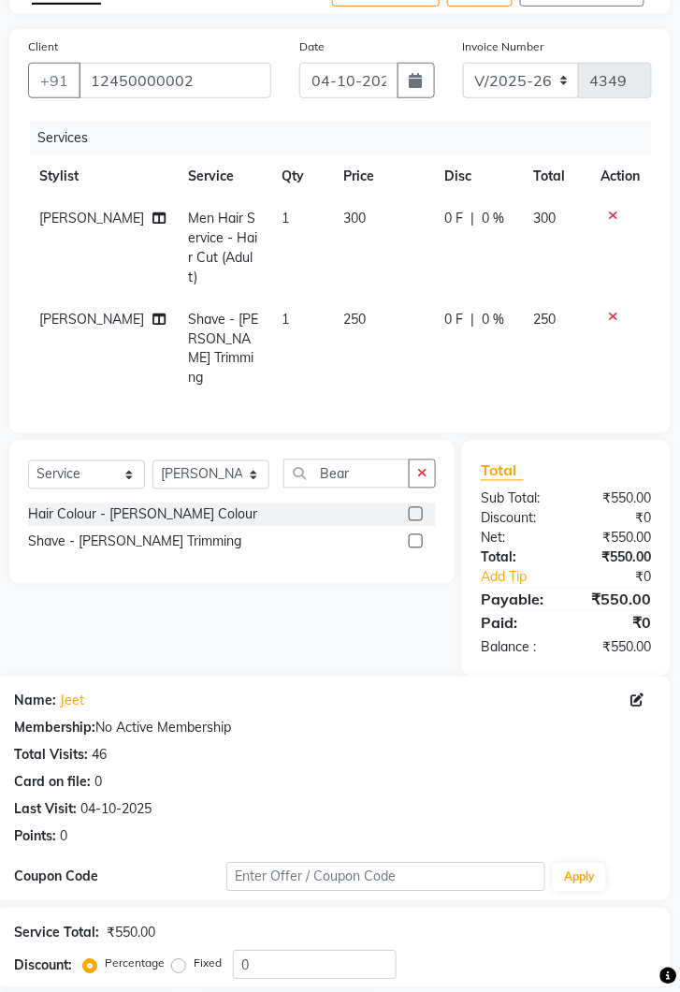
scroll to position [0, 0]
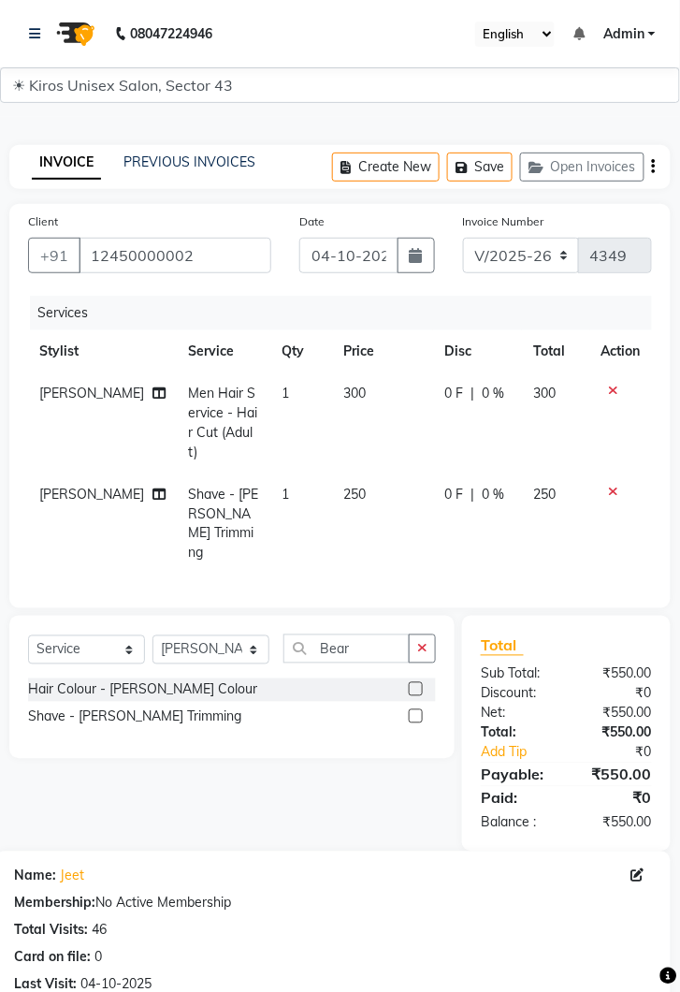
click at [428, 257] on button "button" at bounding box center [416, 256] width 37 height 36
select select "10"
select select "2025"
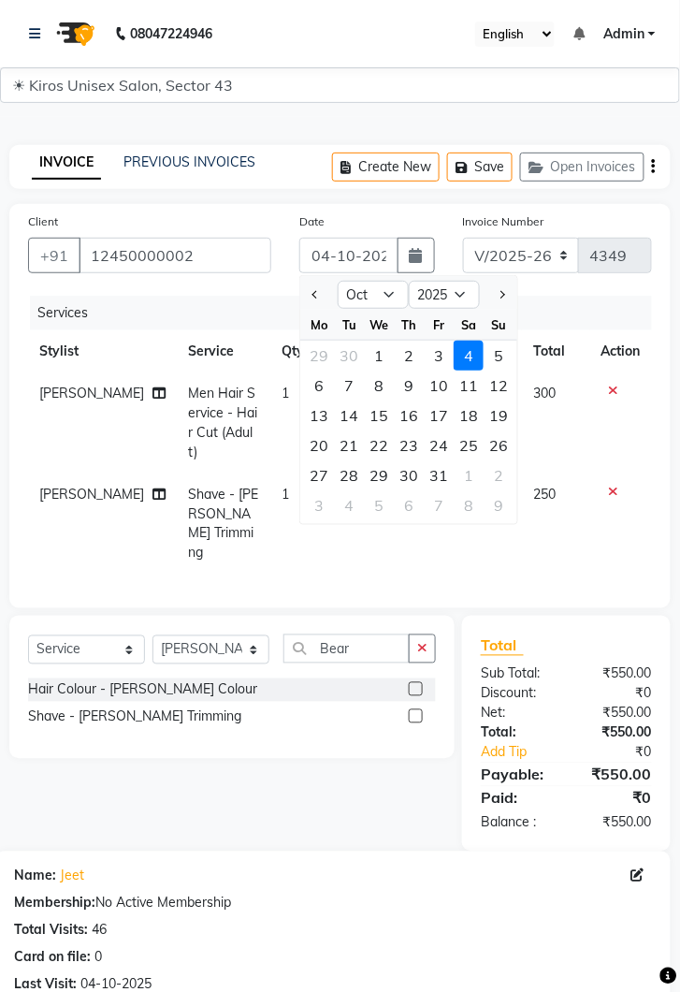
click at [435, 360] on div "3" at bounding box center [439, 356] width 30 height 30
type input "03-10-2025"
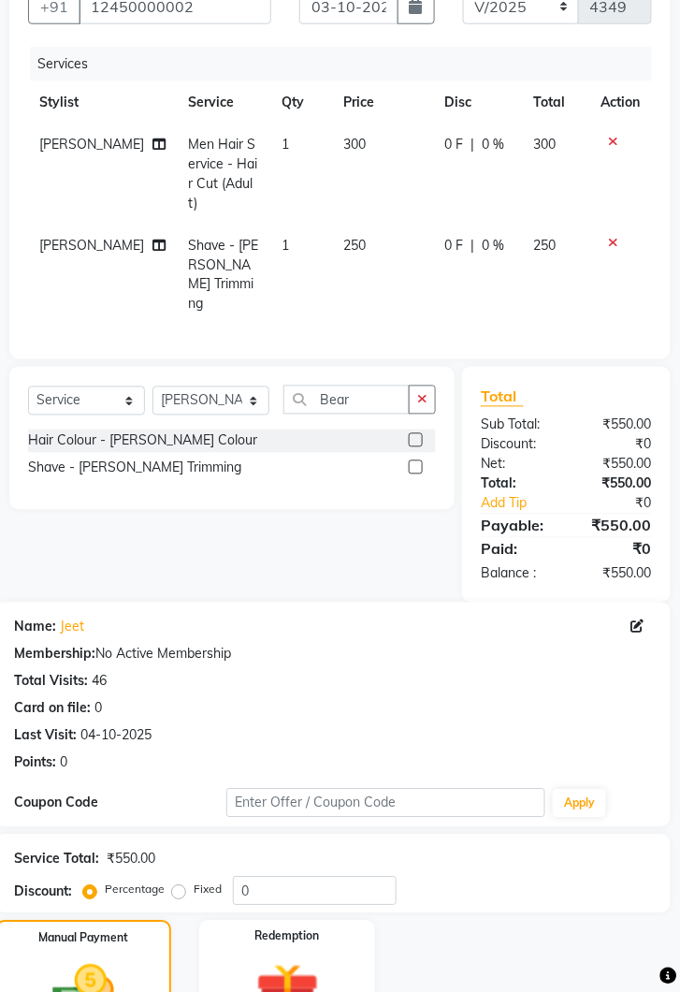
scroll to position [347, 0]
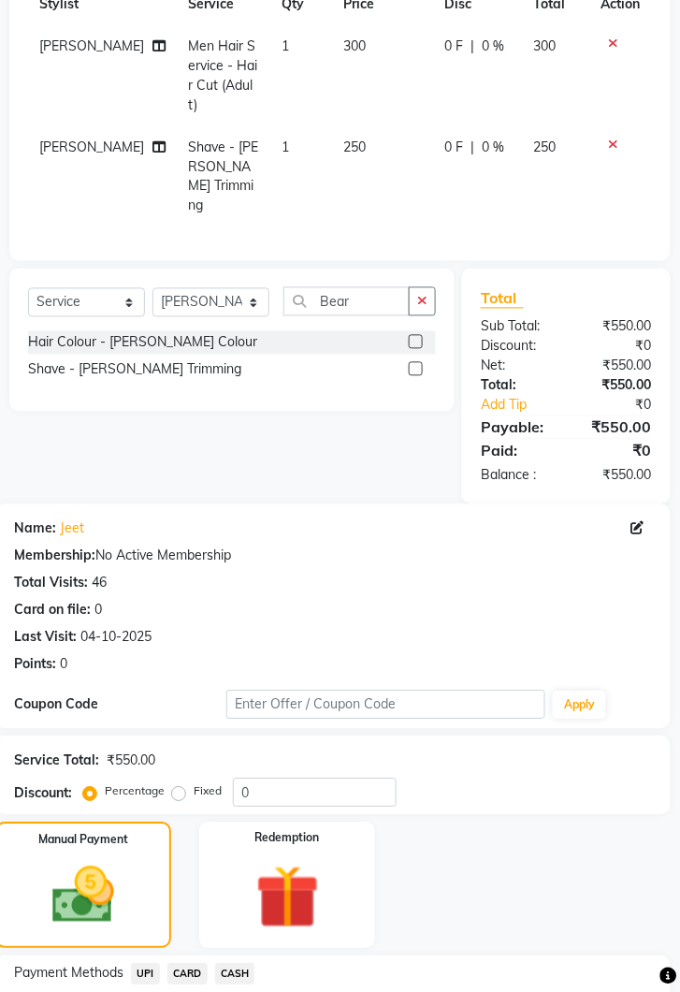
click at [240, 964] on span "CASH" at bounding box center [235, 975] width 40 height 22
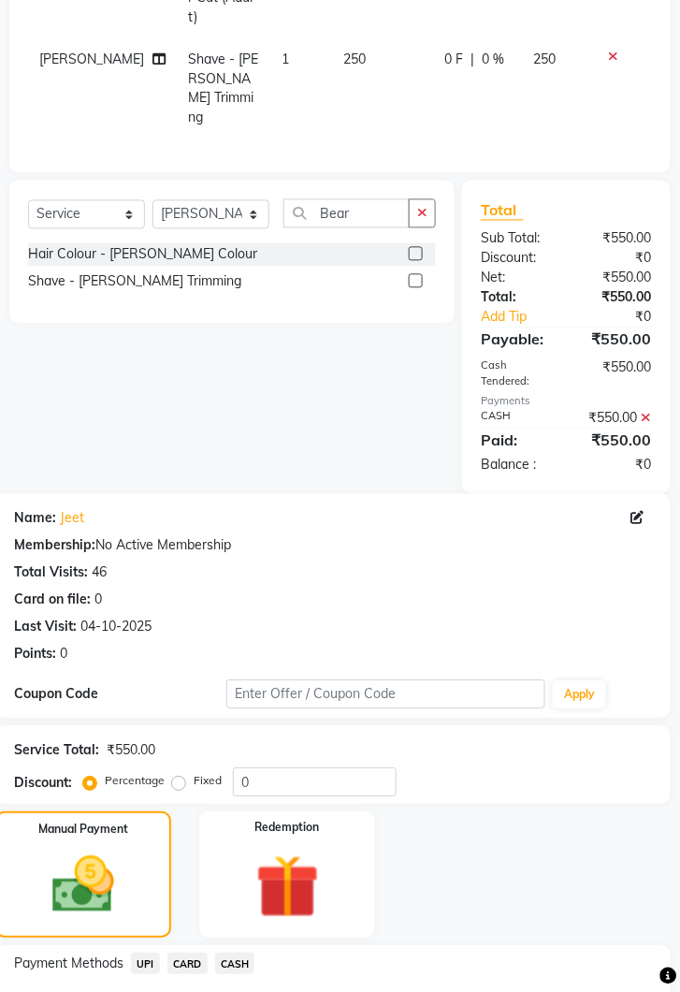
scroll to position [531, 0]
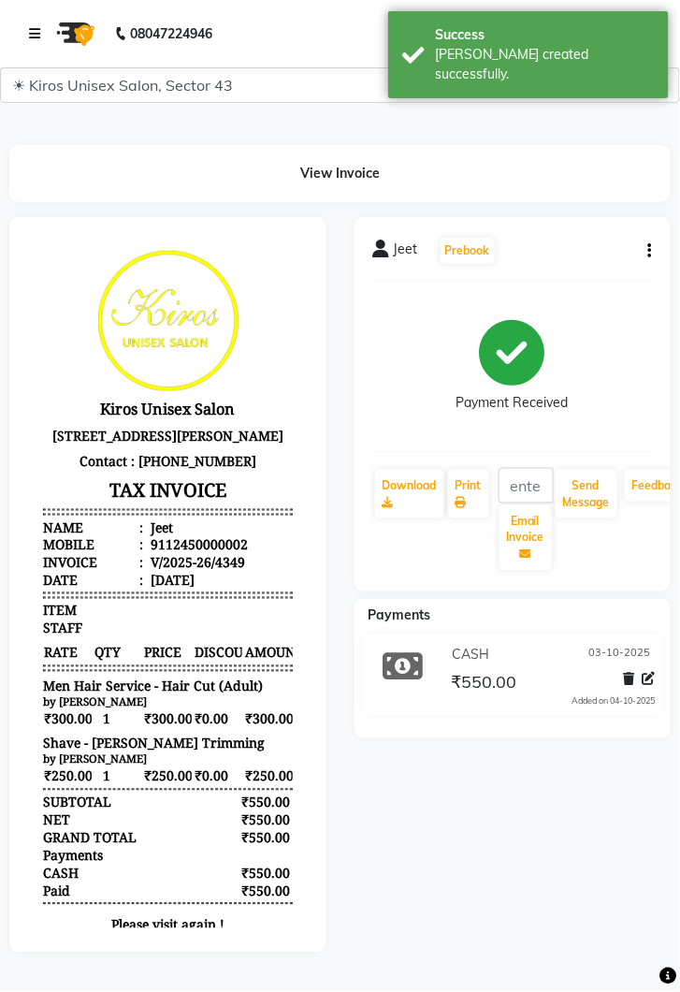
click at [47, 25] on link at bounding box center [38, 33] width 19 height 52
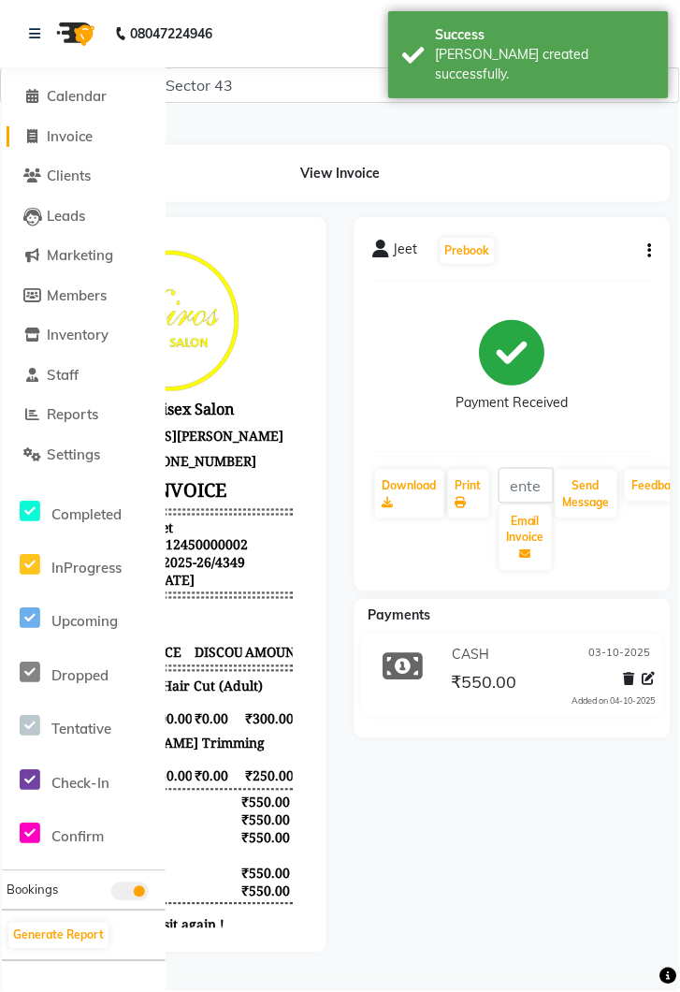
click at [86, 141] on span "Invoice" at bounding box center [70, 136] width 46 height 18
select select "service"
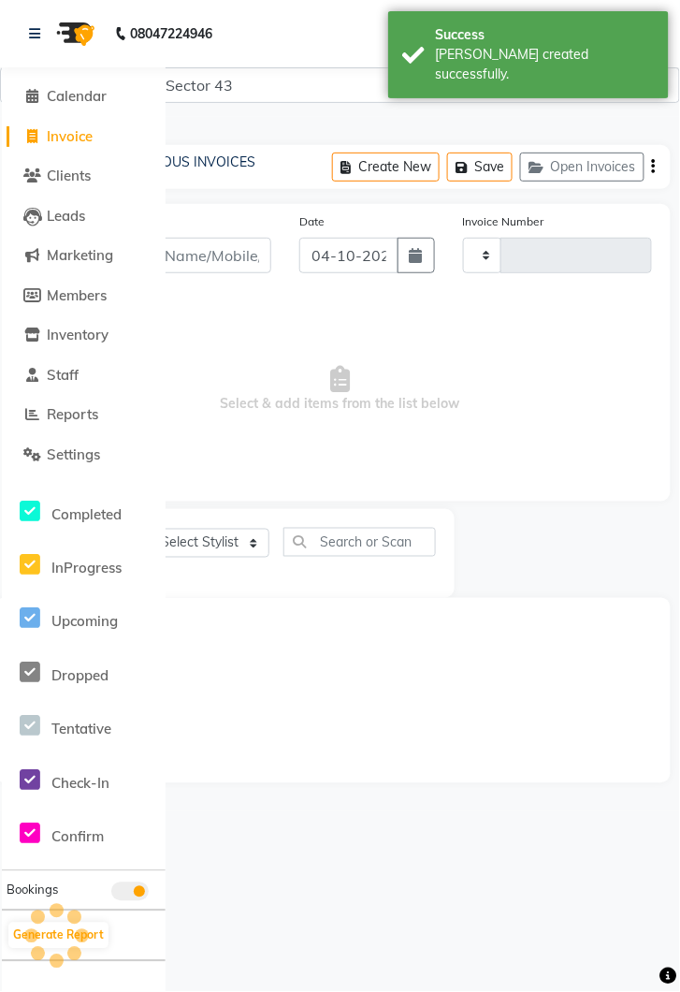
type input "4350"
select select "5694"
click at [36, 25] on link at bounding box center [38, 33] width 19 height 52
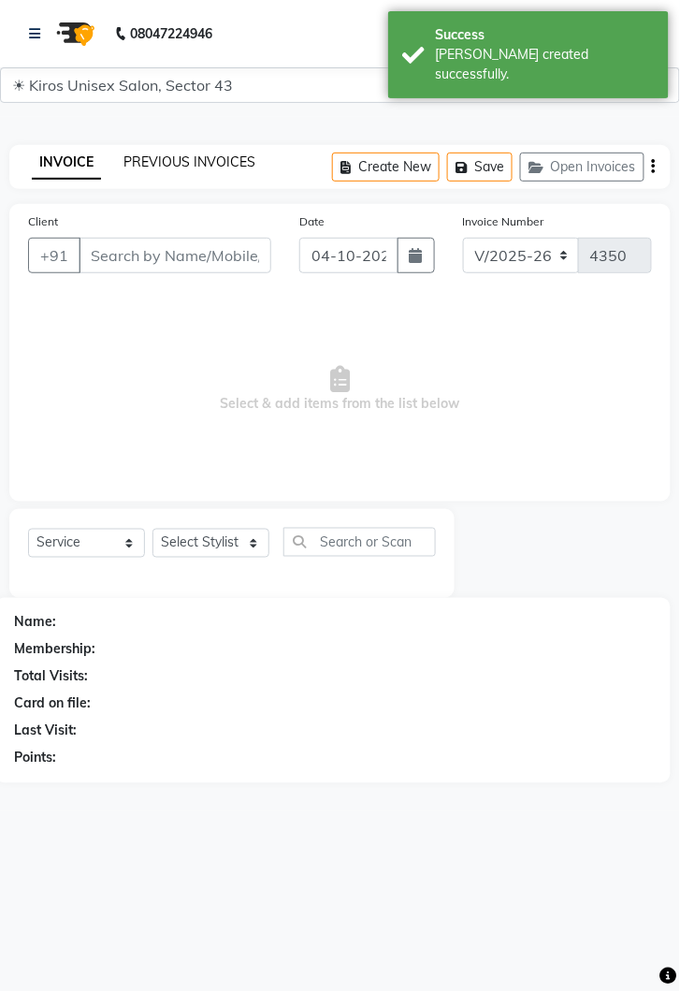
click at [211, 169] on link "PREVIOUS INVOICES" at bounding box center [190, 161] width 132 height 17
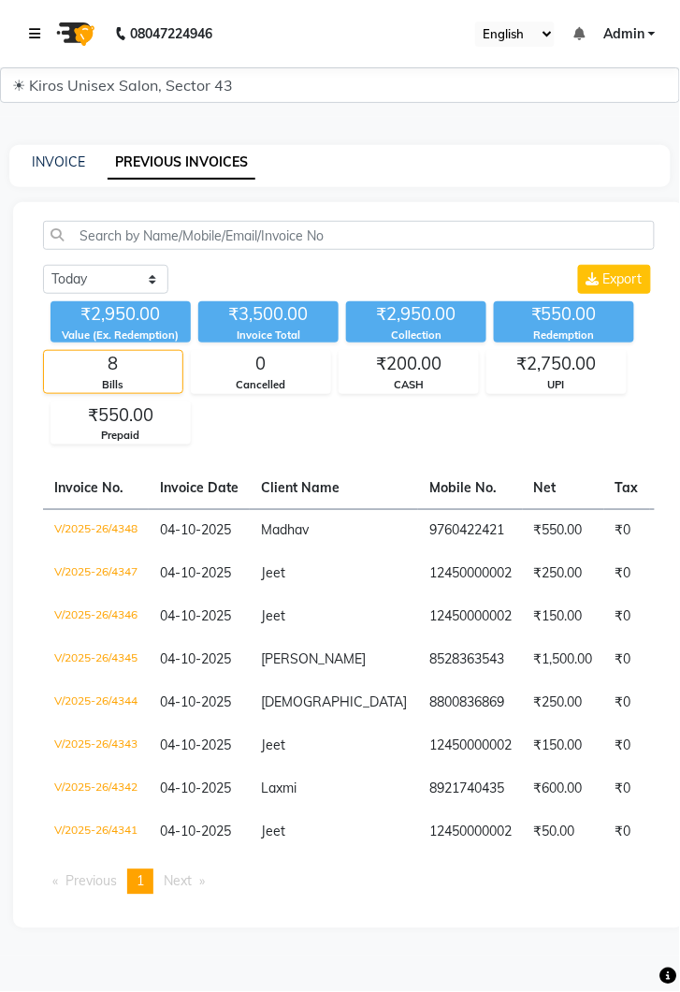
click at [29, 46] on link at bounding box center [38, 33] width 19 height 52
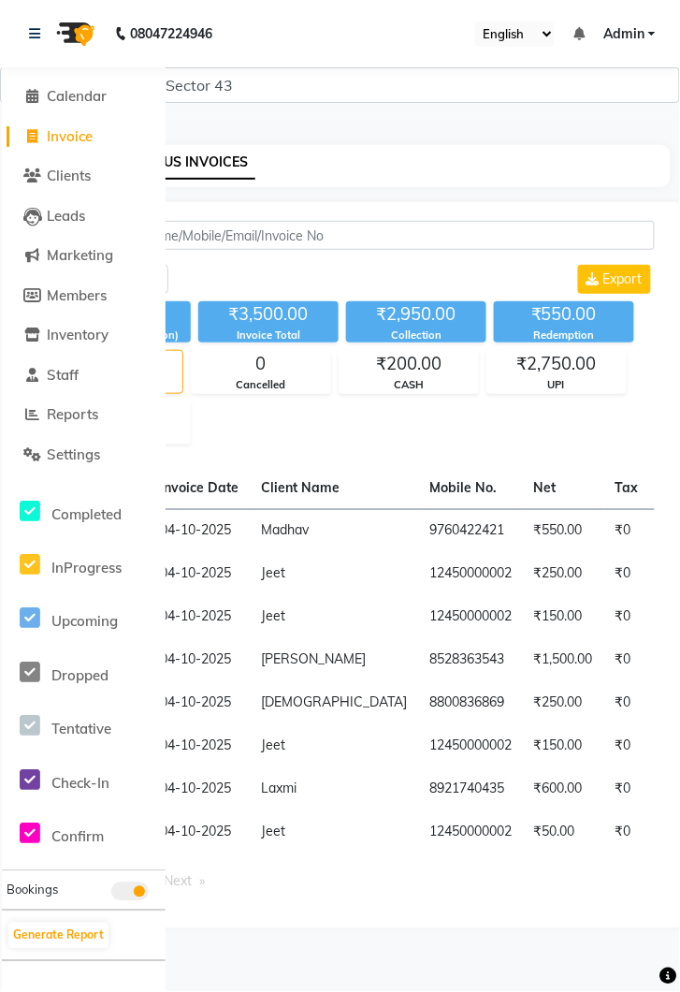
click at [59, 137] on span "Invoice" at bounding box center [70, 136] width 46 height 18
select select "service"
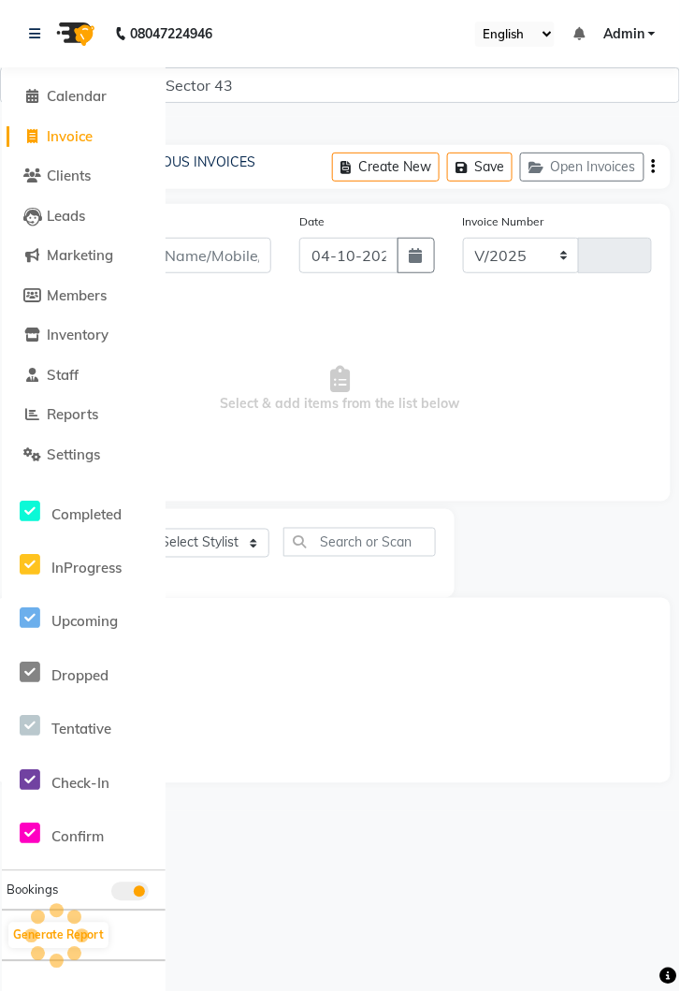
select select "5694"
type input "4350"
click at [41, 37] on link at bounding box center [38, 33] width 19 height 52
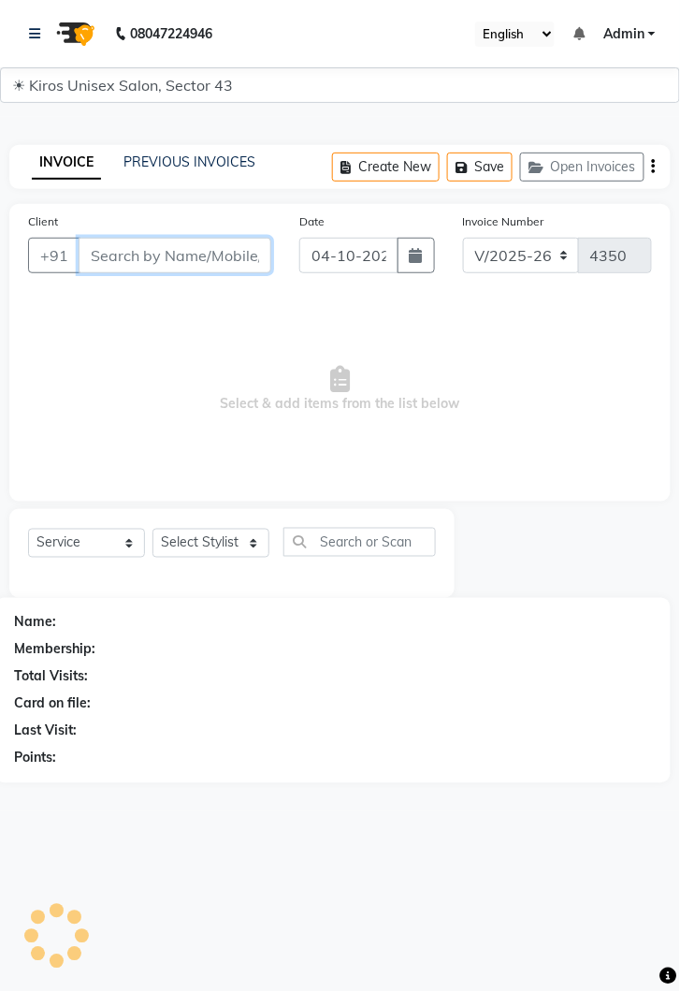
click at [216, 248] on input "Client" at bounding box center [175, 256] width 193 height 36
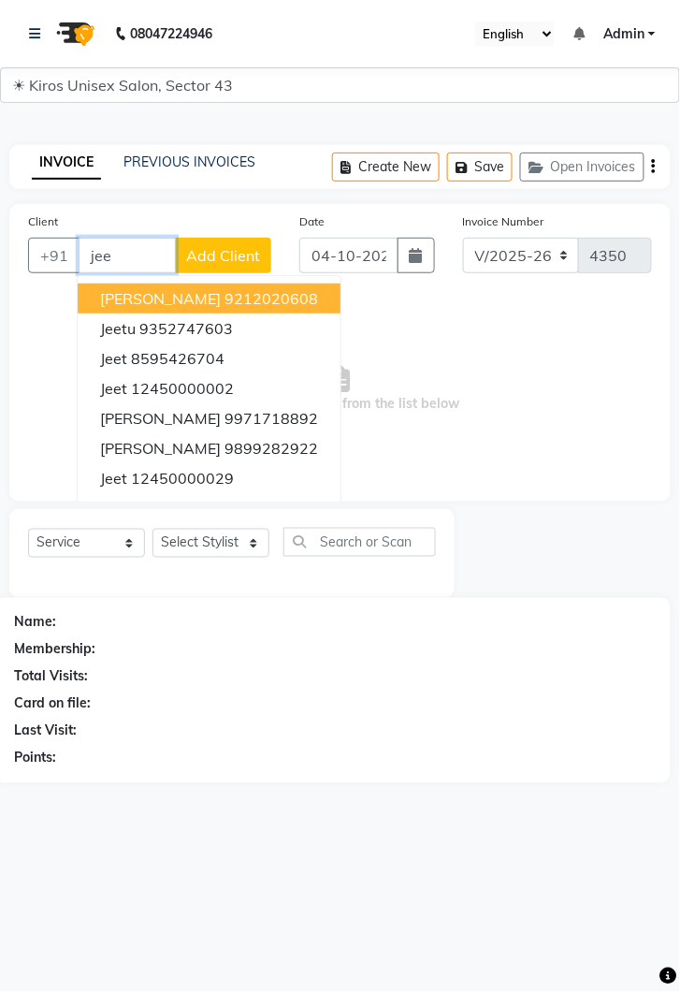
click at [204, 384] on ngb-highlight "12450000002" at bounding box center [182, 388] width 103 height 19
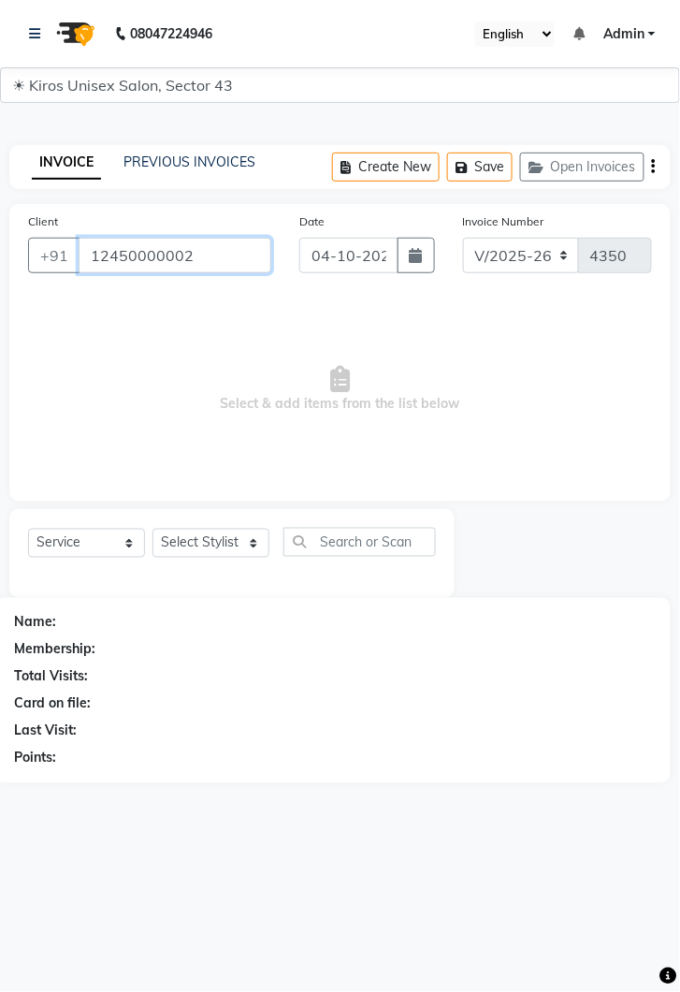
type input "12450000002"
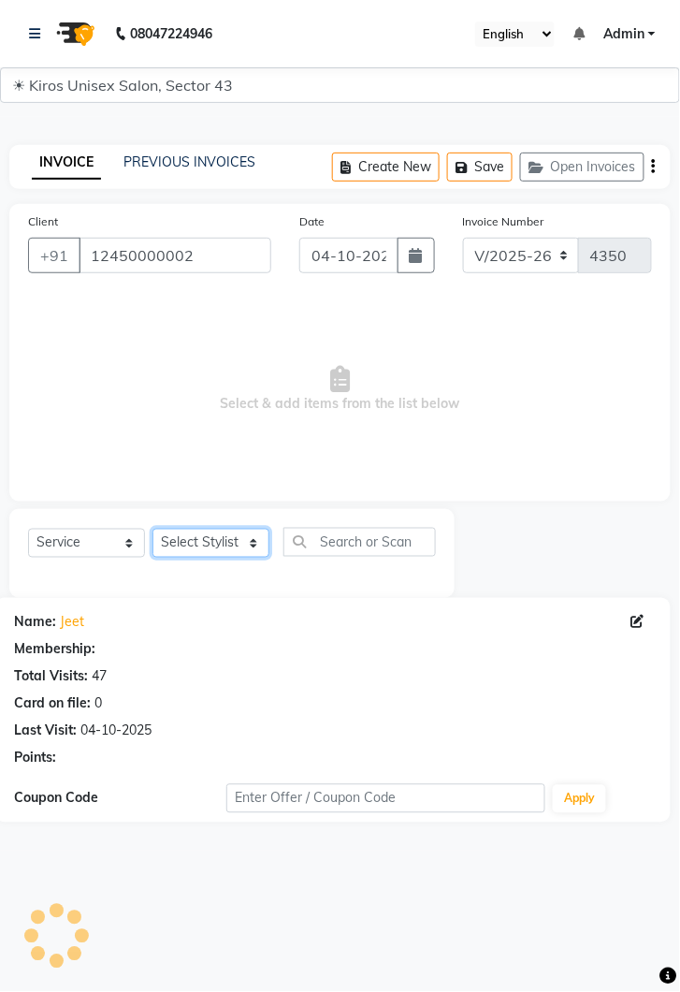
click at [269, 532] on select "Select Stylist [PERSON_NAME] [PERSON_NAME] Jeet Lalit Lamu [PERSON_NAME] [PERSO…" at bounding box center [211, 543] width 117 height 29
select select "39647"
click at [153, 529] on select "Select Stylist [PERSON_NAME] [PERSON_NAME] Jeet Lalit Lamu [PERSON_NAME] [PERSO…" at bounding box center [211, 543] width 117 height 29
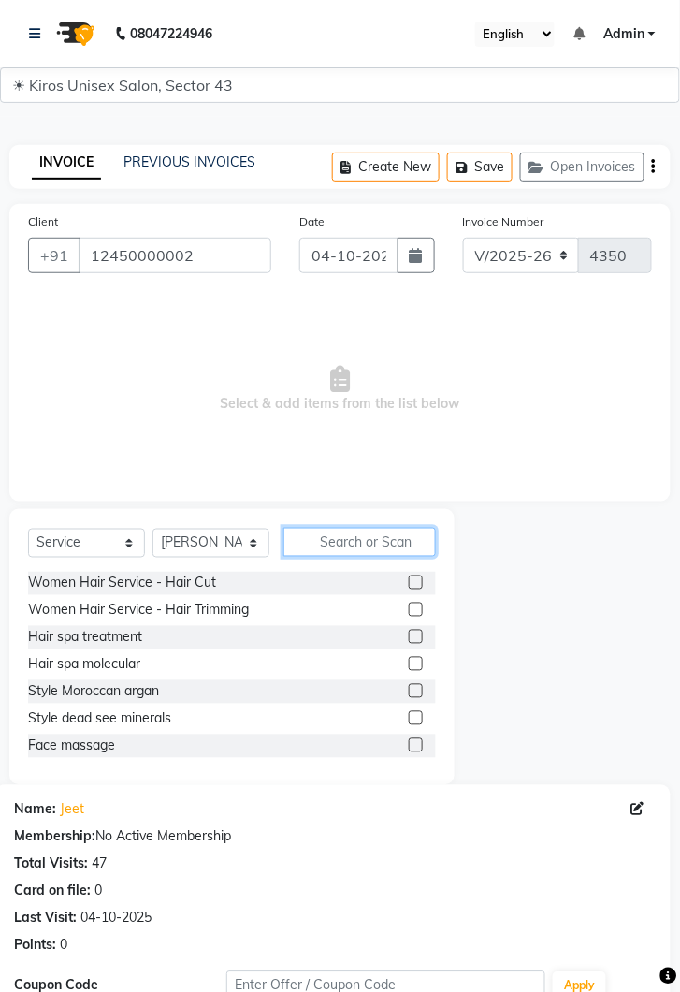
click at [364, 540] on input "text" at bounding box center [360, 542] width 153 height 29
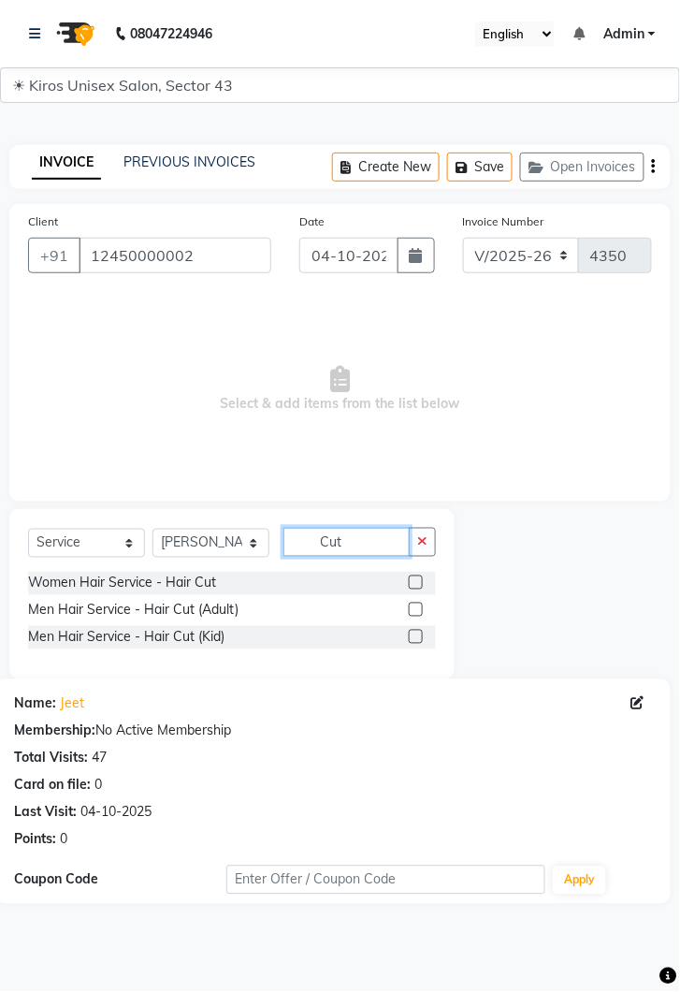
type input "Cut"
click at [416, 610] on label at bounding box center [416, 610] width 14 height 14
click at [416, 610] on input "checkbox" at bounding box center [415, 610] width 12 height 12
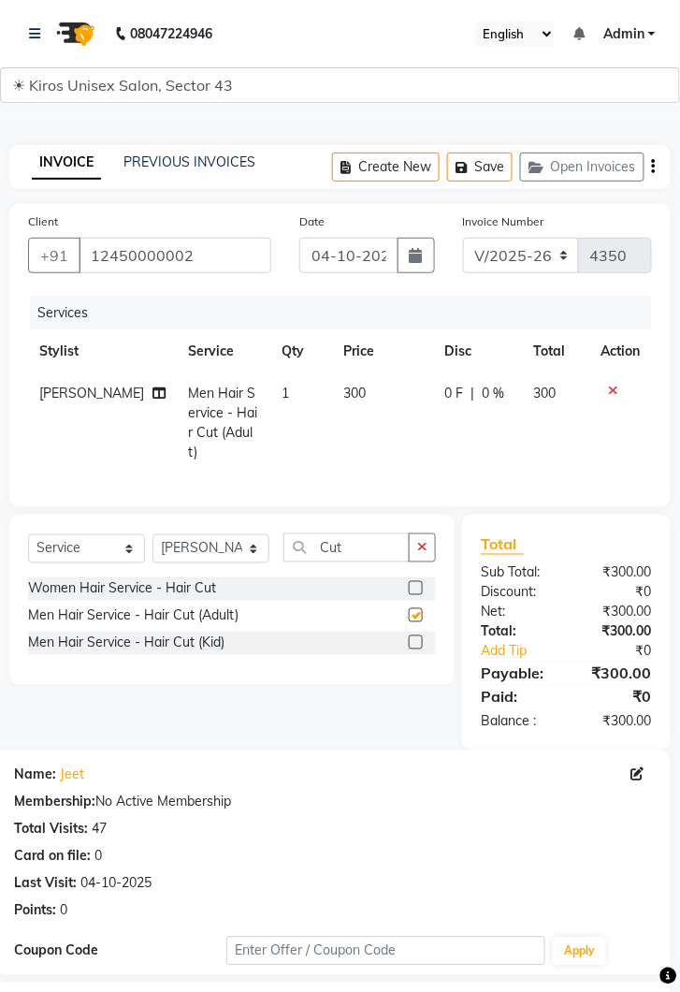
checkbox input "false"
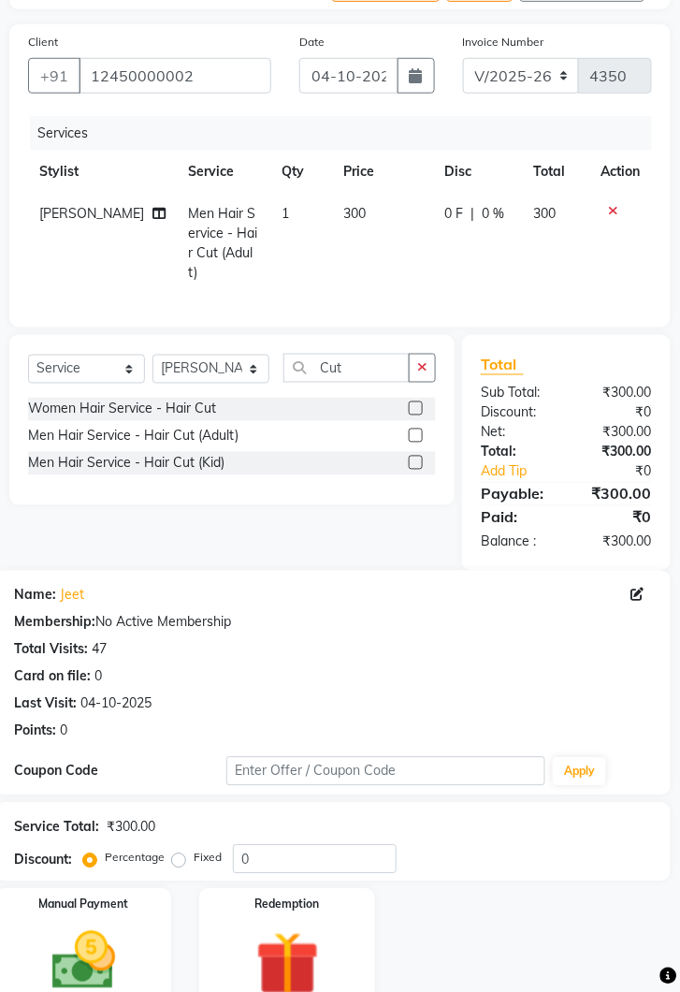
click at [124, 925] on img at bounding box center [84, 962] width 104 height 74
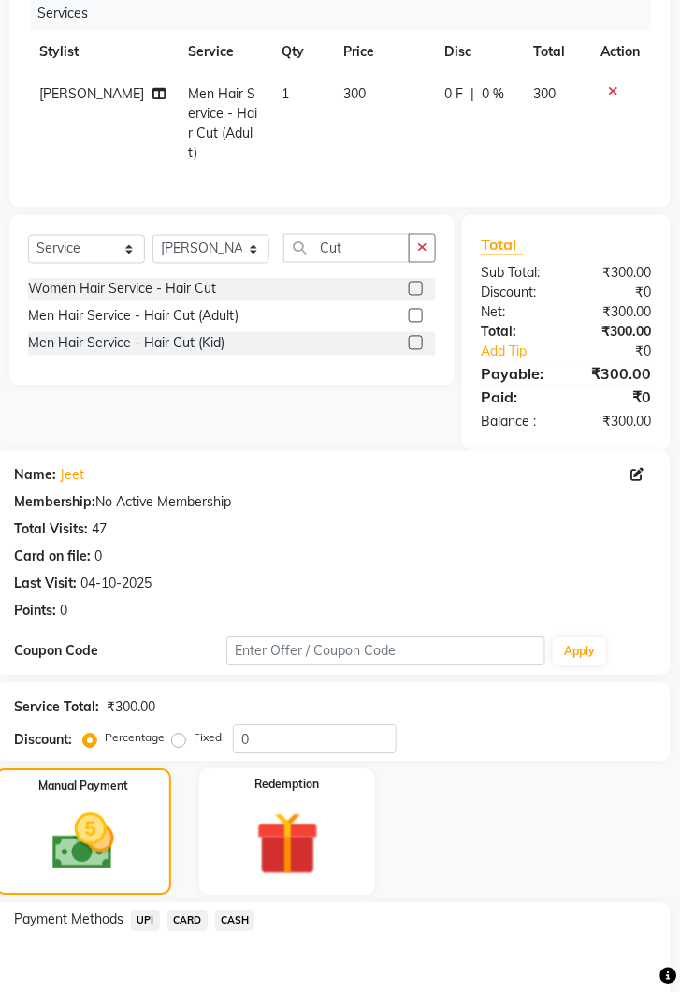
click at [252, 910] on span "CASH" at bounding box center [235, 921] width 40 height 22
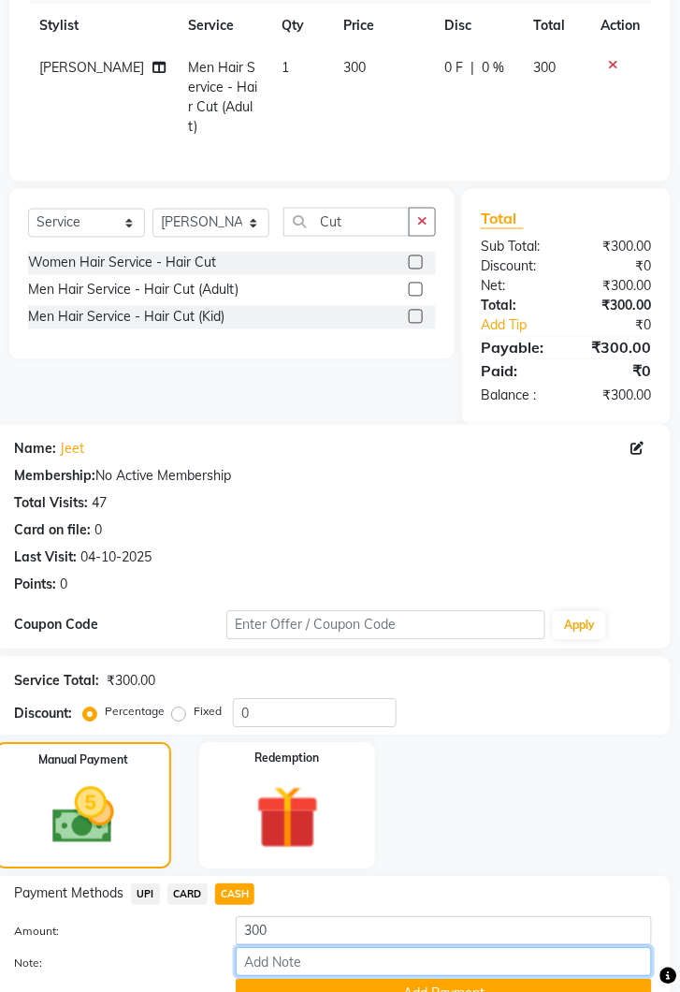
click at [464, 960] on input "Note:" at bounding box center [444, 962] width 416 height 29
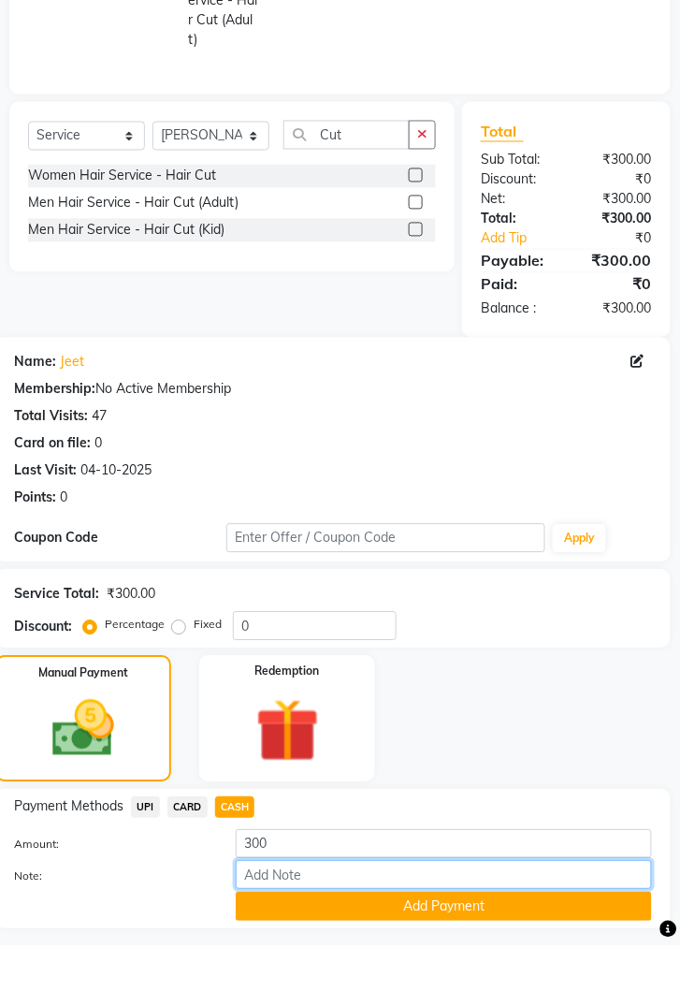
scroll to position [407, 0]
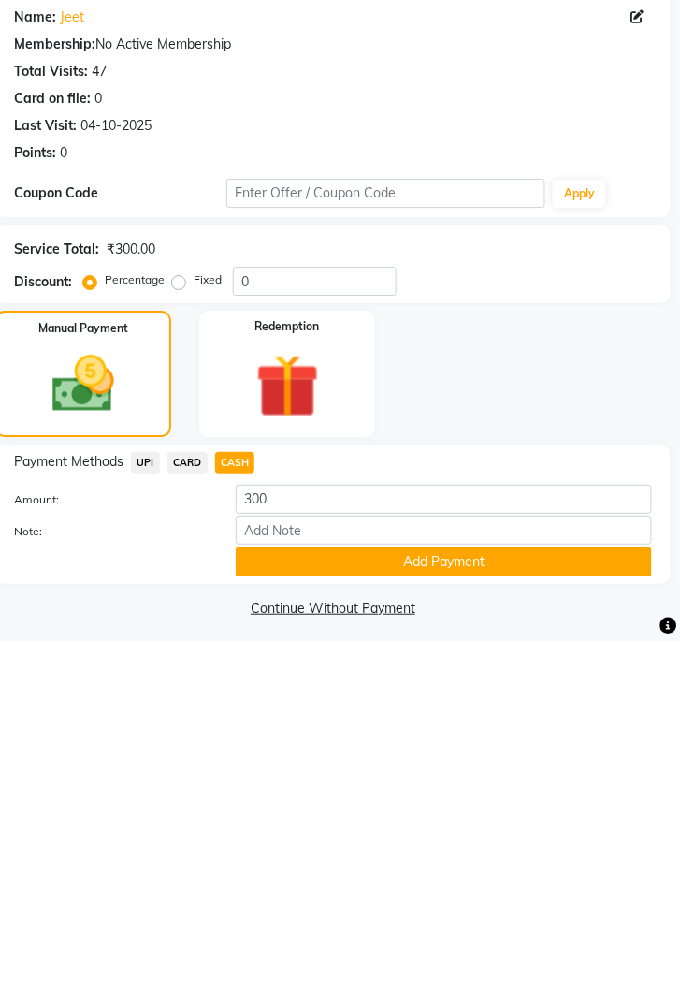
click at [484, 910] on button "Add Payment" at bounding box center [444, 912] width 416 height 29
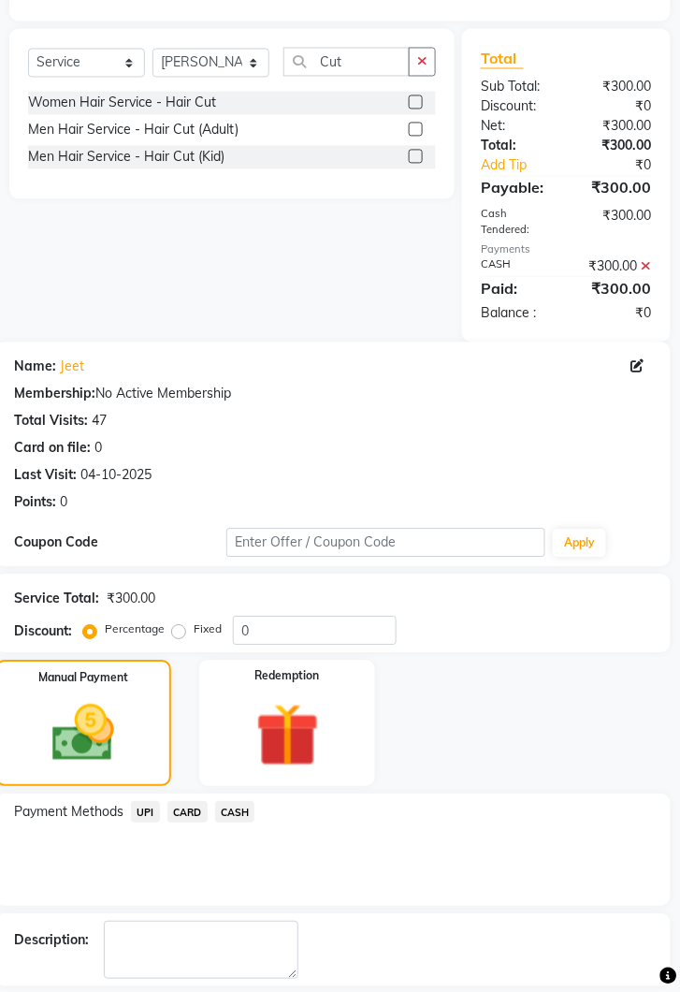
scroll to position [483, 0]
